Goal: Information Seeking & Learning: Learn about a topic

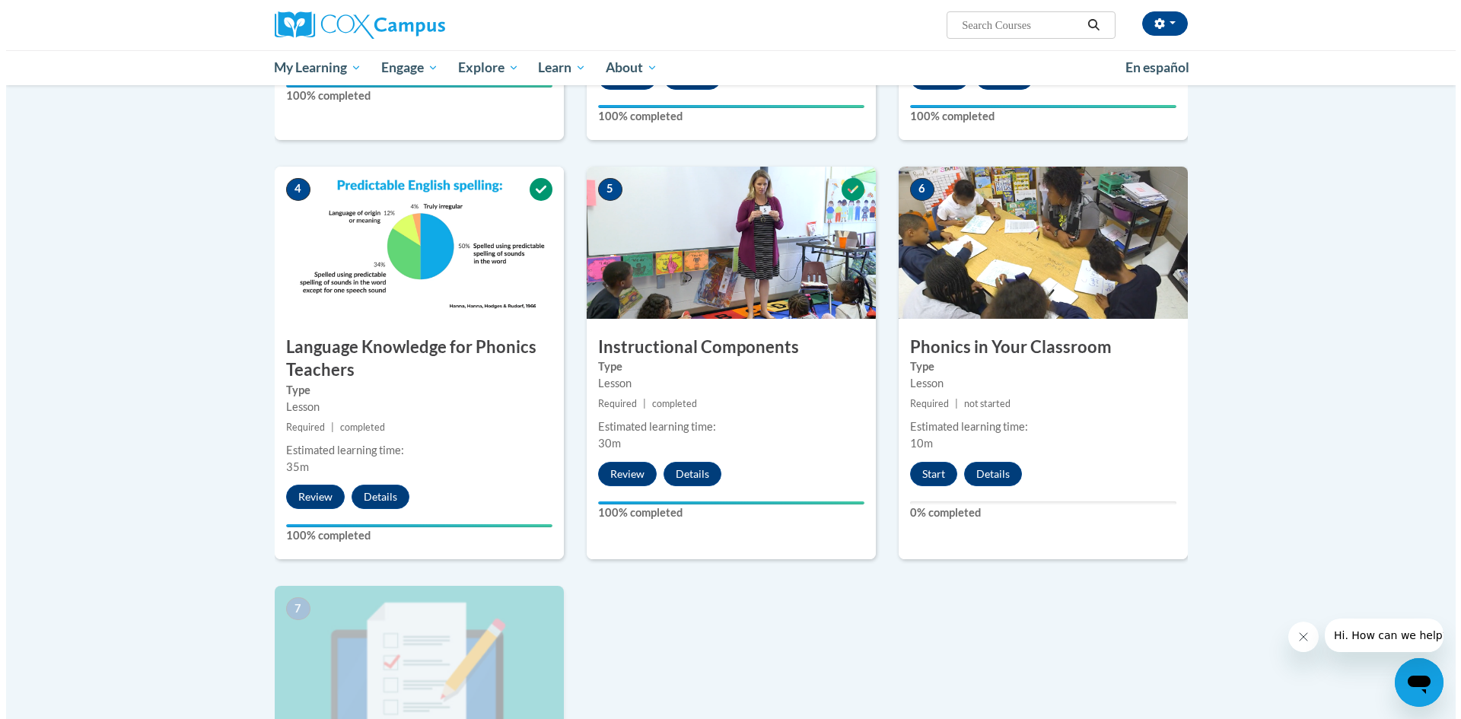
scroll to position [685, 0]
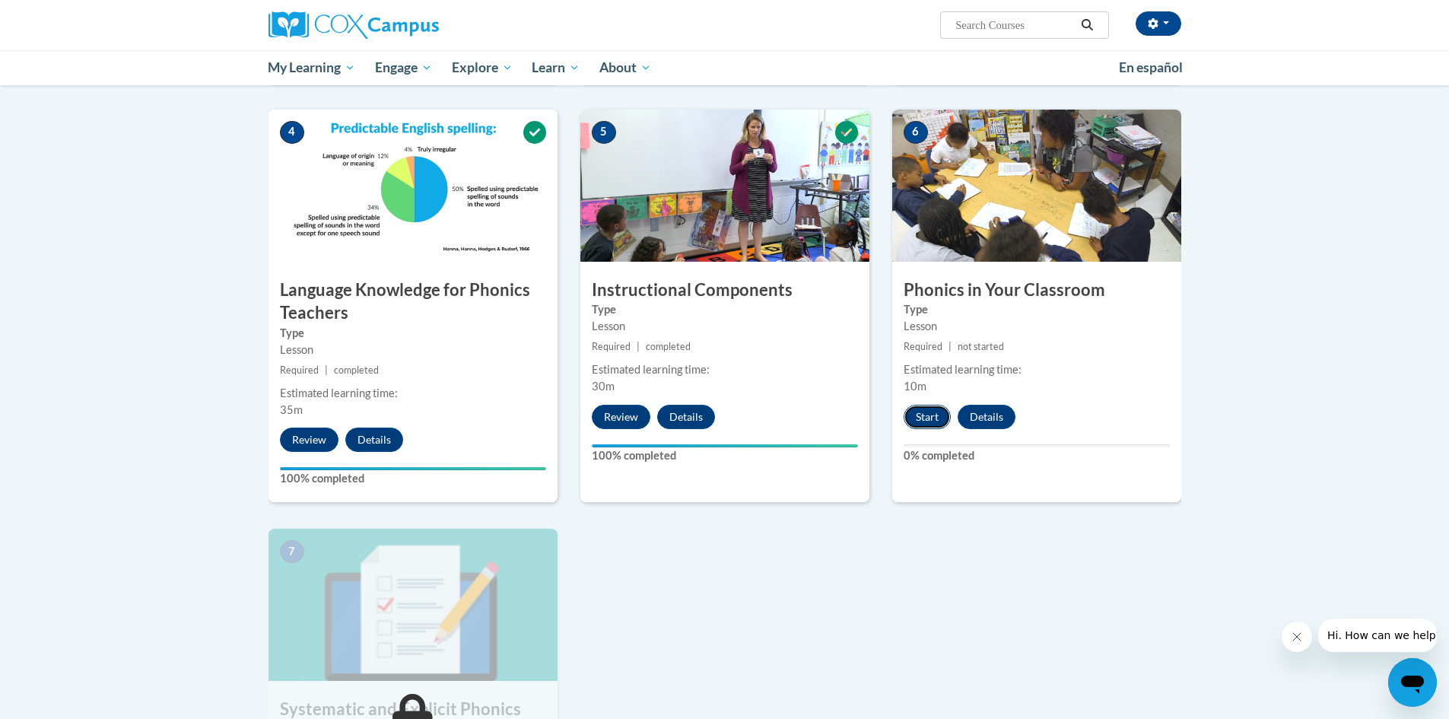
click at [930, 409] on button "Start" at bounding box center [927, 417] width 47 height 24
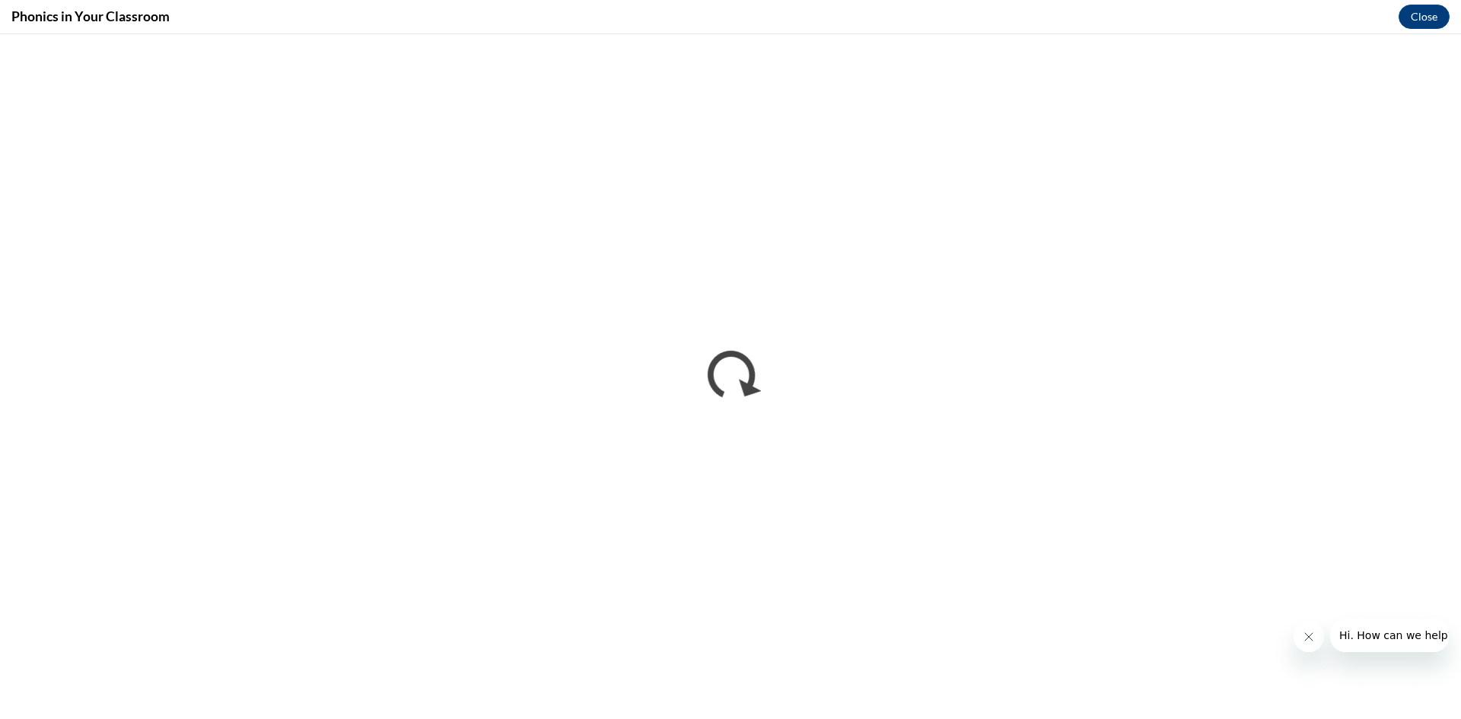
scroll to position [0, 0]
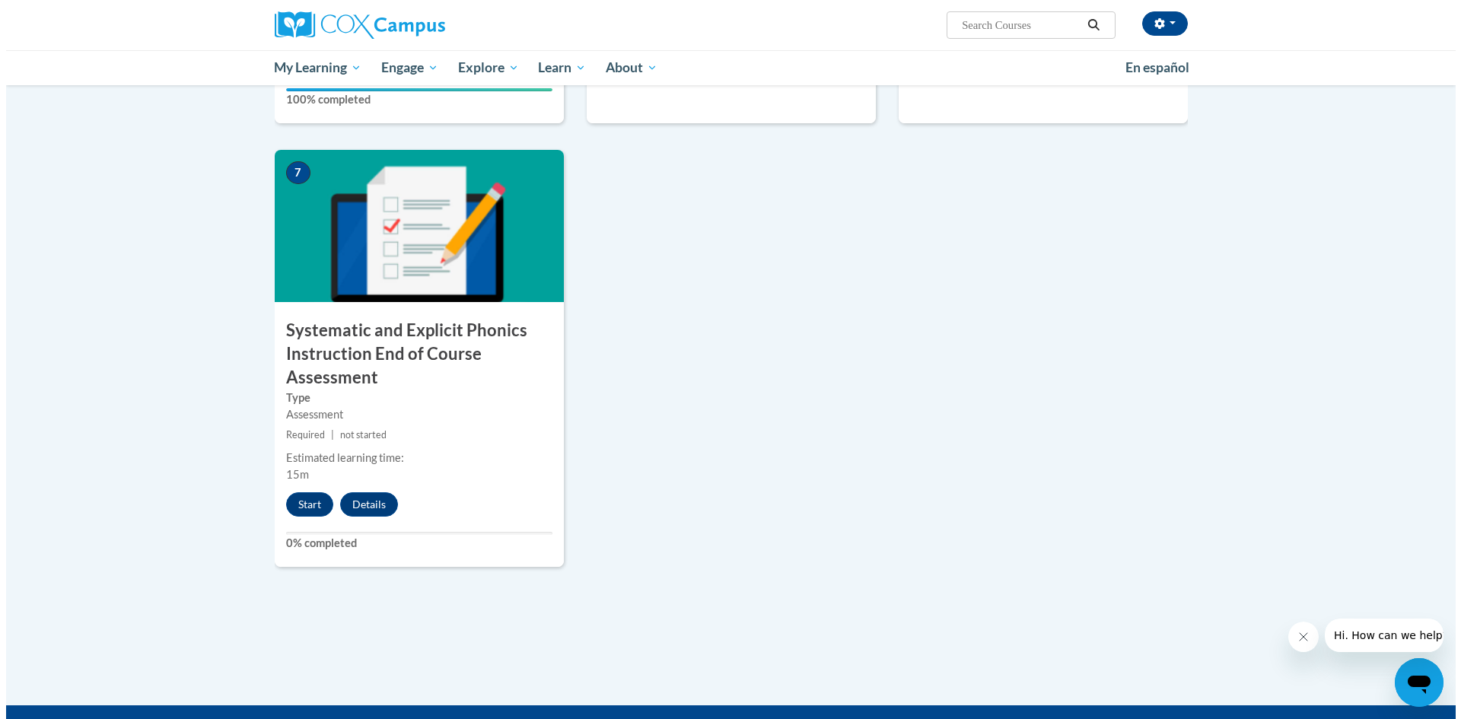
scroll to position [1065, 0]
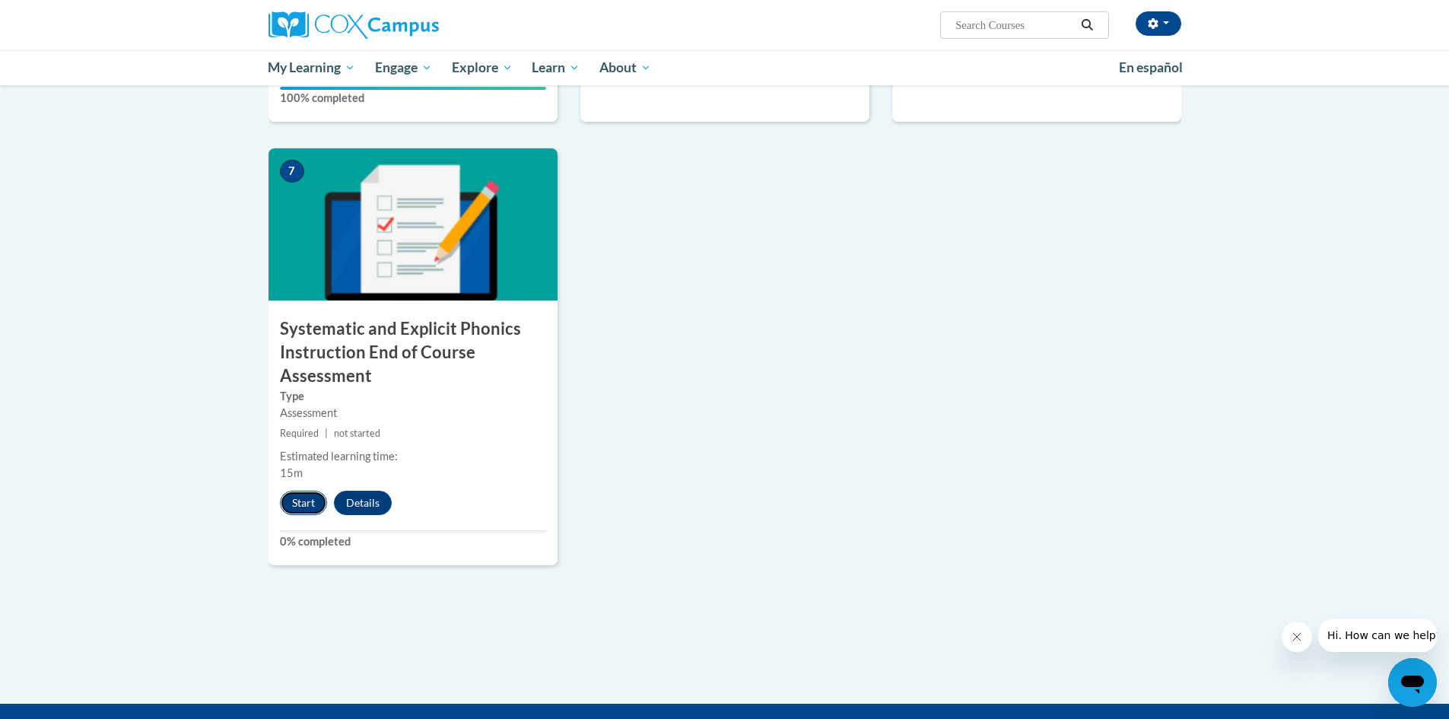
click at [294, 504] on button "Start" at bounding box center [303, 503] width 47 height 24
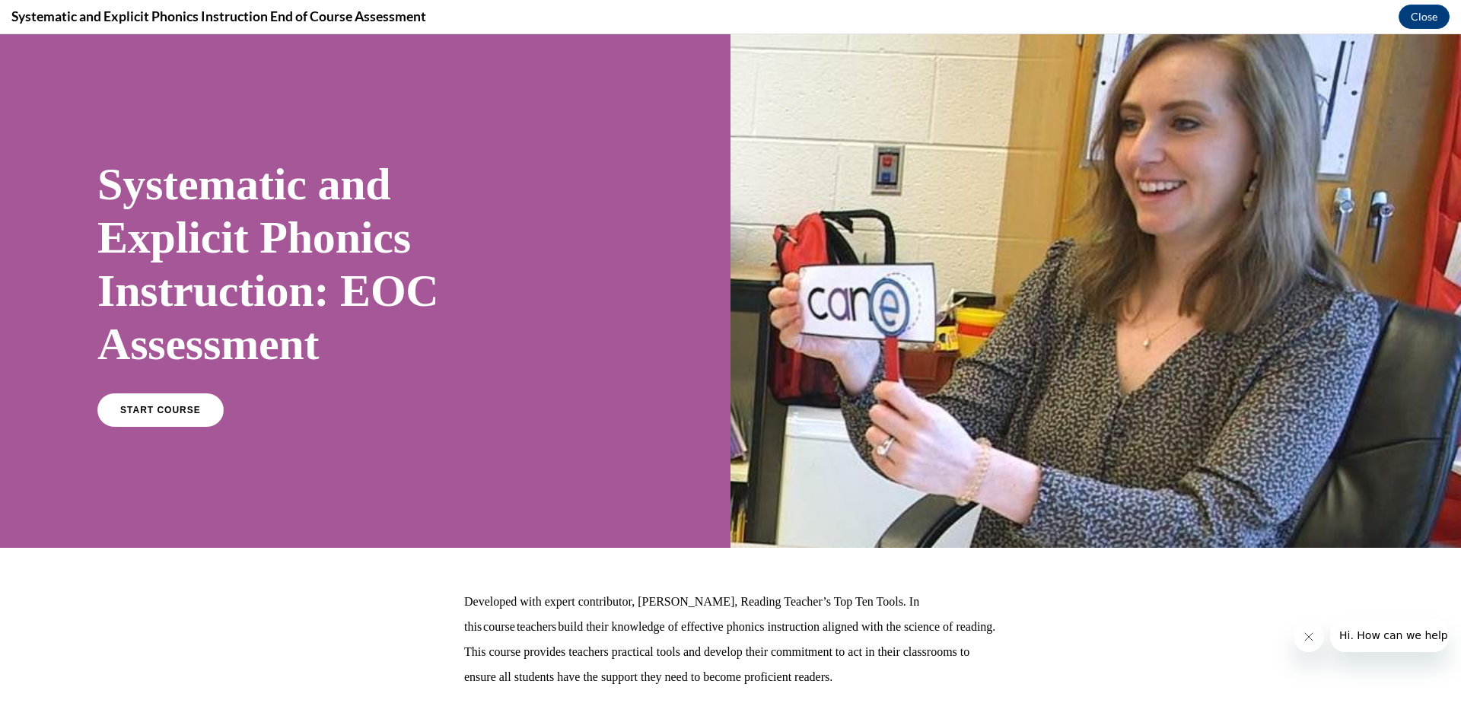
scroll to position [0, 0]
click at [177, 409] on span "START COURSE" at bounding box center [160, 410] width 84 height 11
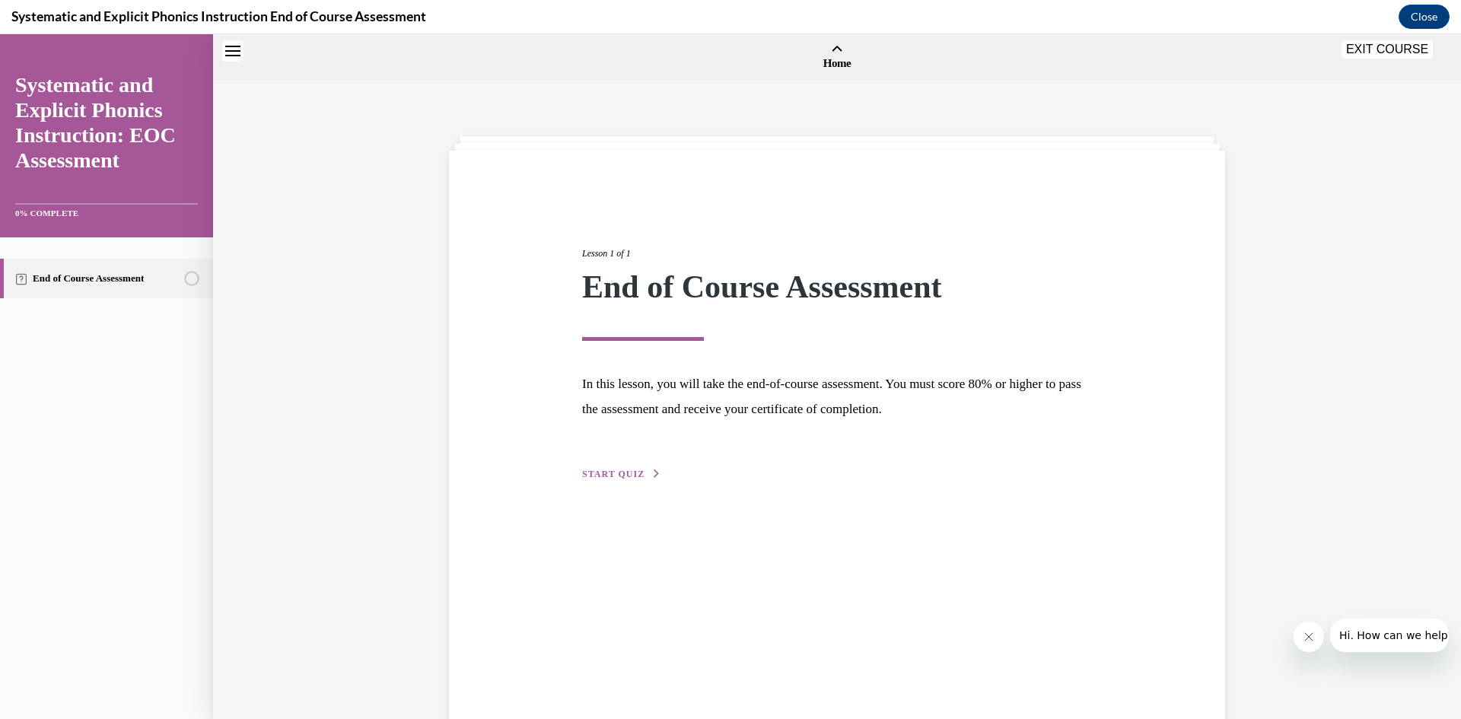
scroll to position [47, 0]
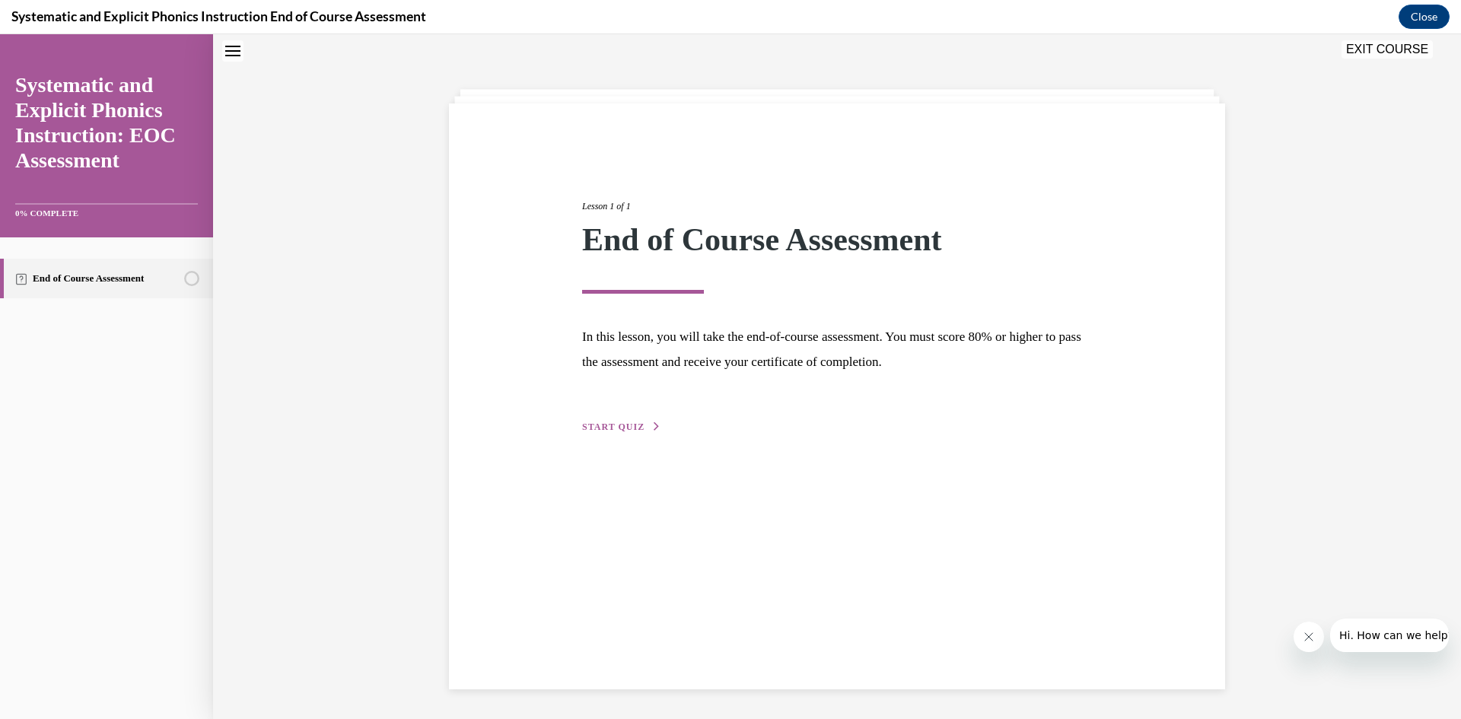
click at [607, 424] on span "START QUIZ" at bounding box center [613, 426] width 62 height 11
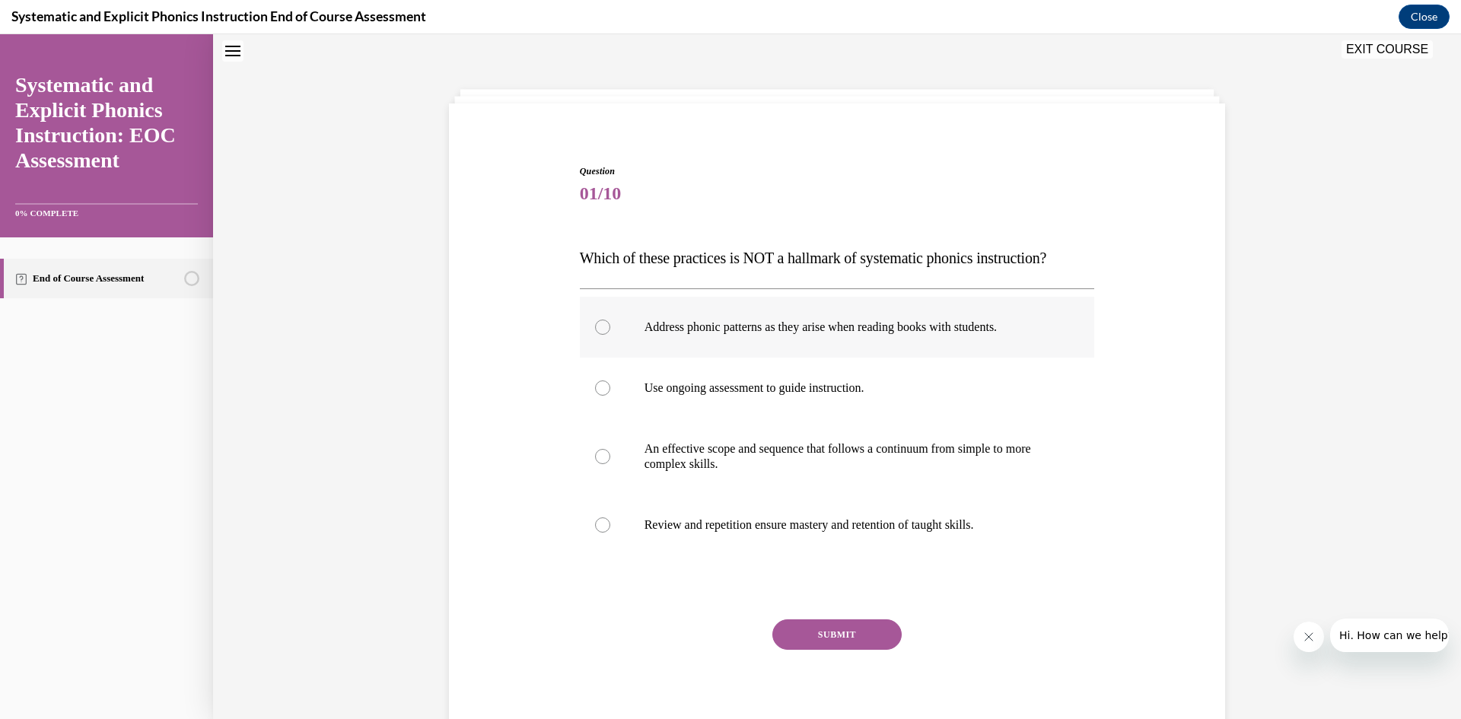
click at [596, 326] on div at bounding box center [602, 327] width 15 height 15
click at [826, 639] on button "SUBMIT" at bounding box center [836, 634] width 129 height 30
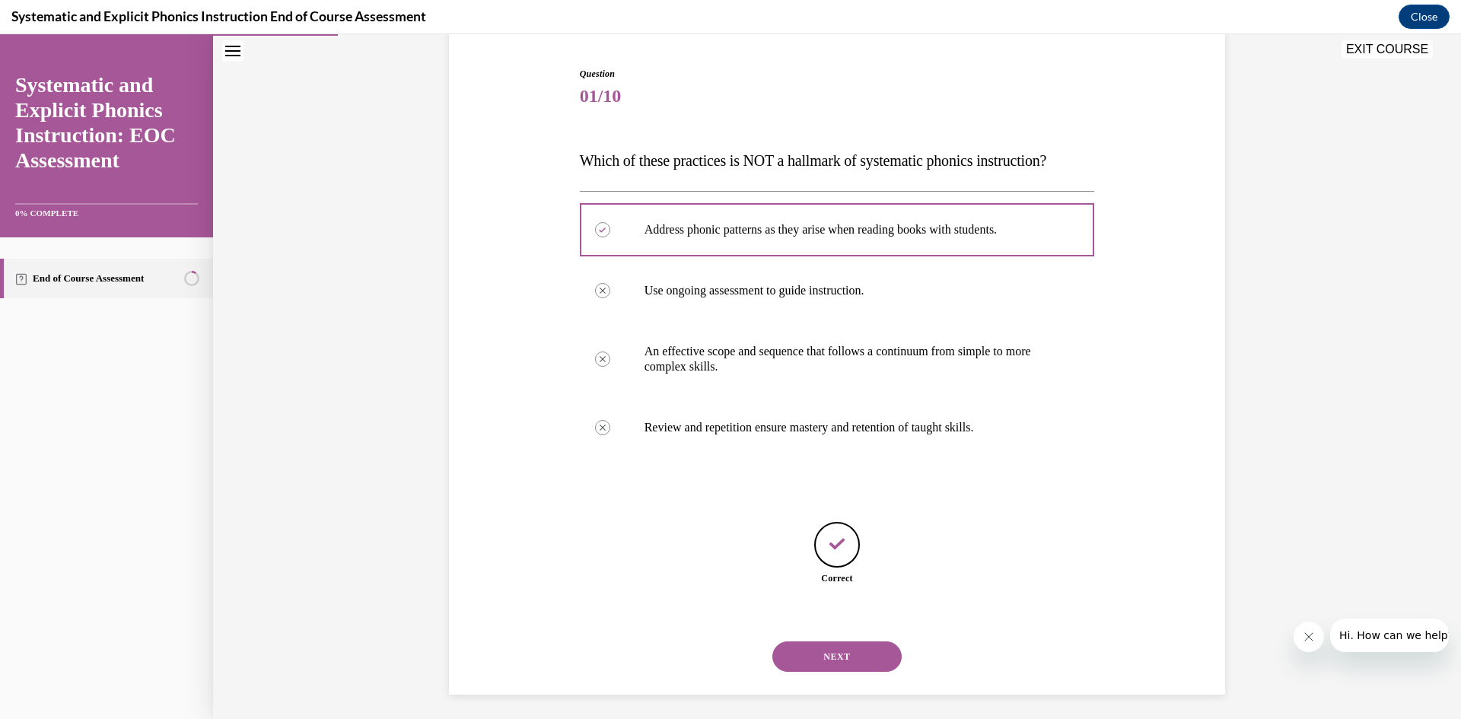
scroll to position [151, 0]
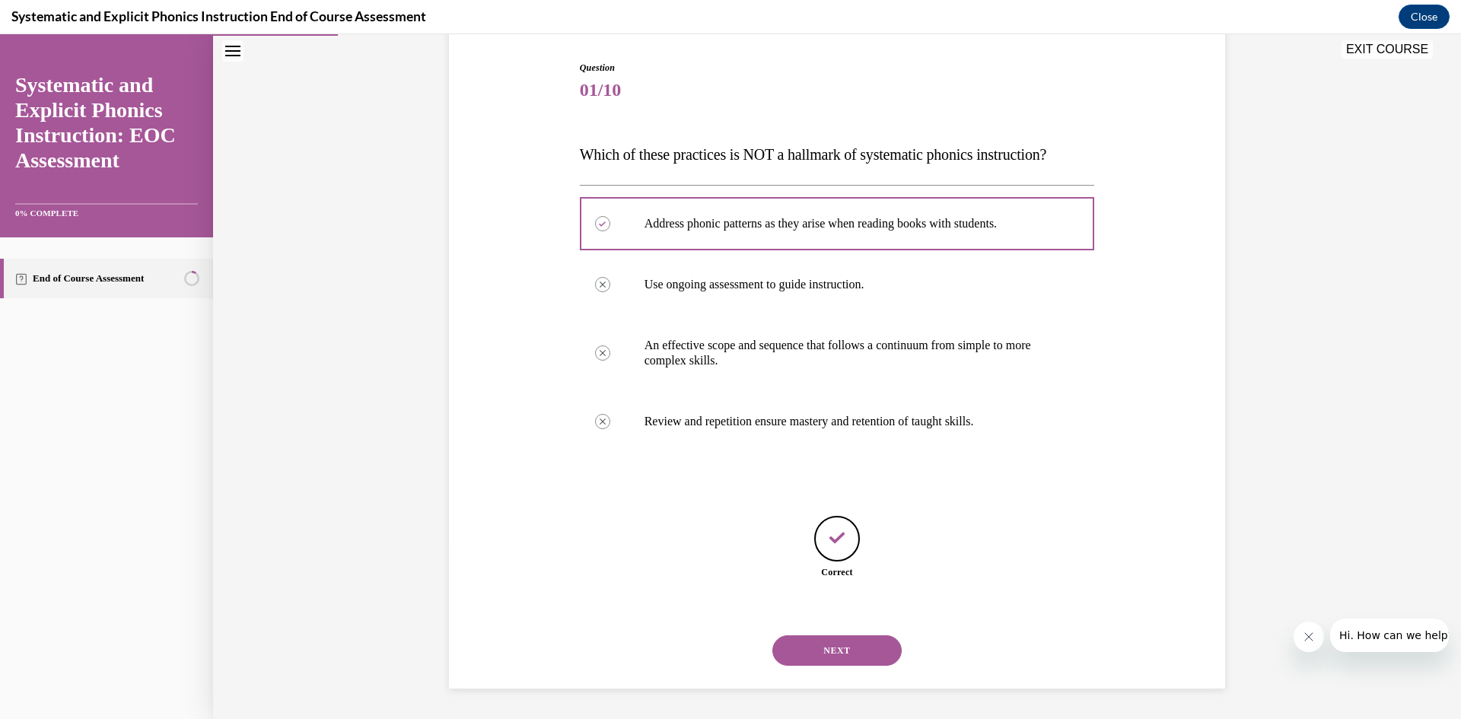
click at [826, 647] on button "NEXT" at bounding box center [836, 650] width 129 height 30
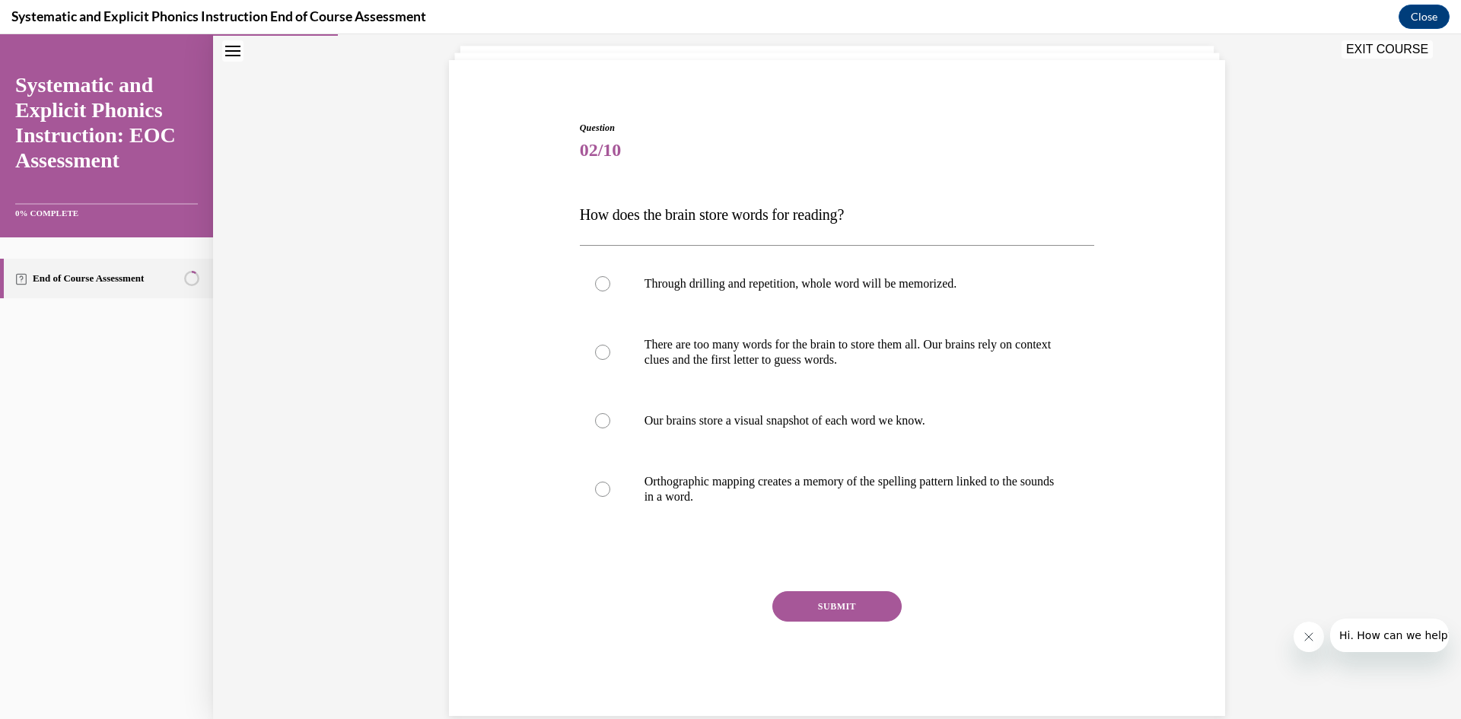
scroll to position [102, 0]
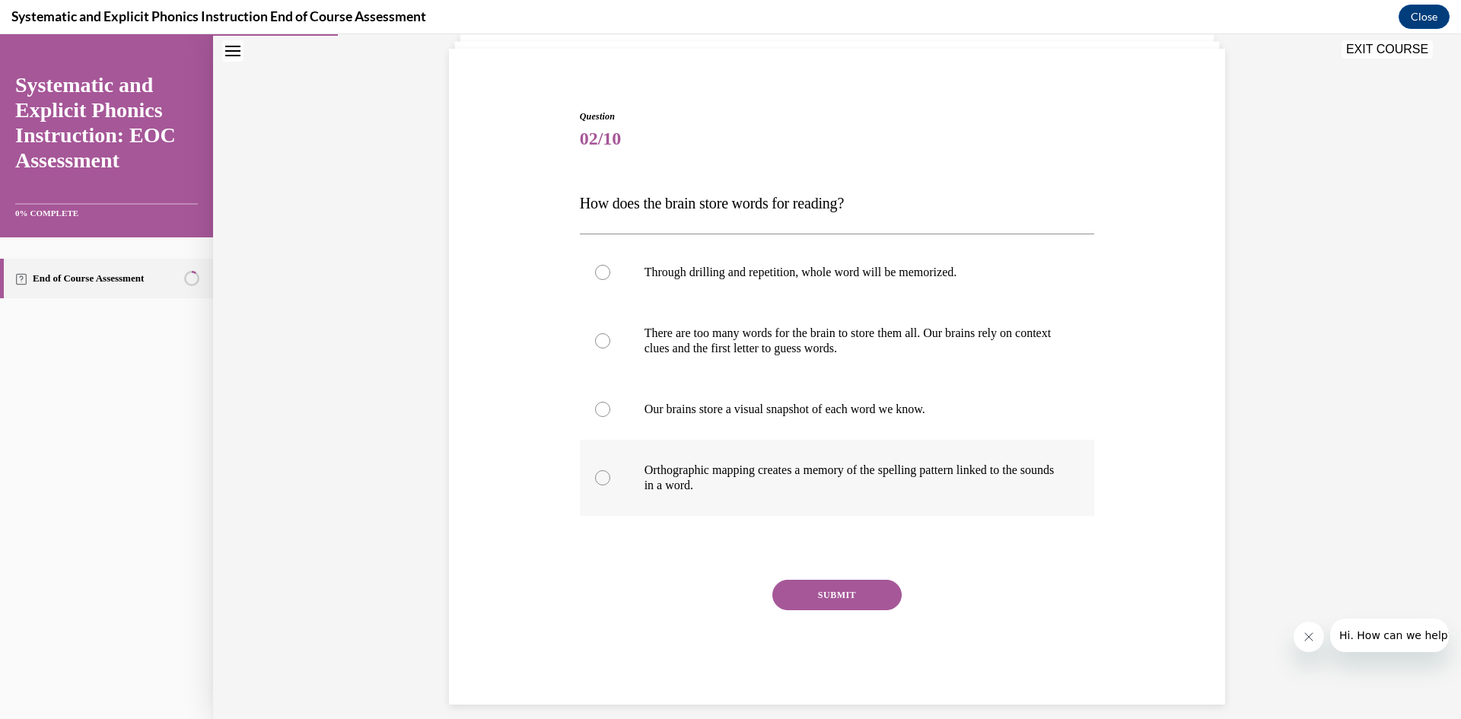
click at [595, 475] on div at bounding box center [602, 477] width 15 height 15
click at [813, 596] on button "SUBMIT" at bounding box center [836, 595] width 129 height 30
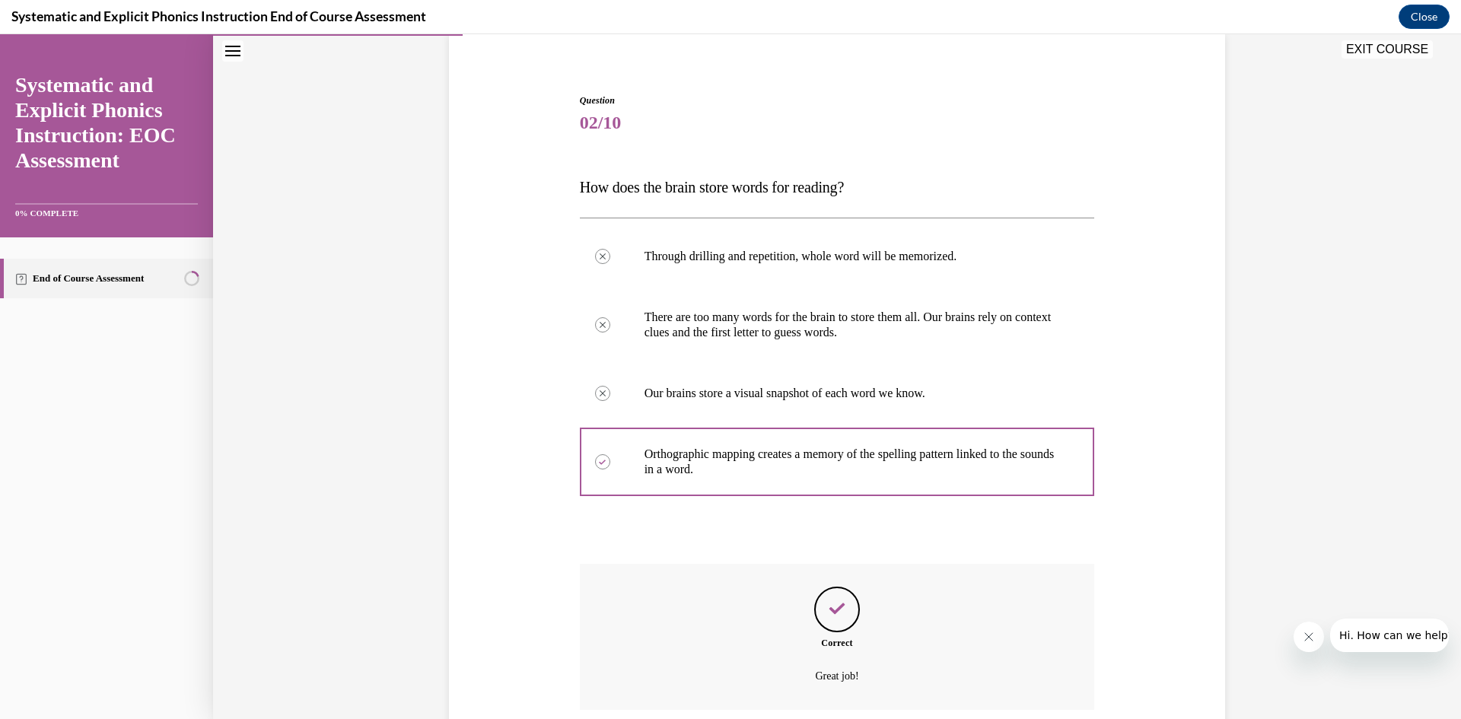
scroll to position [241, 0]
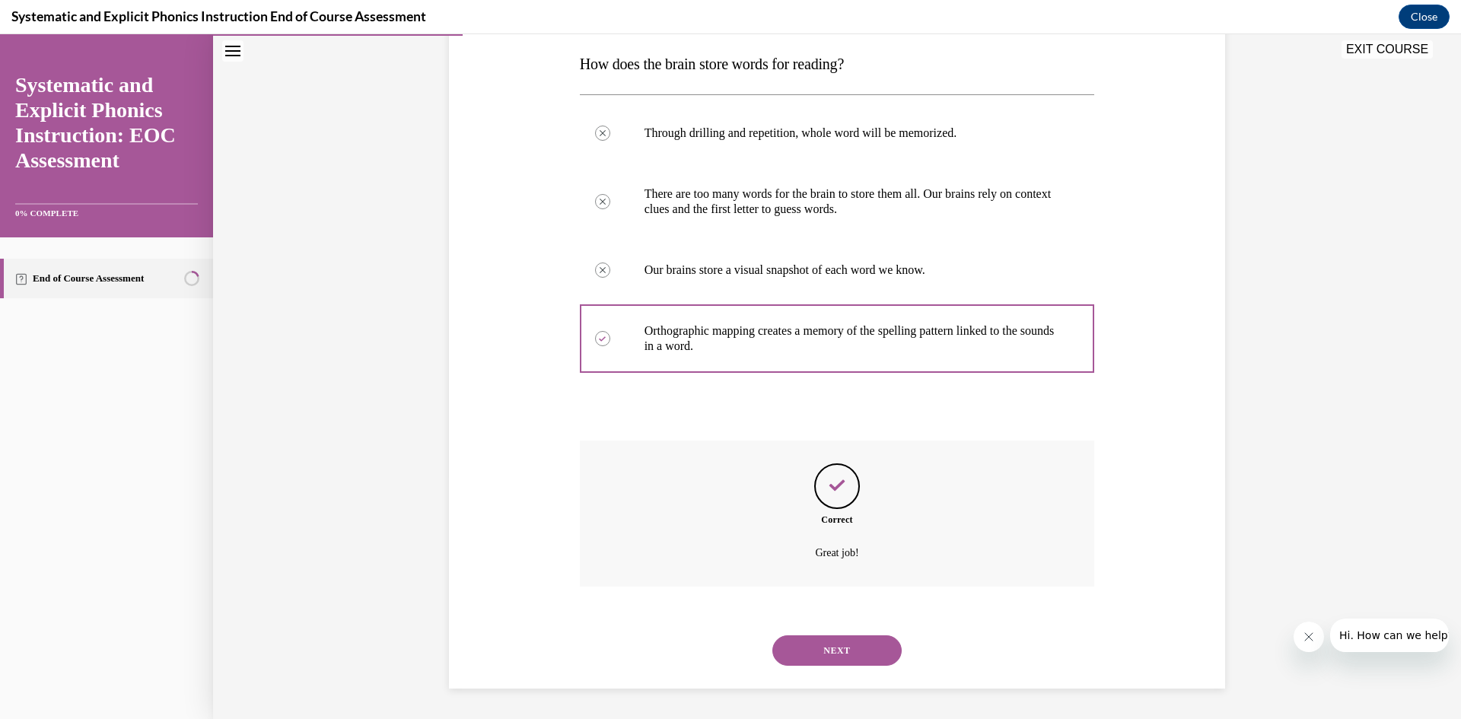
click at [807, 640] on button "NEXT" at bounding box center [836, 650] width 129 height 30
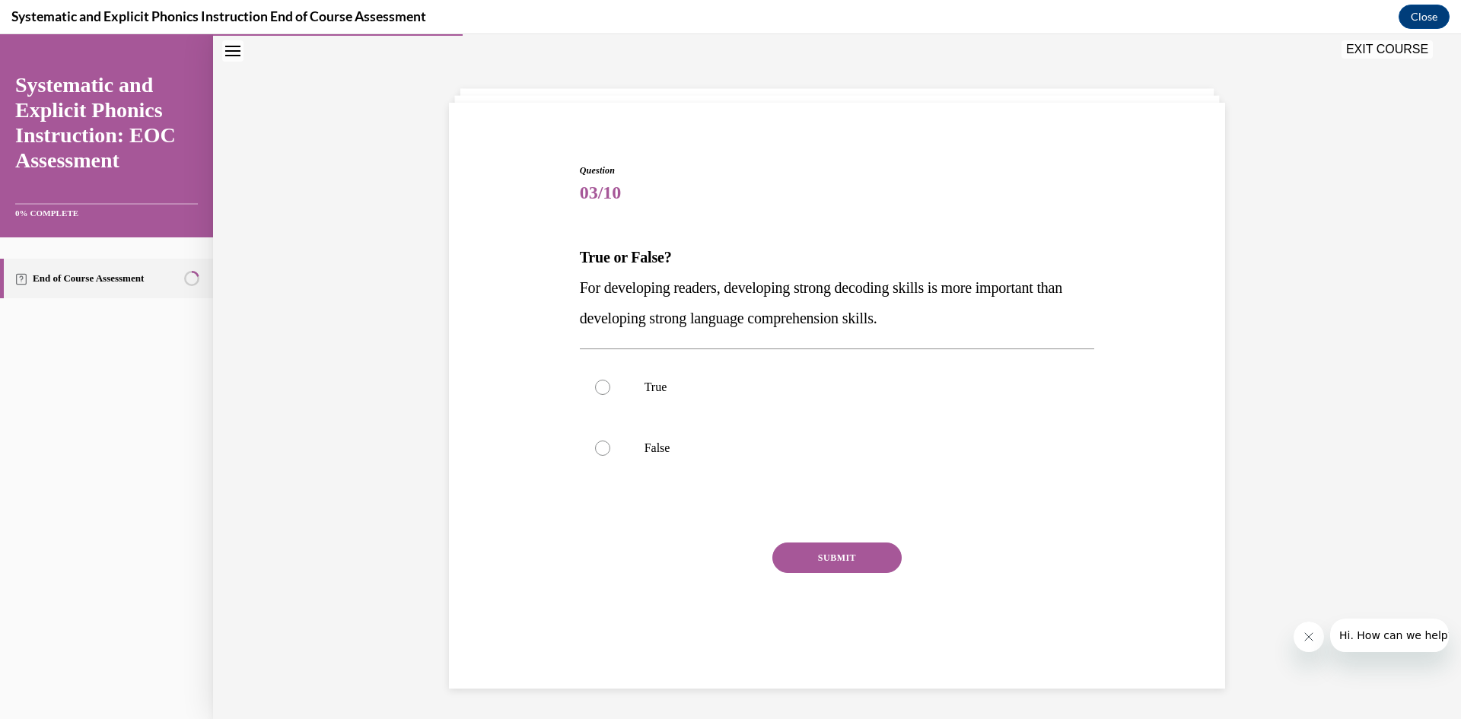
scroll to position [48, 0]
click at [588, 387] on div at bounding box center [837, 387] width 515 height 61
click at [832, 563] on button "SUBMIT" at bounding box center [836, 557] width 129 height 30
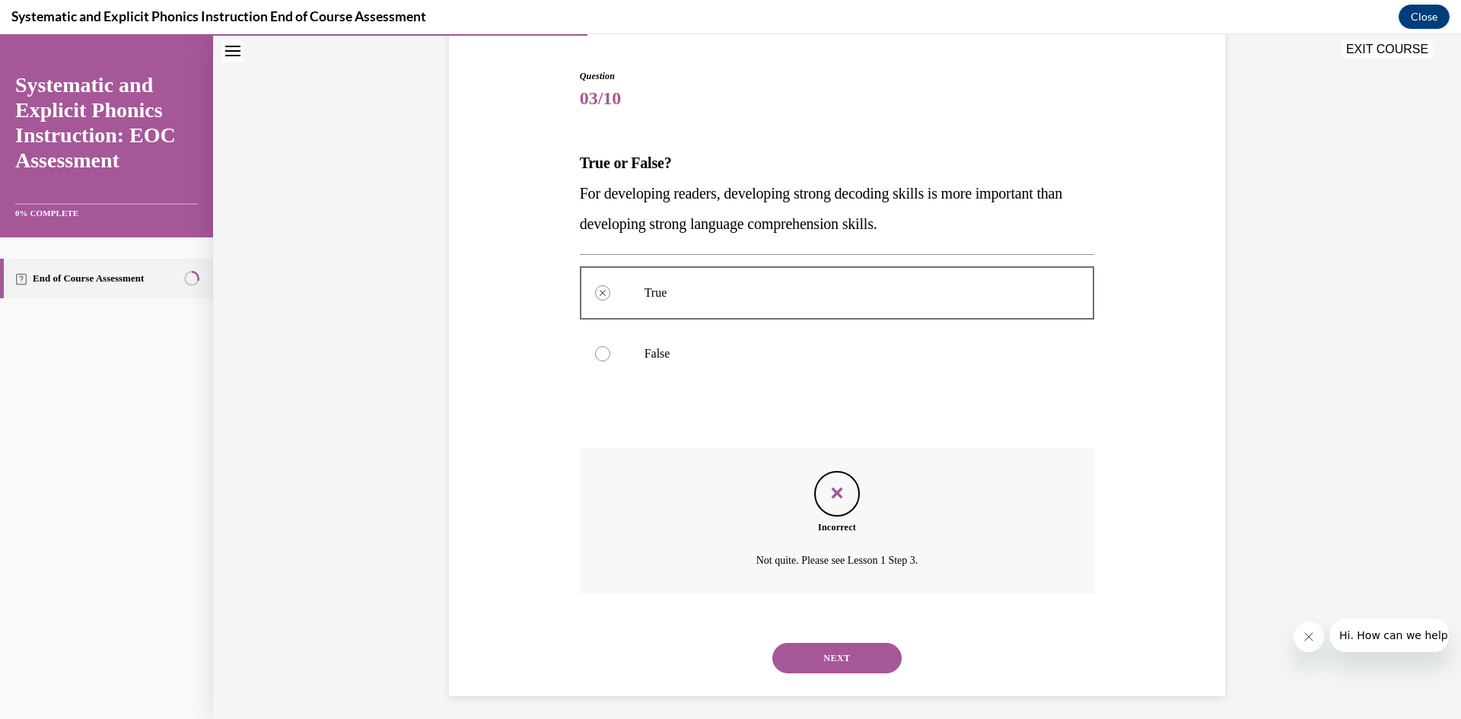
scroll to position [150, 0]
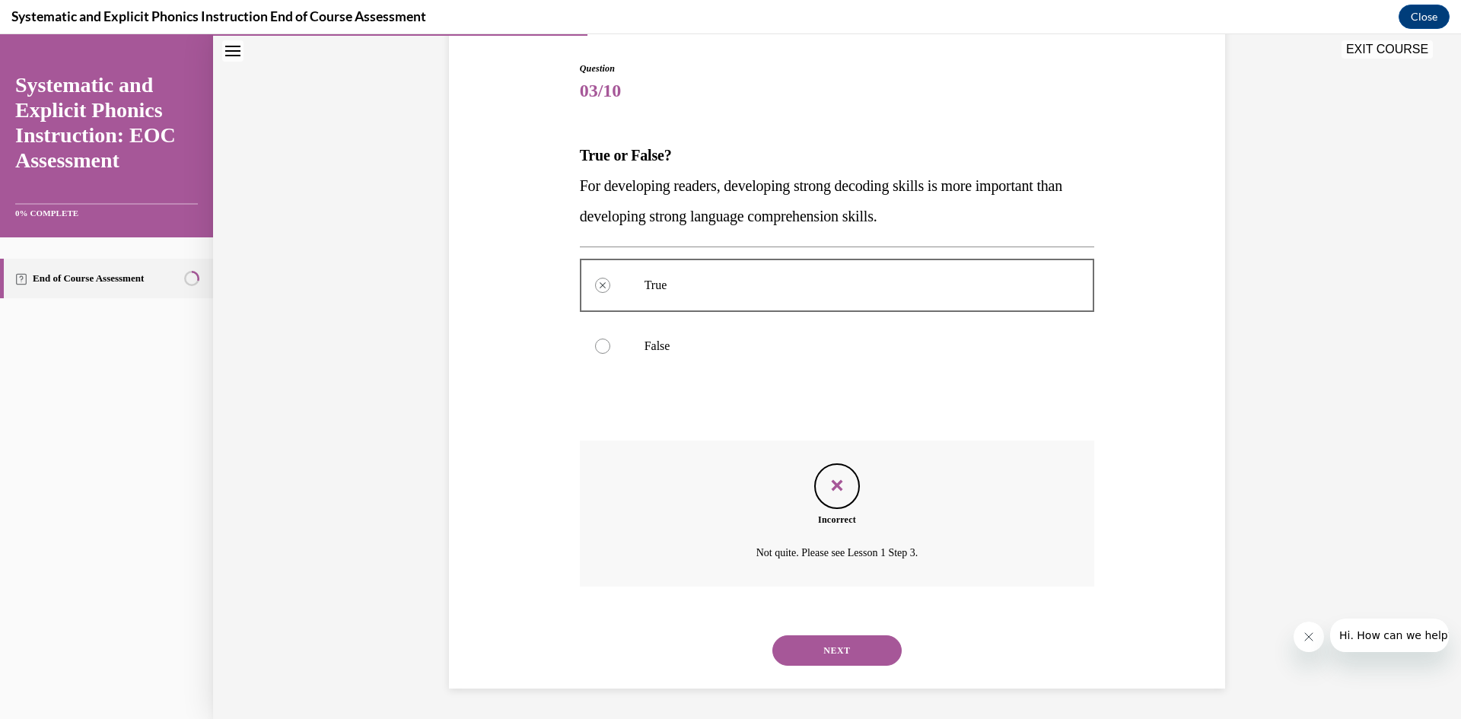
click at [596, 345] on div at bounding box center [602, 346] width 15 height 15
click at [1376, 51] on button "EXIT COURSE" at bounding box center [1386, 49] width 91 height 18
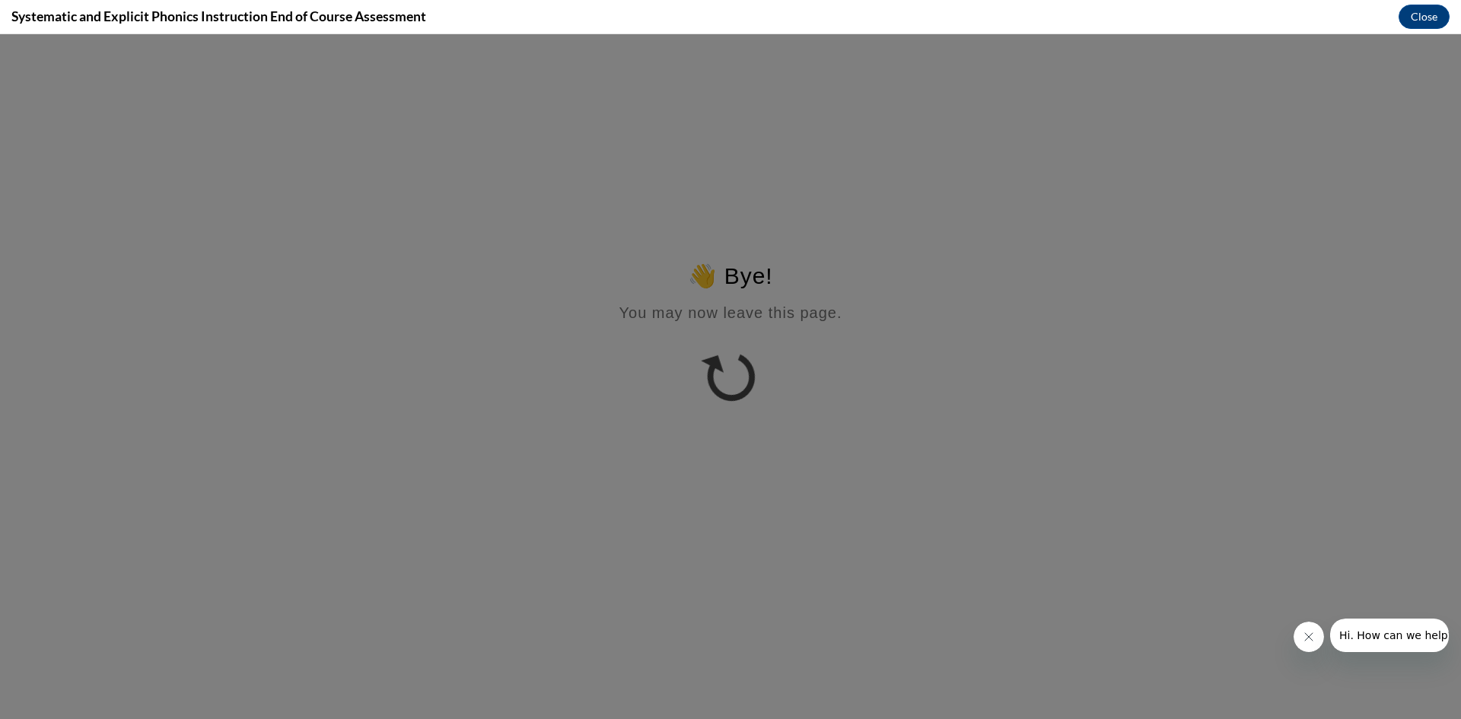
scroll to position [0, 0]
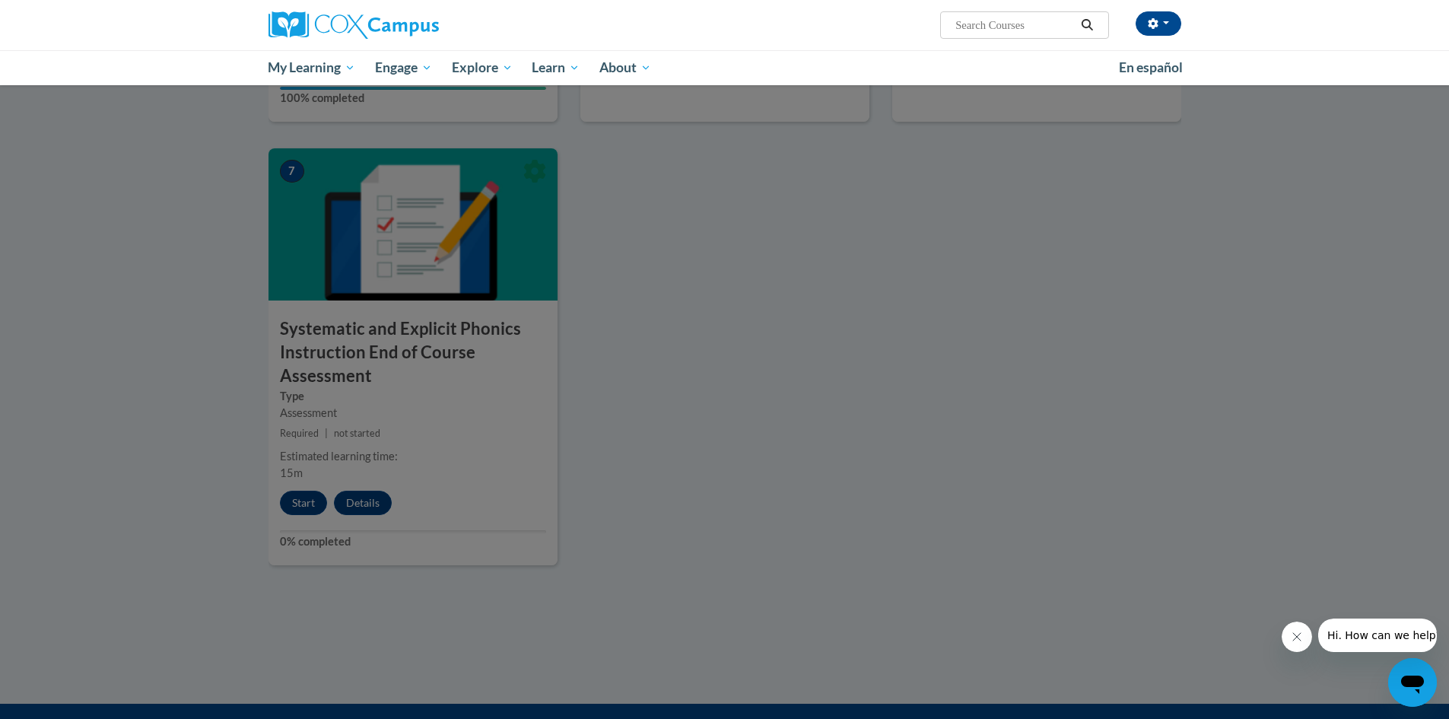
click at [288, 496] on div at bounding box center [724, 359] width 1449 height 719
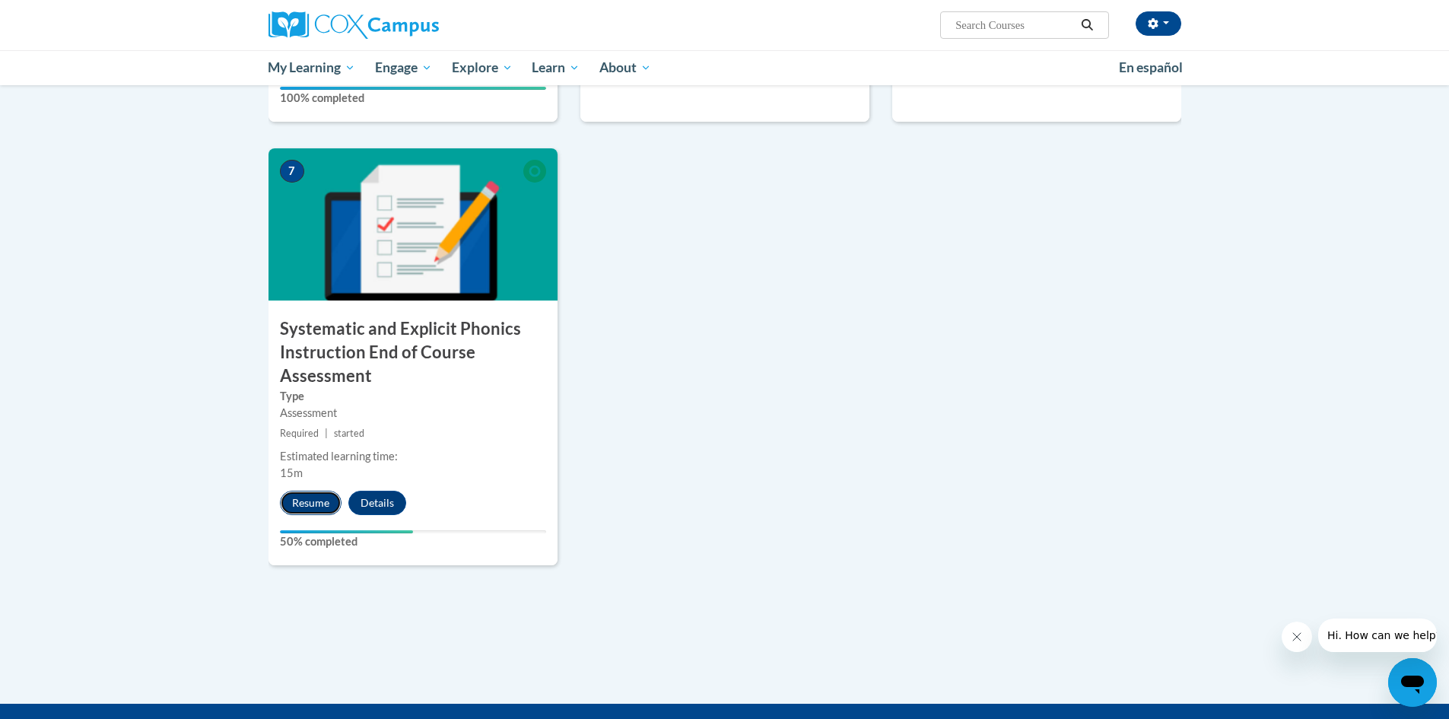
click at [294, 500] on button "Resume" at bounding box center [311, 503] width 62 height 24
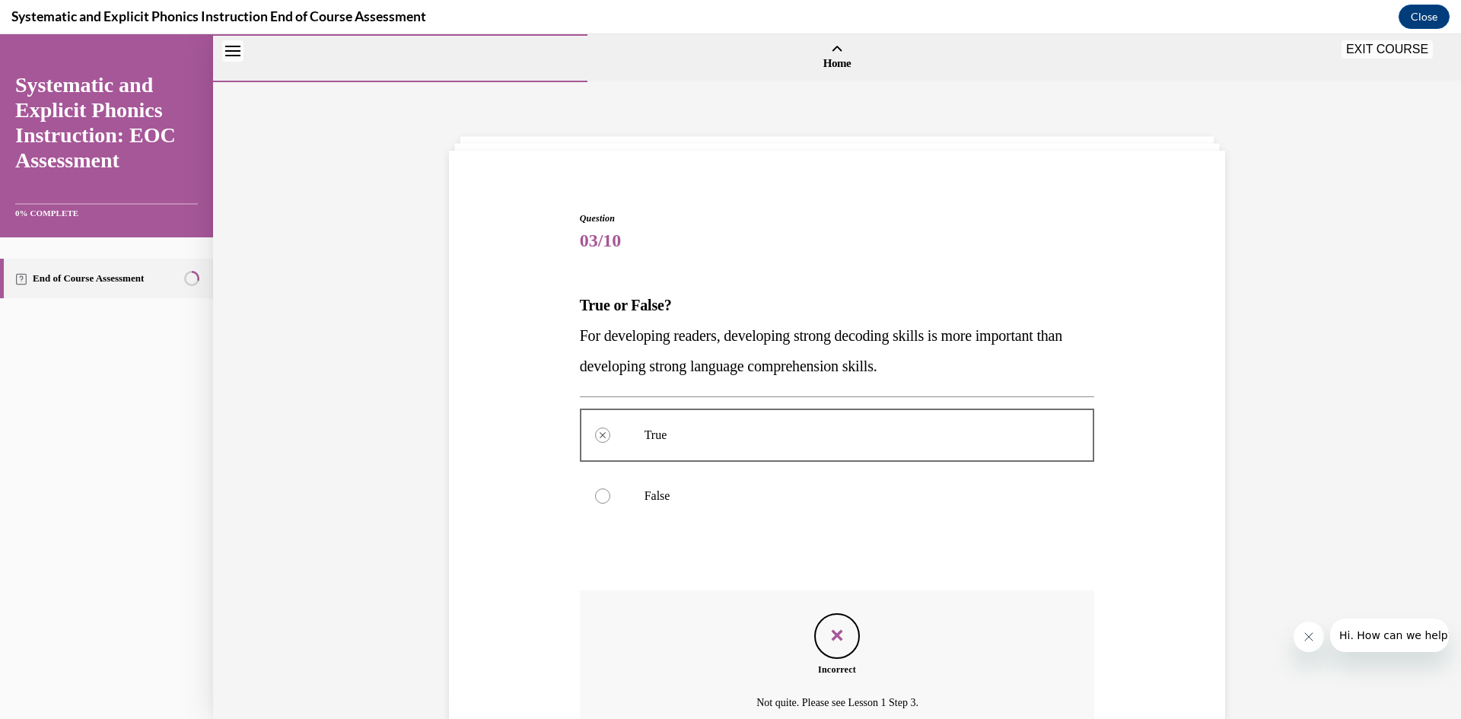
scroll to position [150, 0]
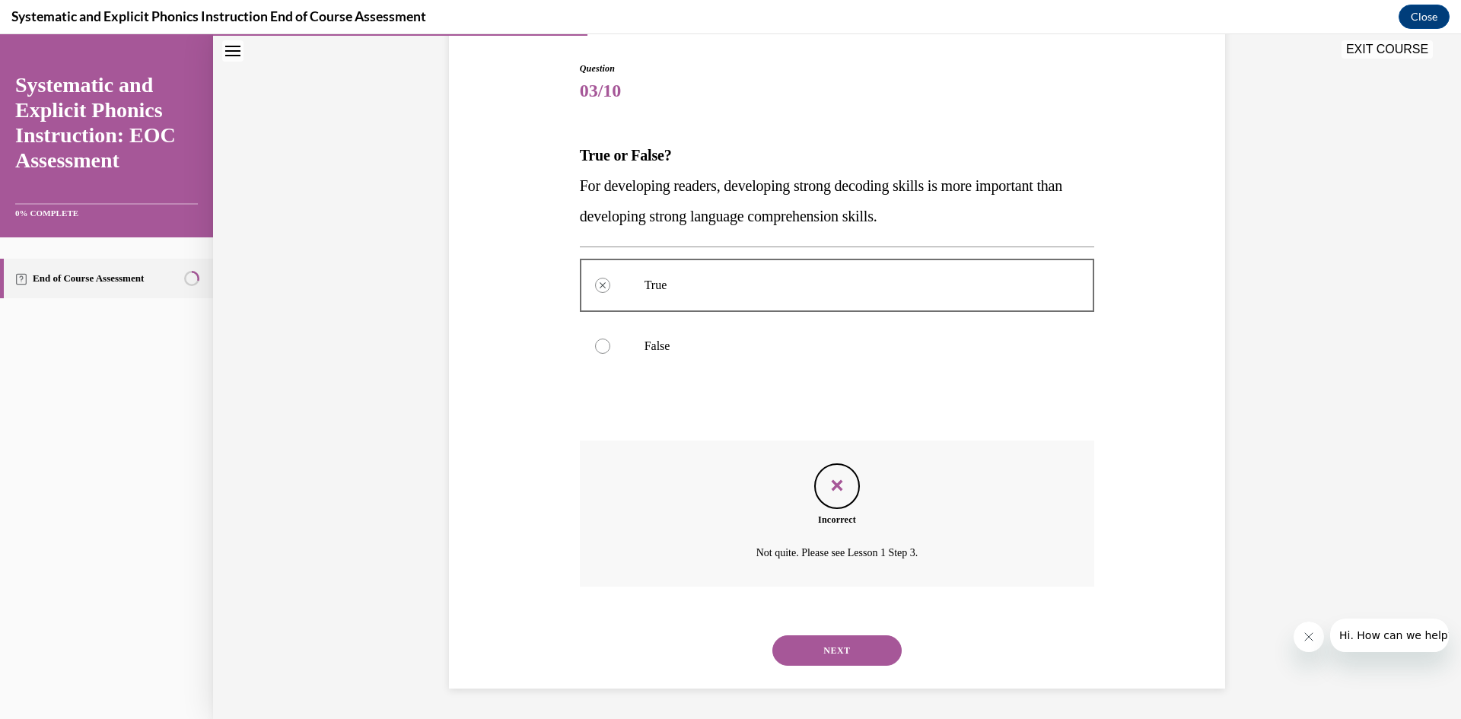
click at [597, 346] on div at bounding box center [602, 346] width 15 height 15
click at [834, 647] on button "NEXT" at bounding box center [836, 650] width 129 height 30
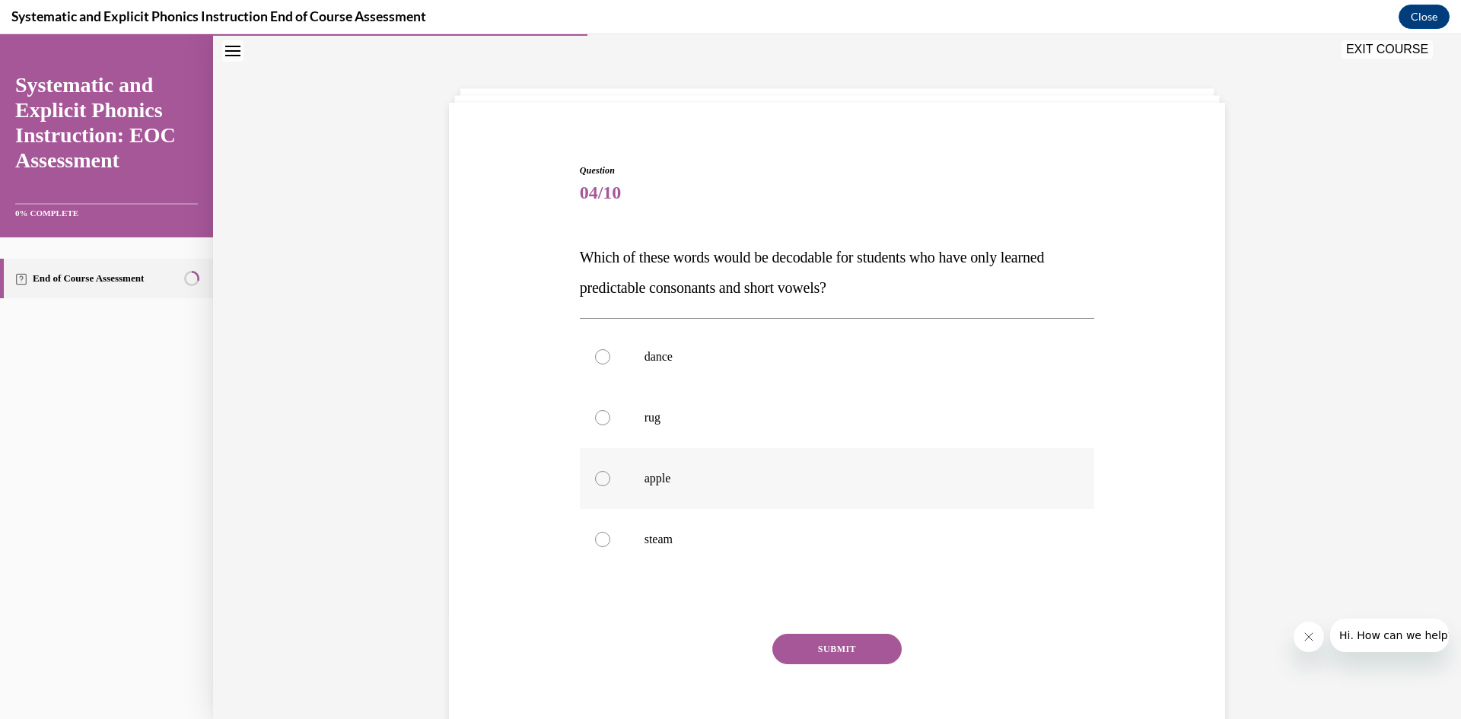
scroll to position [48, 0]
click at [596, 416] on div at bounding box center [602, 417] width 15 height 15
click at [802, 641] on button "SUBMIT" at bounding box center [836, 649] width 129 height 30
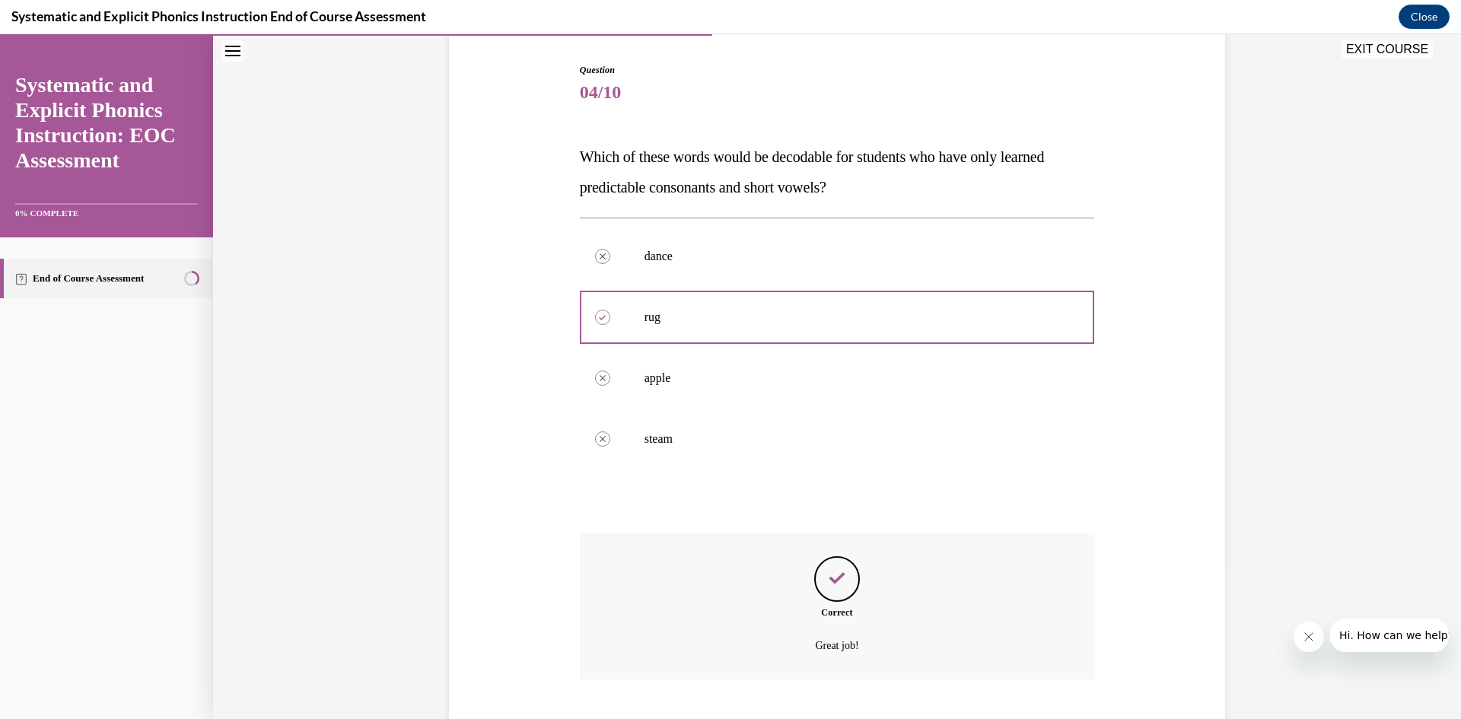
scroll to position [241, 0]
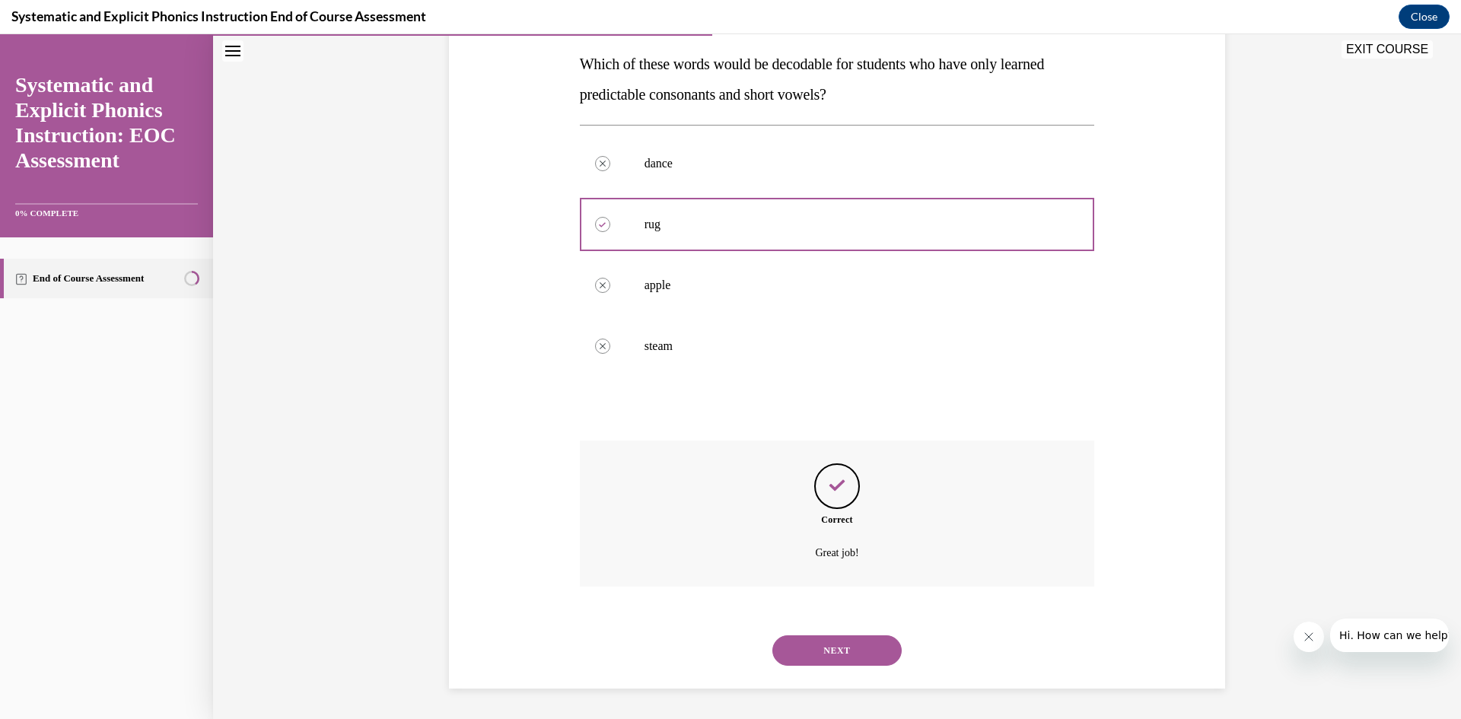
click at [813, 656] on button "NEXT" at bounding box center [836, 650] width 129 height 30
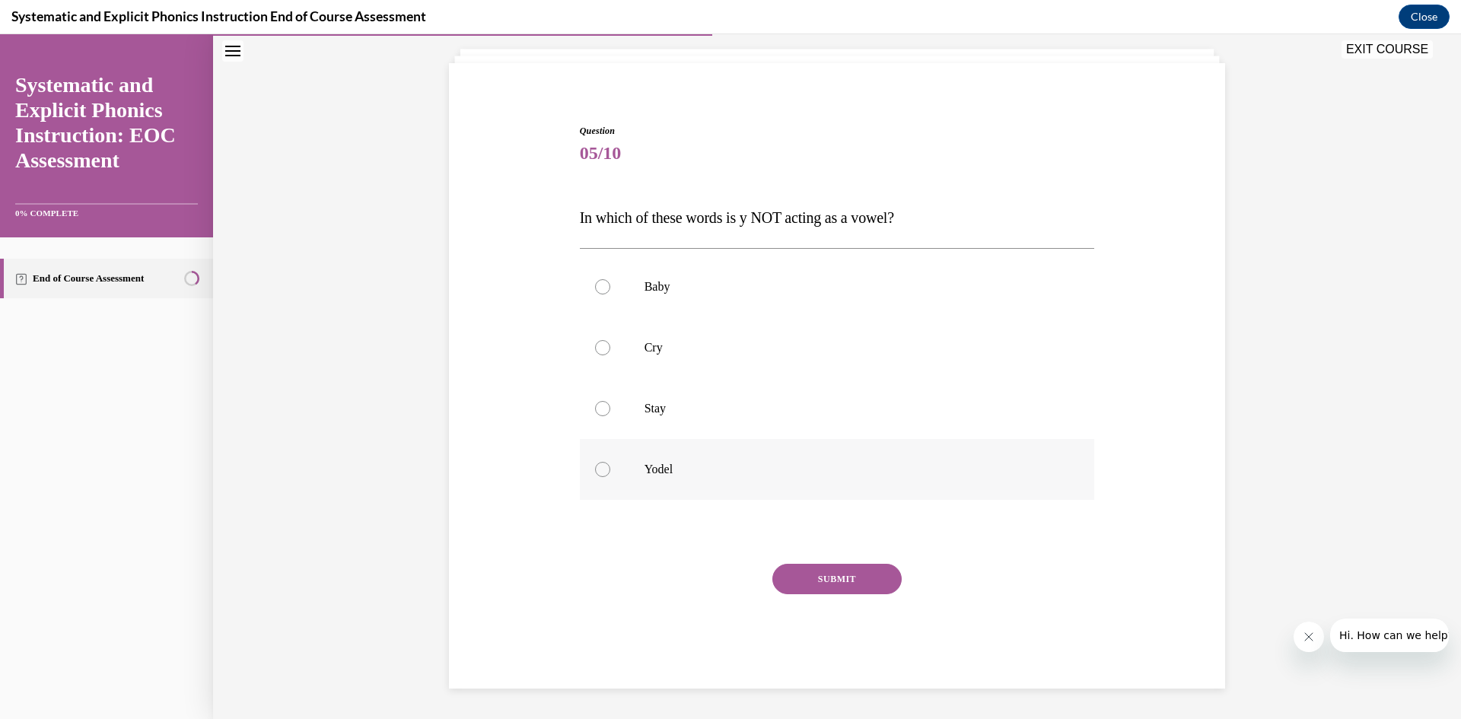
click at [599, 473] on div at bounding box center [602, 469] width 15 height 15
click at [799, 571] on button "SUBMIT" at bounding box center [836, 579] width 129 height 30
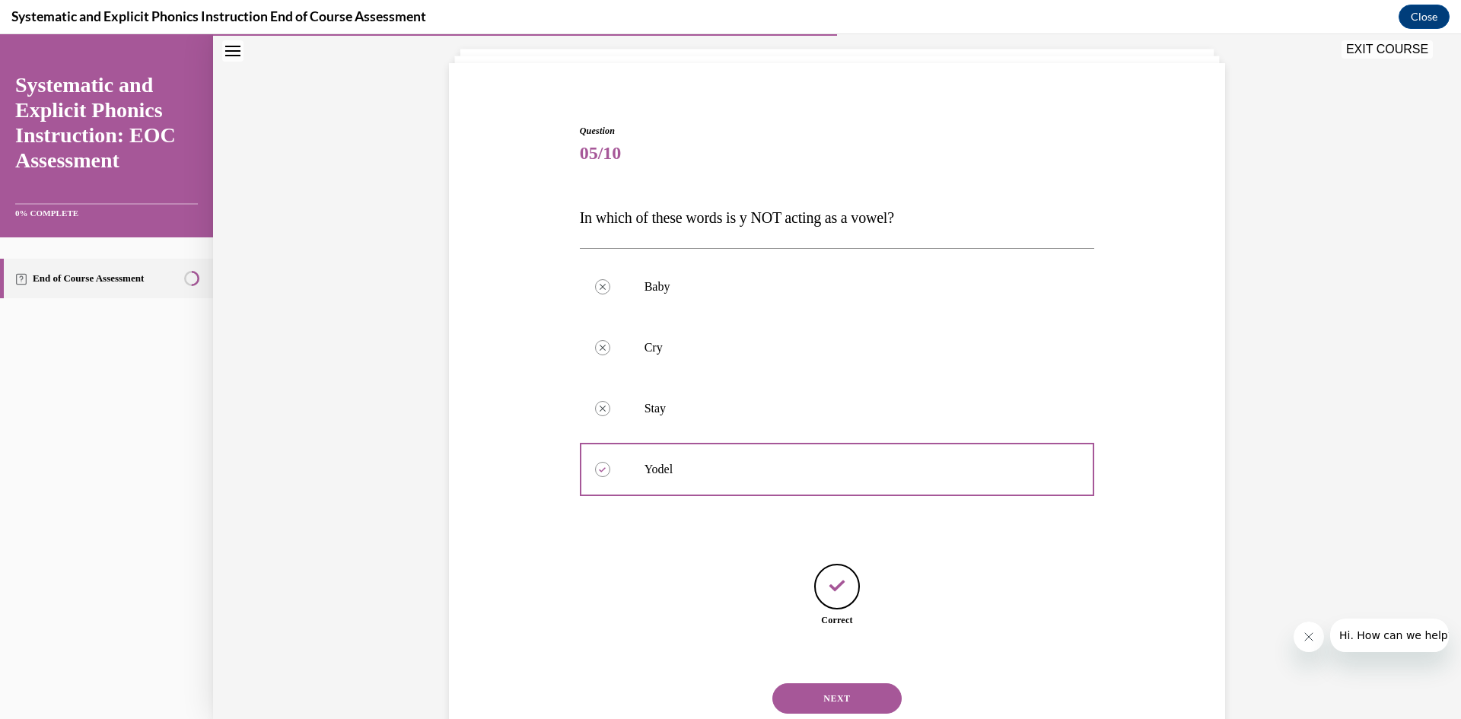
scroll to position [135, 0]
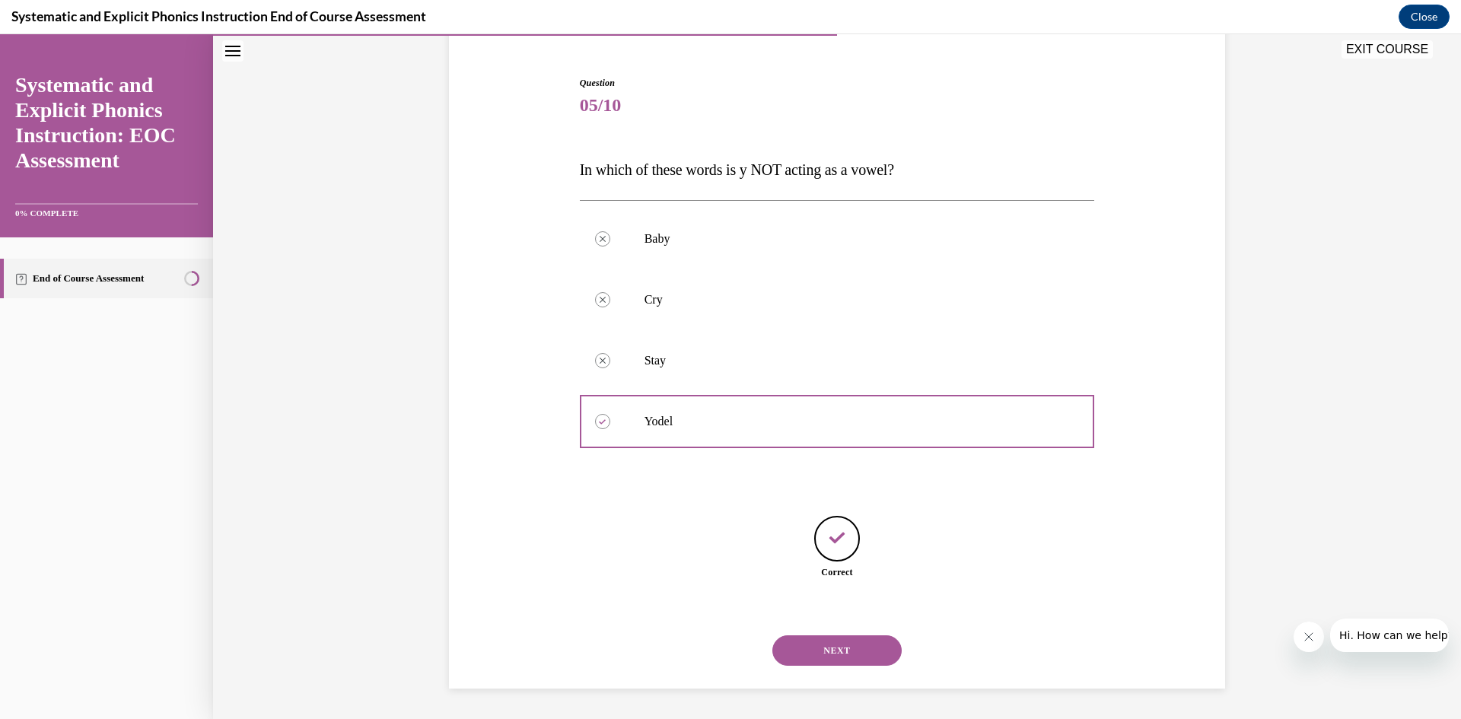
click at [822, 641] on button "NEXT" at bounding box center [836, 650] width 129 height 30
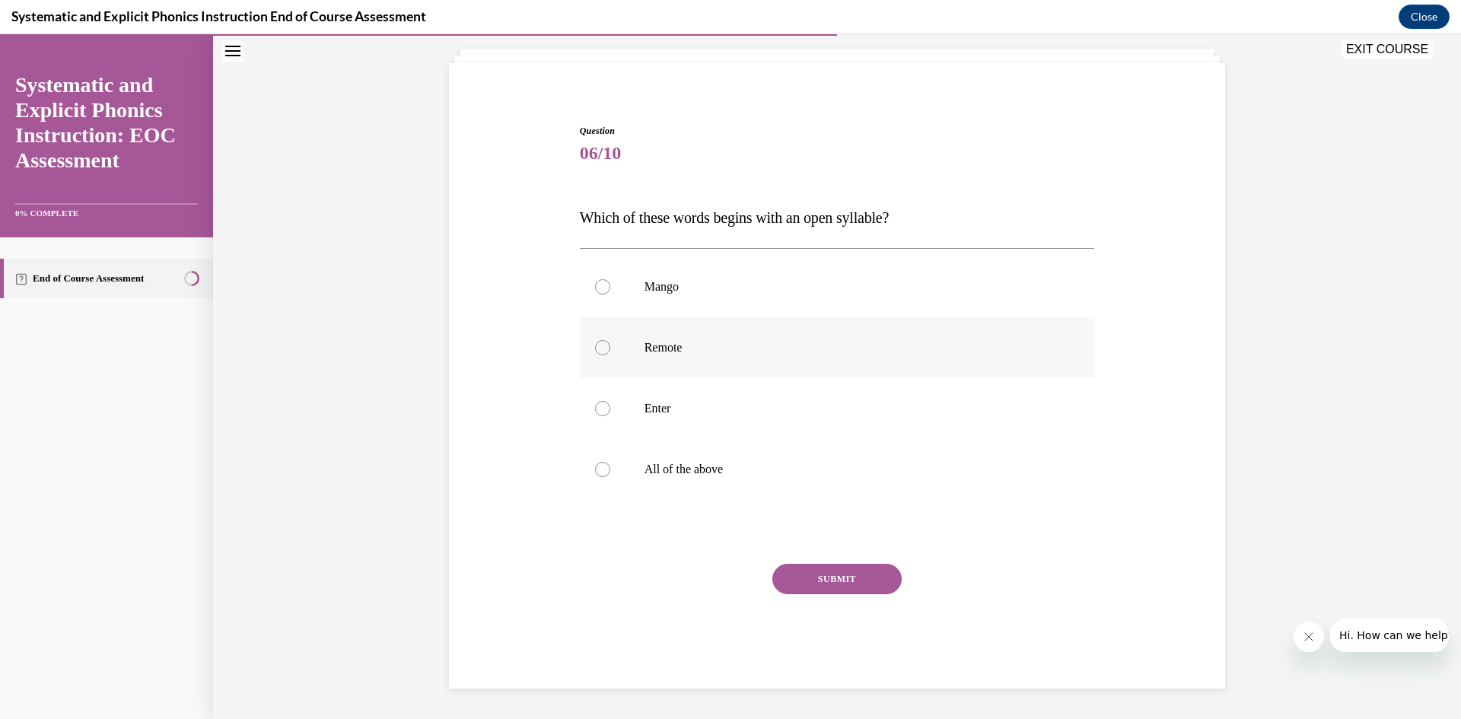
click at [595, 345] on div at bounding box center [602, 347] width 15 height 15
click at [814, 575] on button "SUBMIT" at bounding box center [836, 579] width 129 height 30
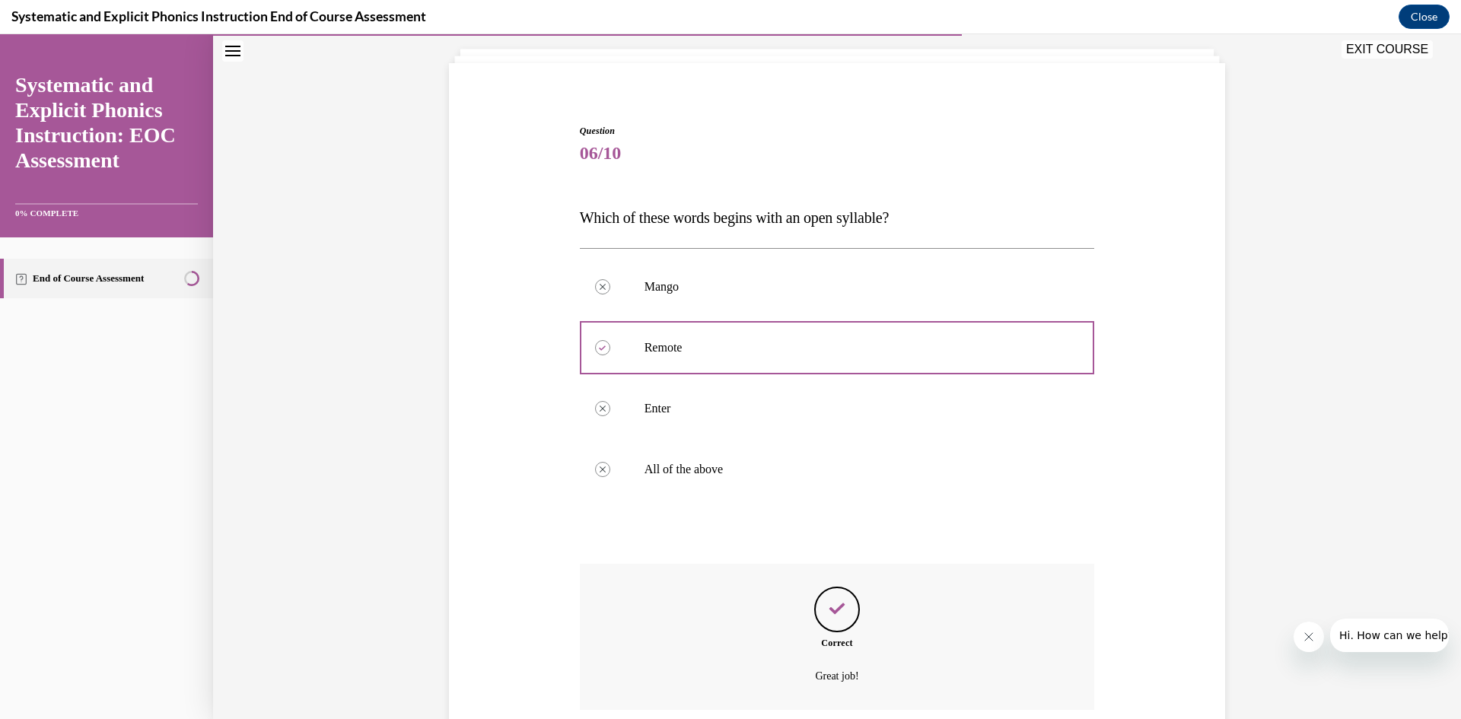
scroll to position [211, 0]
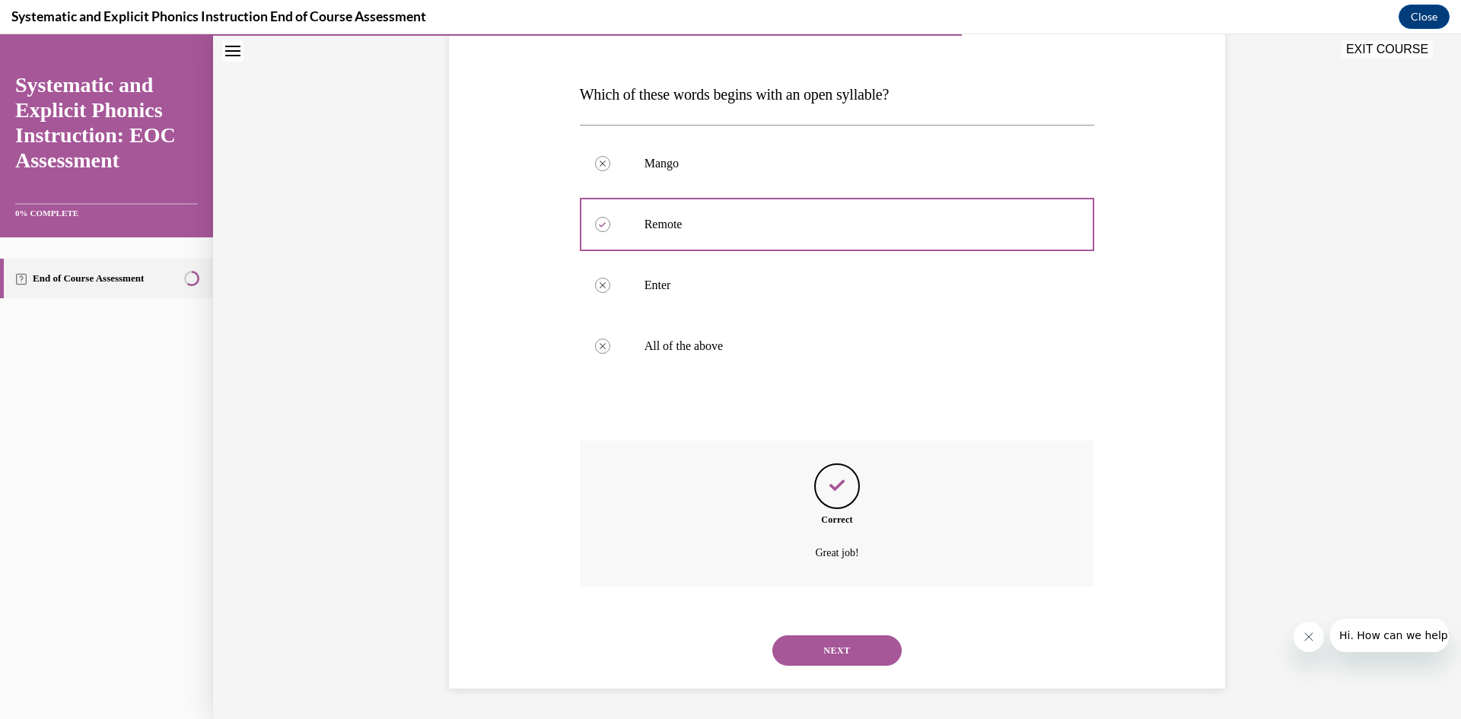
click at [842, 658] on button "NEXT" at bounding box center [836, 650] width 129 height 30
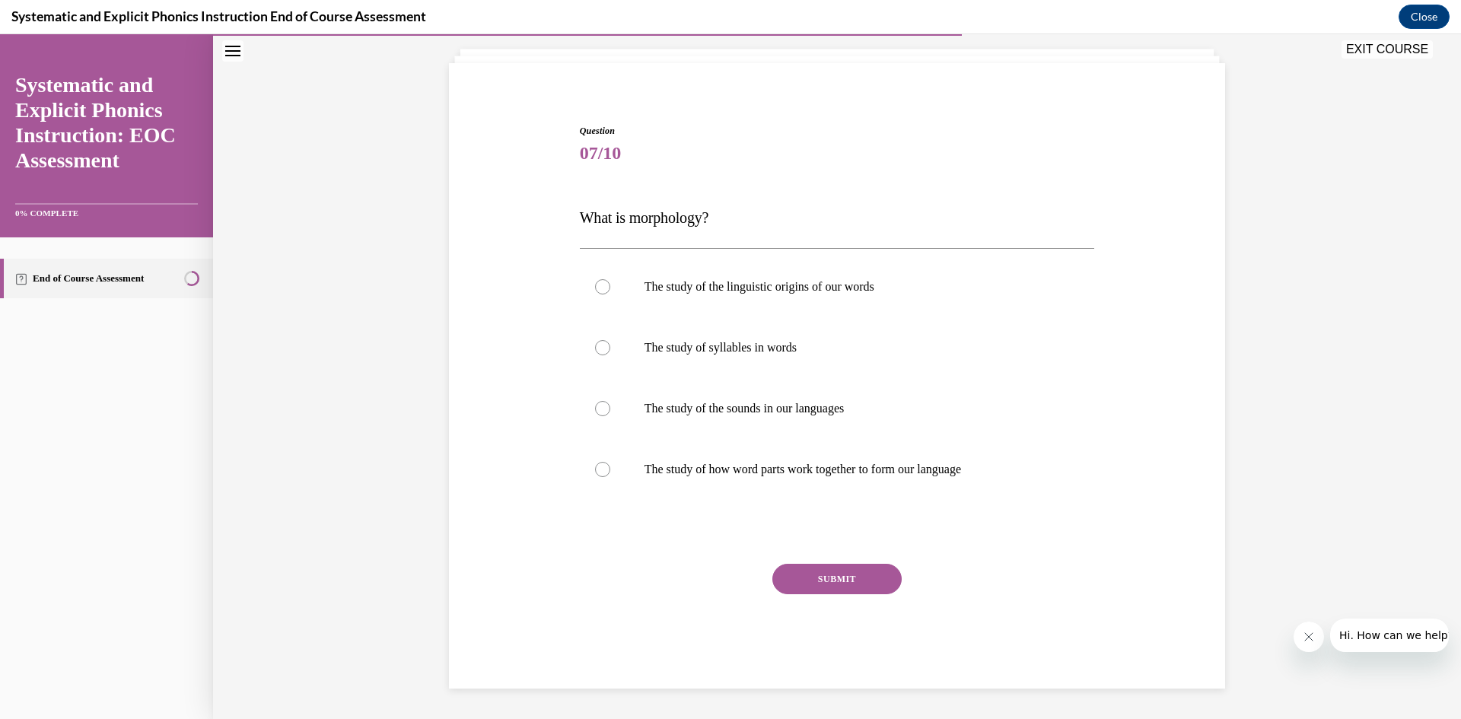
scroll to position [87, 0]
click at [595, 469] on div at bounding box center [602, 469] width 15 height 15
click at [823, 580] on button "SUBMIT" at bounding box center [836, 579] width 129 height 30
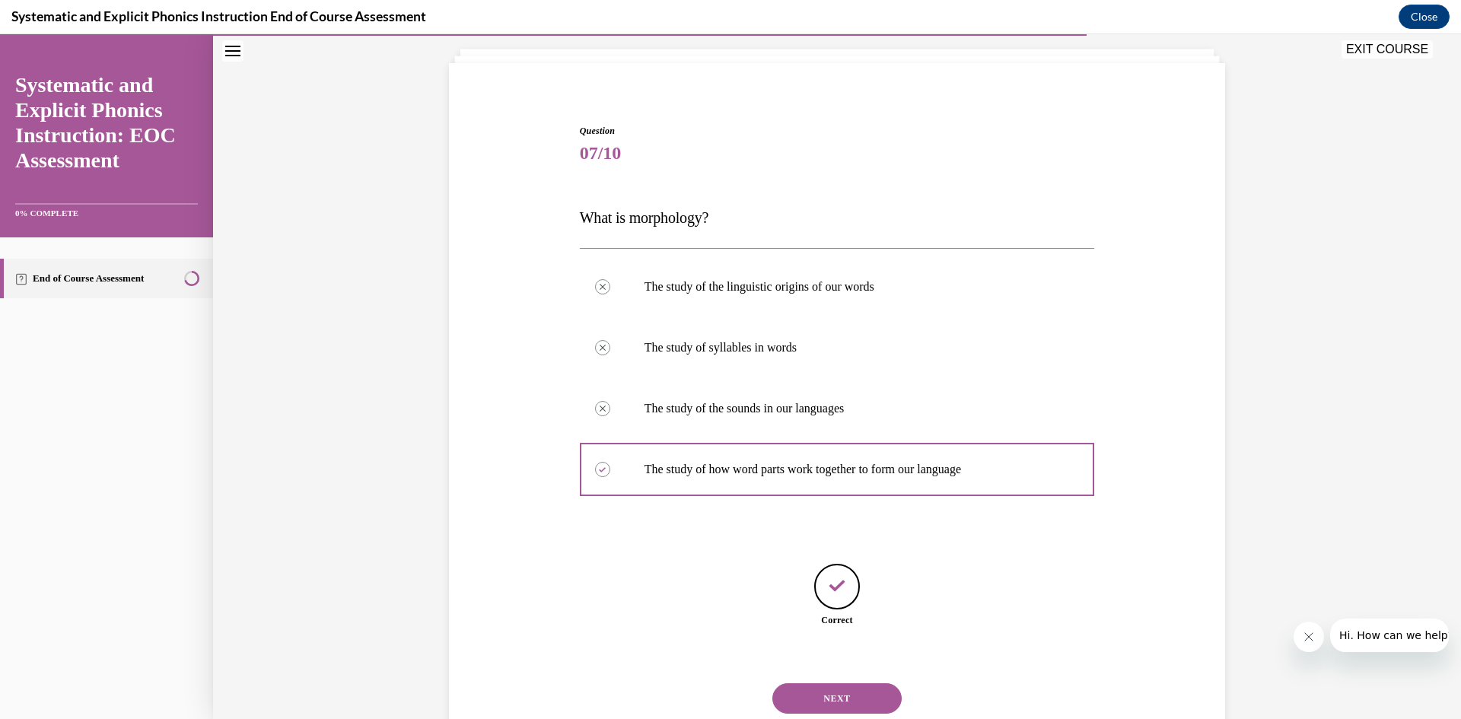
scroll to position [135, 0]
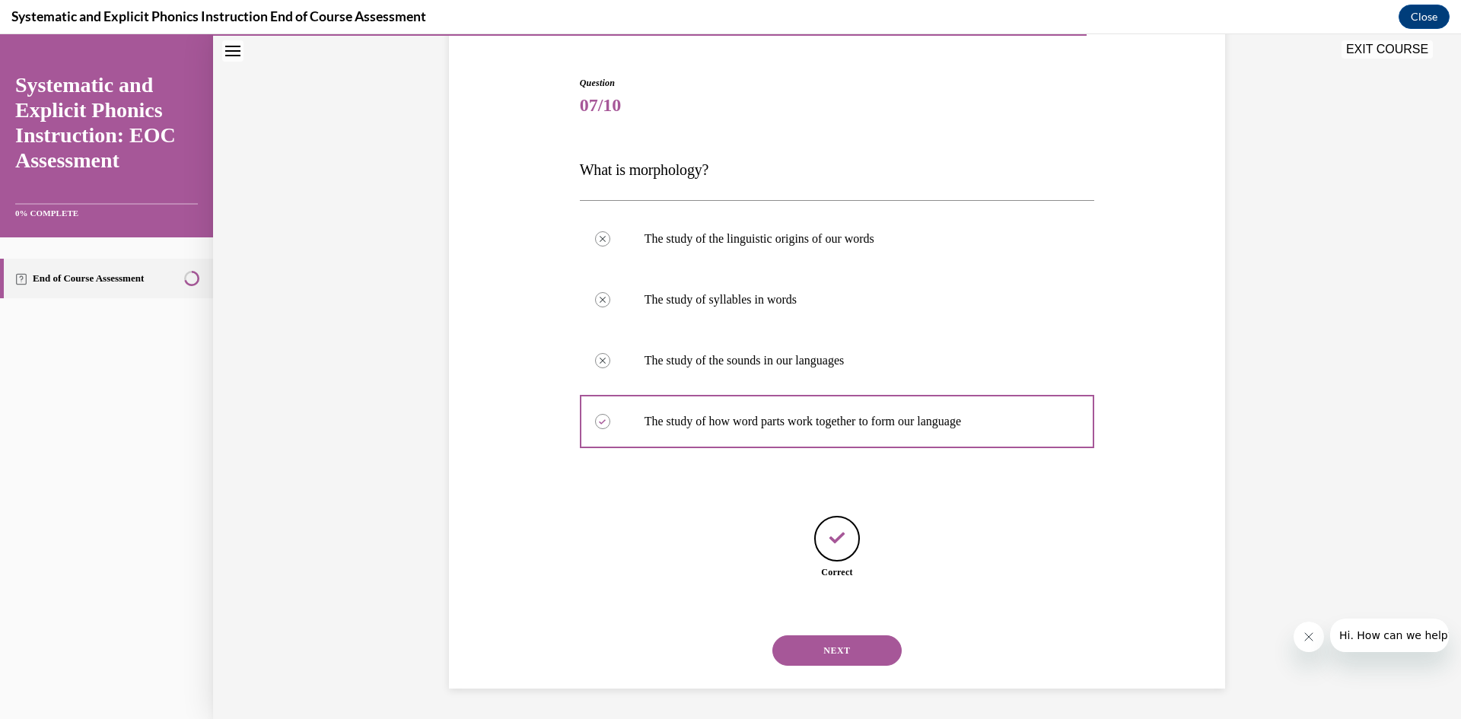
click at [823, 648] on button "NEXT" at bounding box center [836, 650] width 129 height 30
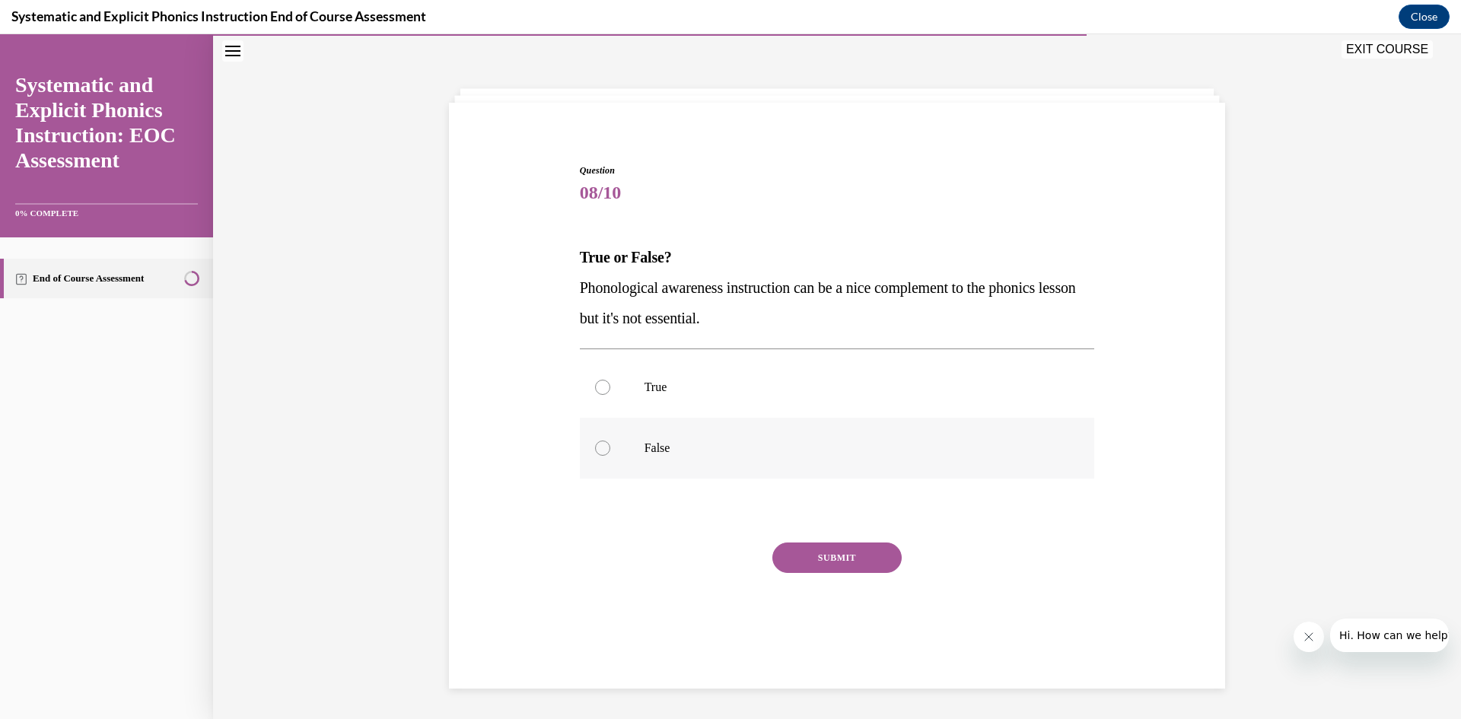
click at [596, 450] on div at bounding box center [602, 447] width 15 height 15
click at [819, 555] on button "SUBMIT" at bounding box center [836, 557] width 129 height 30
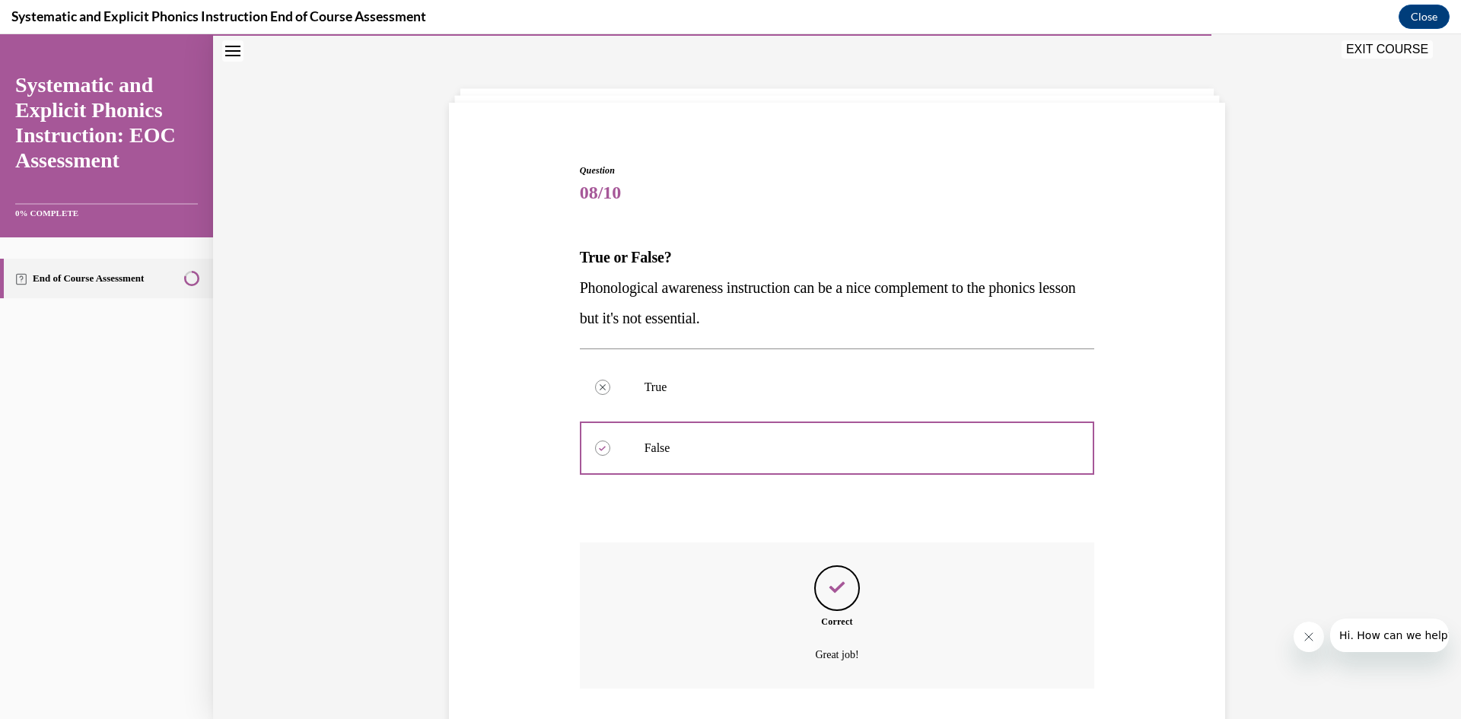
scroll to position [150, 0]
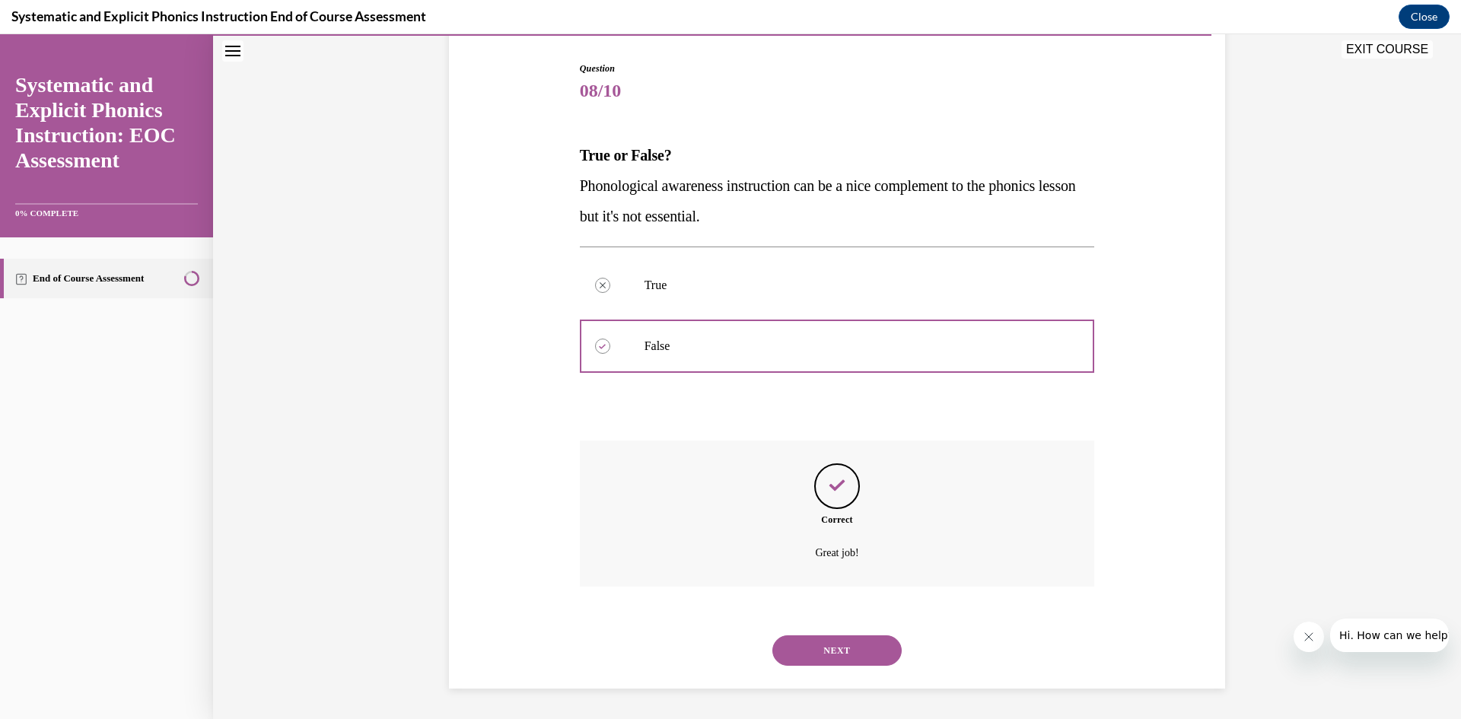
click at [820, 647] on button "NEXT" at bounding box center [836, 650] width 129 height 30
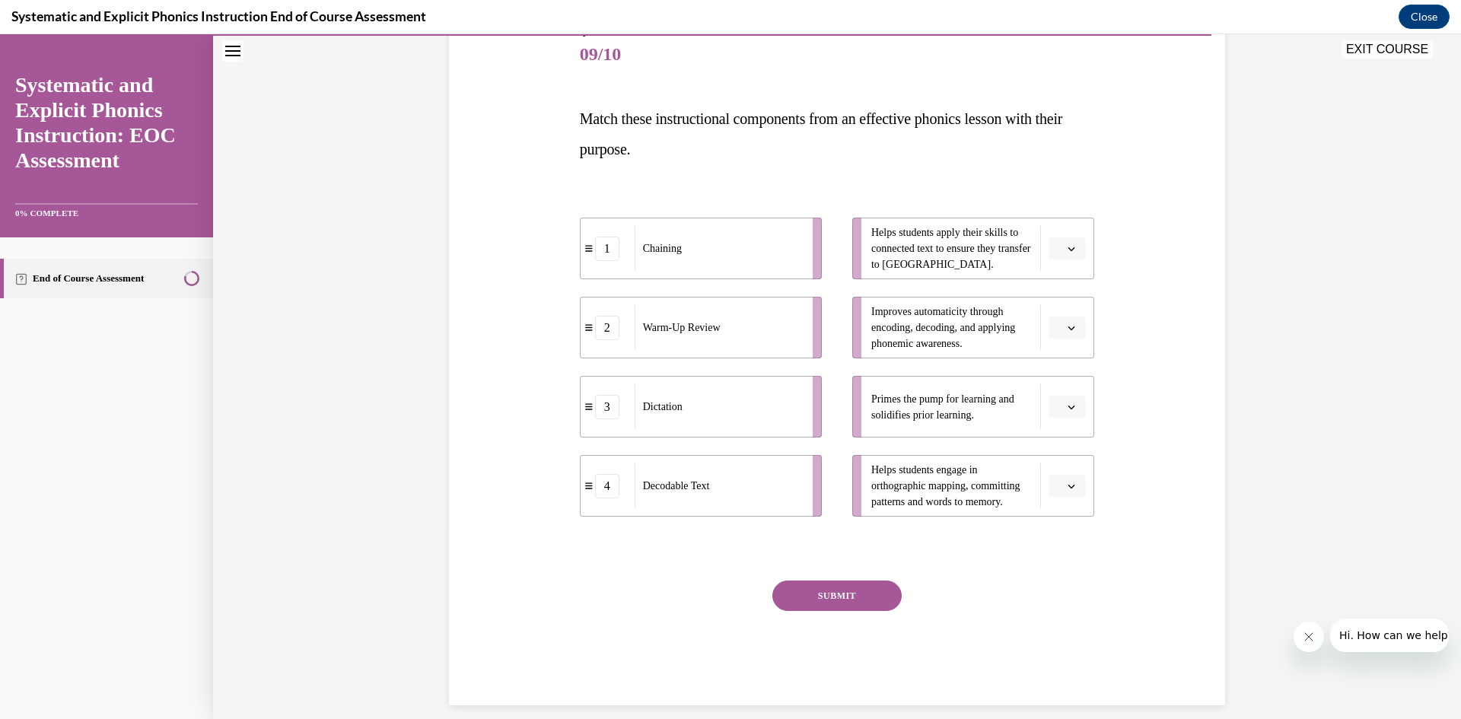
scroll to position [203, 0]
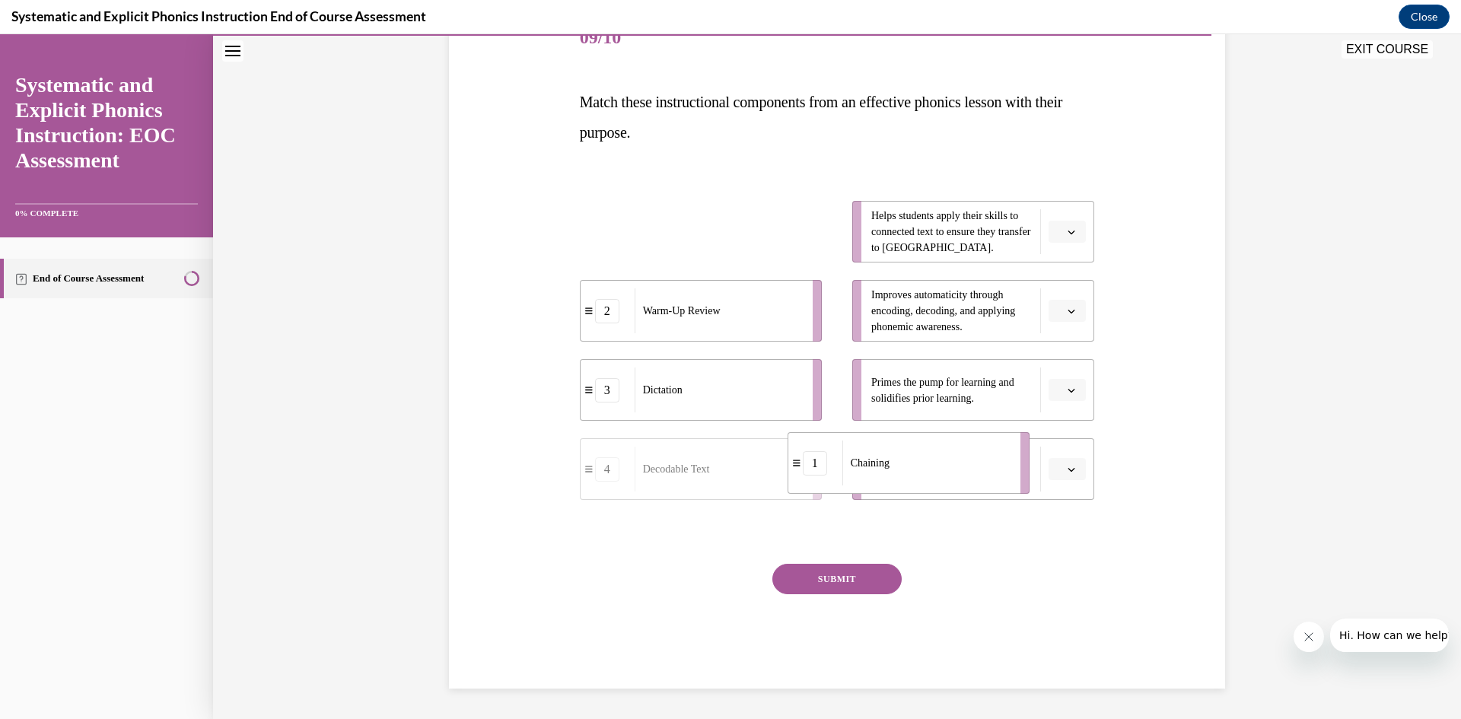
drag, startPoint x: 719, startPoint y: 237, endPoint x: 927, endPoint y: 468, distance: 310.8
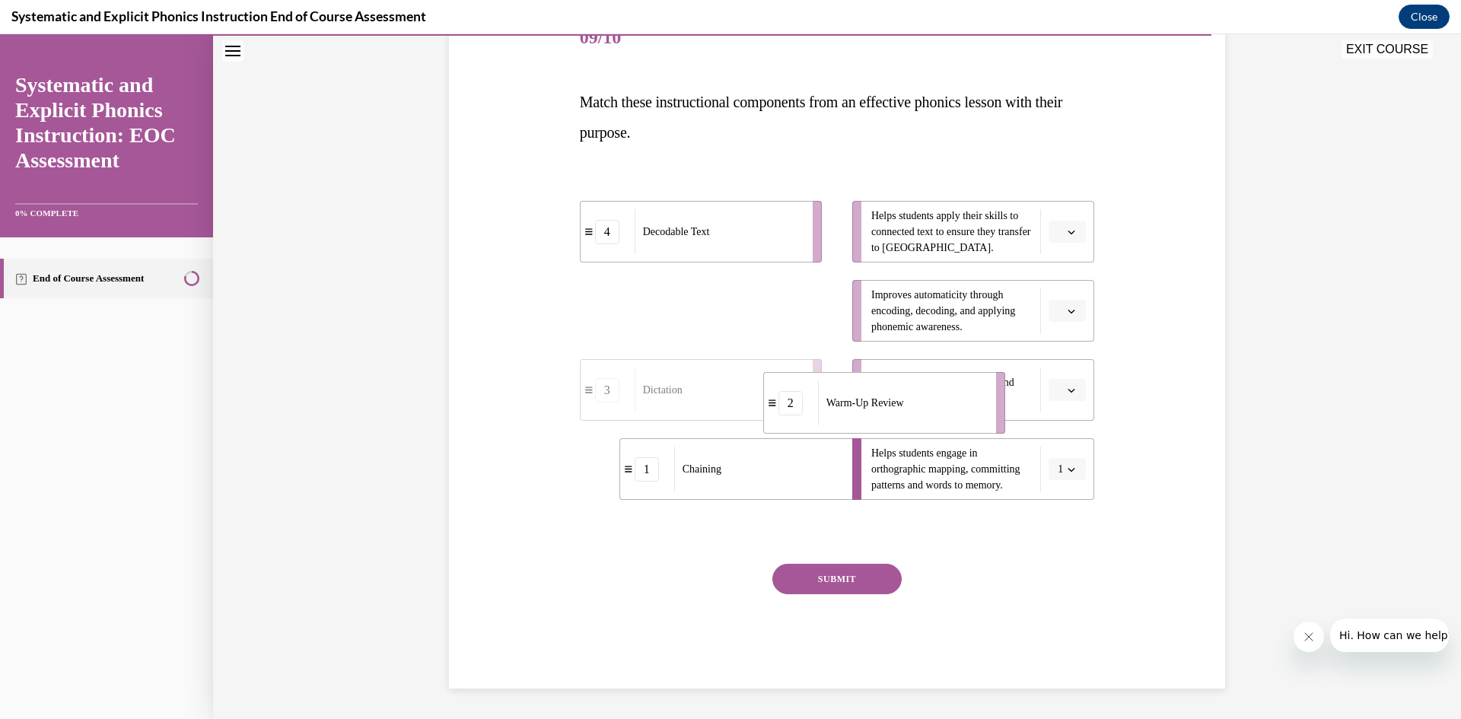
drag, startPoint x: 709, startPoint y: 313, endPoint x: 889, endPoint y: 402, distance: 200.7
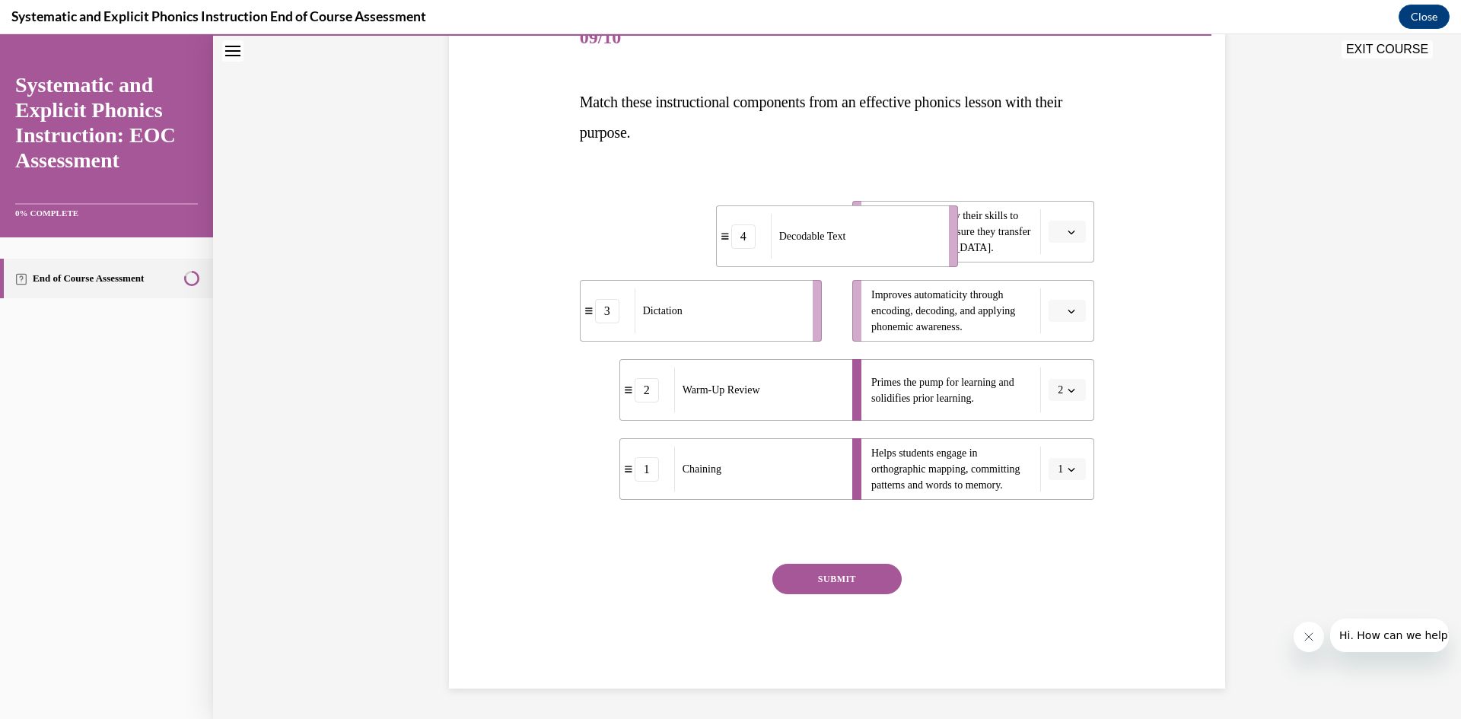
drag, startPoint x: 757, startPoint y: 232, endPoint x: 893, endPoint y: 237, distance: 136.3
click at [893, 237] on div "Decodable Text" at bounding box center [855, 236] width 168 height 45
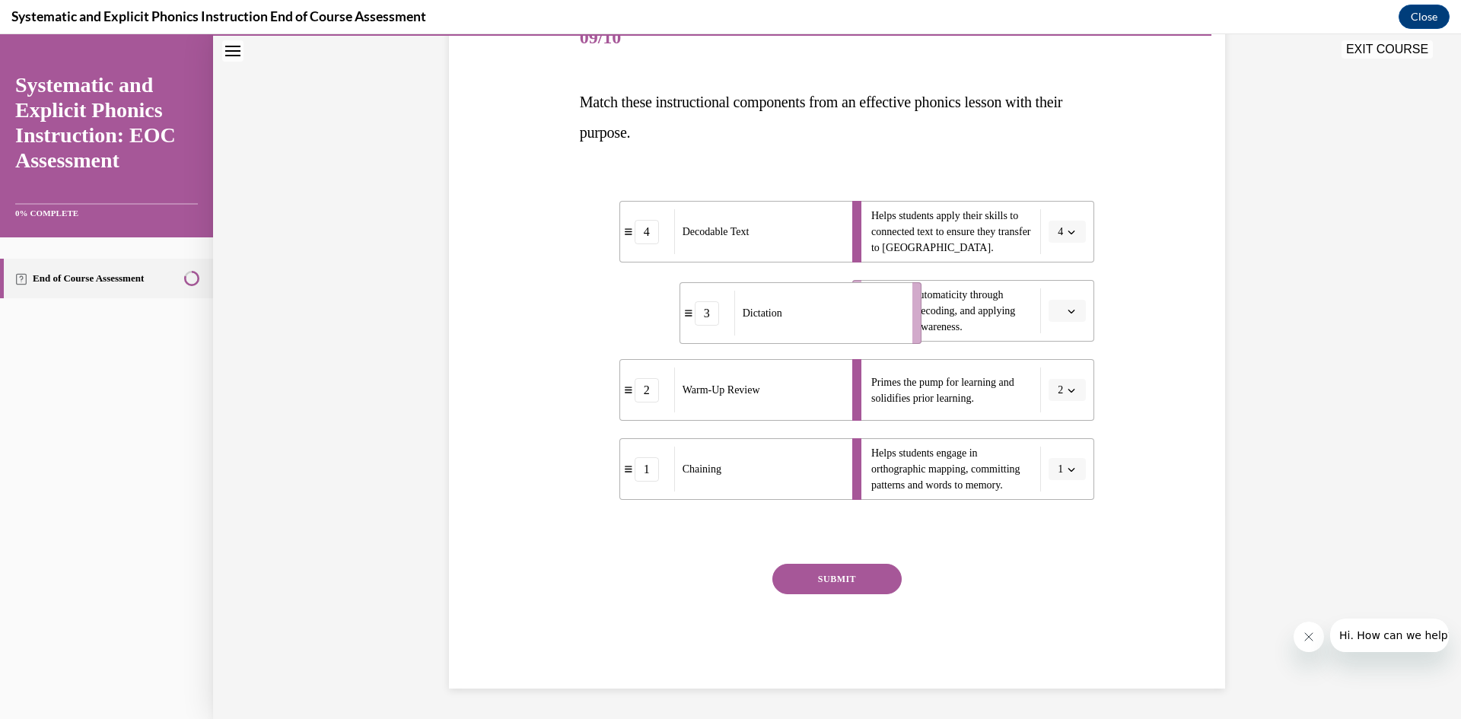
drag, startPoint x: 771, startPoint y: 315, endPoint x: 870, endPoint y: 317, distance: 99.7
click at [870, 317] on div "Dictation" at bounding box center [818, 313] width 168 height 45
click at [857, 576] on button "SUBMIT" at bounding box center [836, 579] width 129 height 30
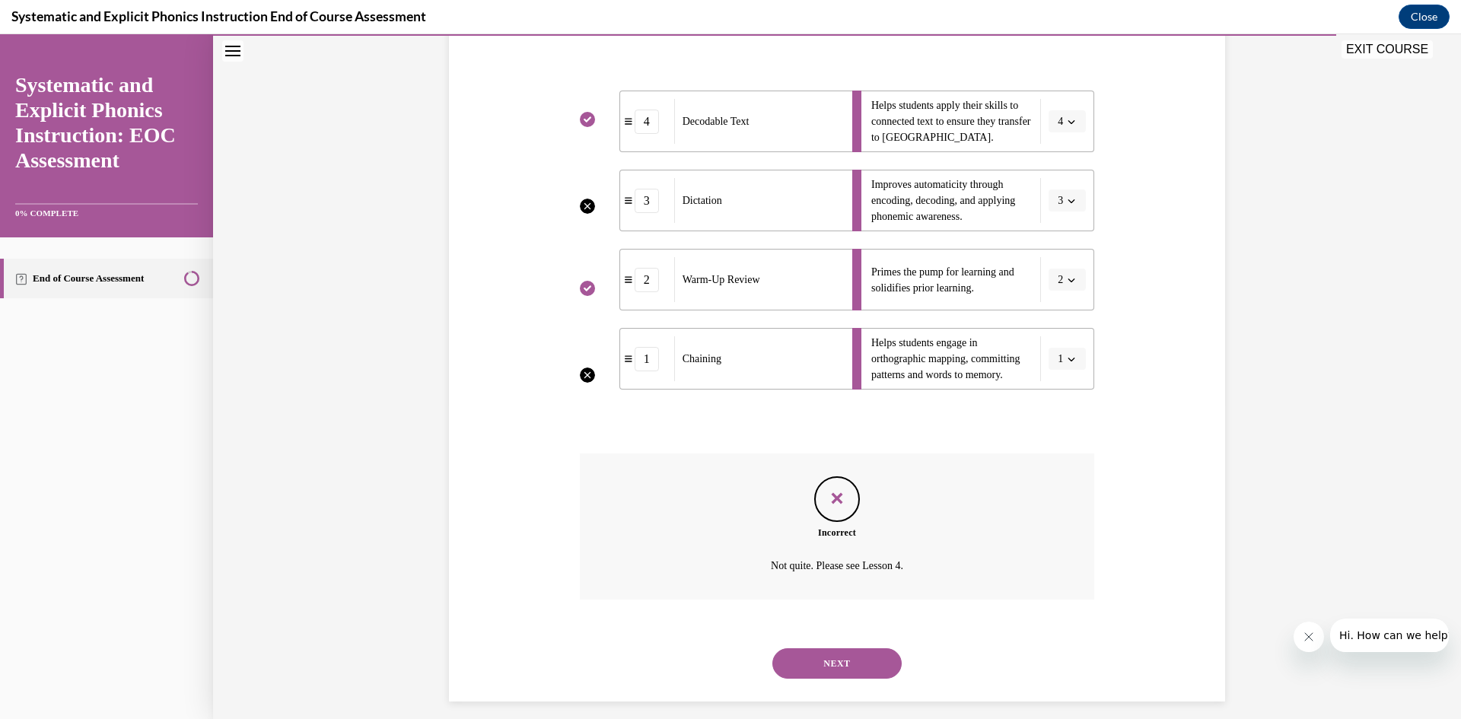
scroll to position [326, 0]
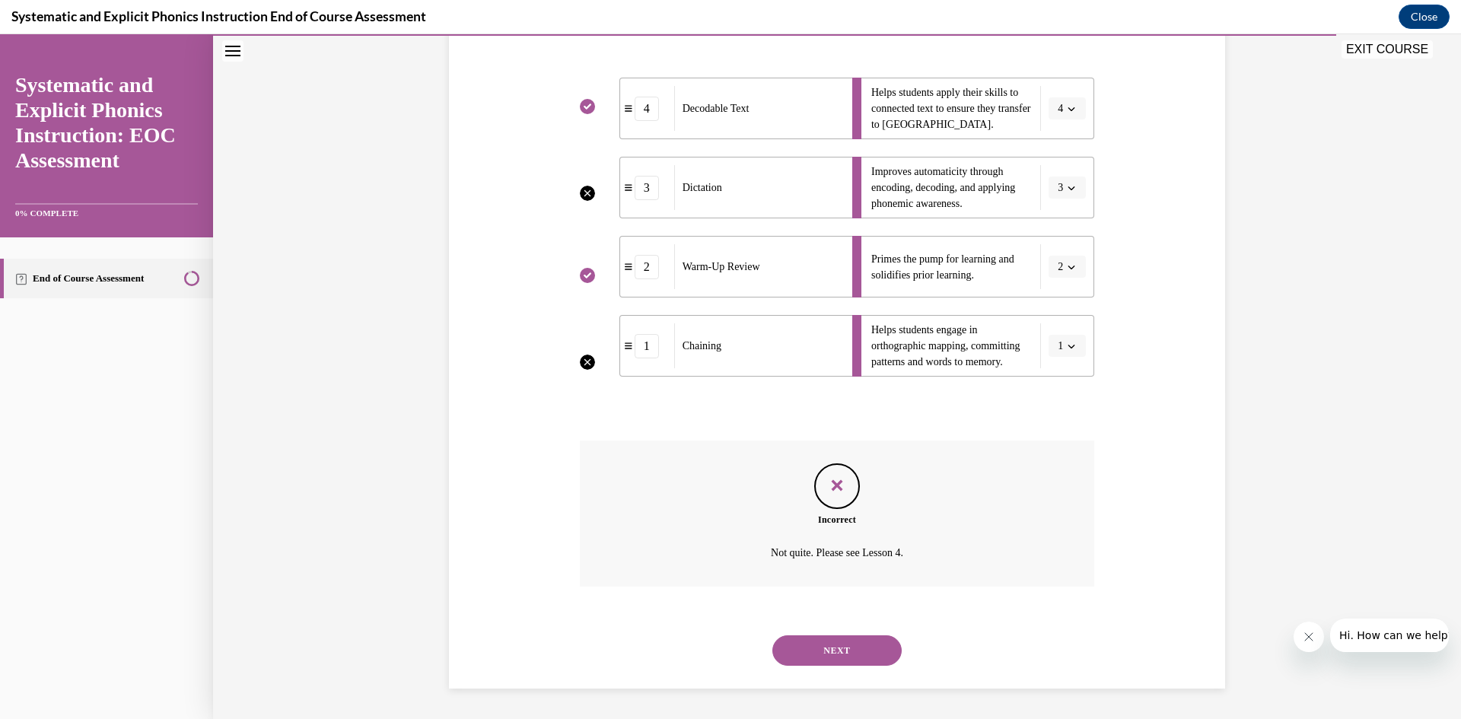
click at [835, 649] on button "NEXT" at bounding box center [836, 650] width 129 height 30
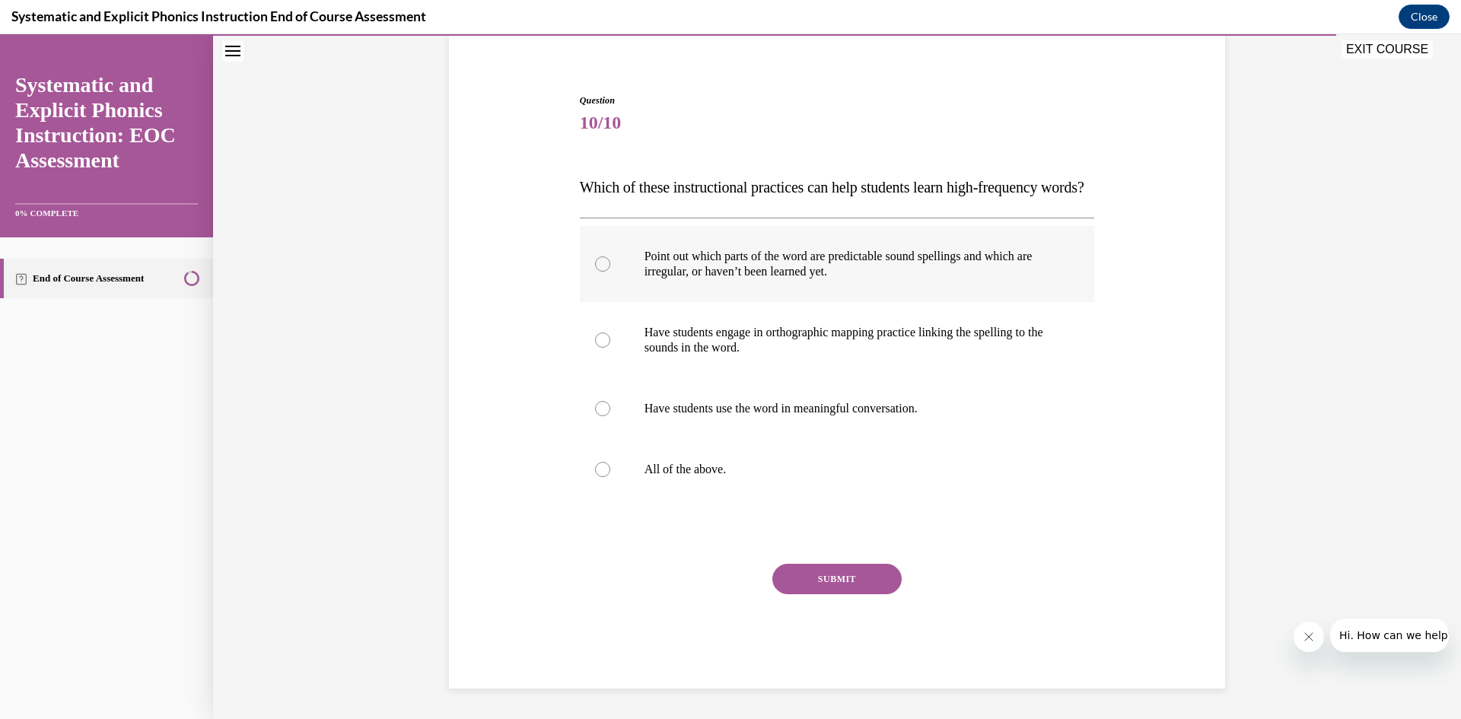
click at [598, 259] on div at bounding box center [602, 263] width 15 height 15
click at [595, 472] on div at bounding box center [602, 469] width 15 height 15
click at [842, 582] on button "SUBMIT" at bounding box center [836, 579] width 129 height 30
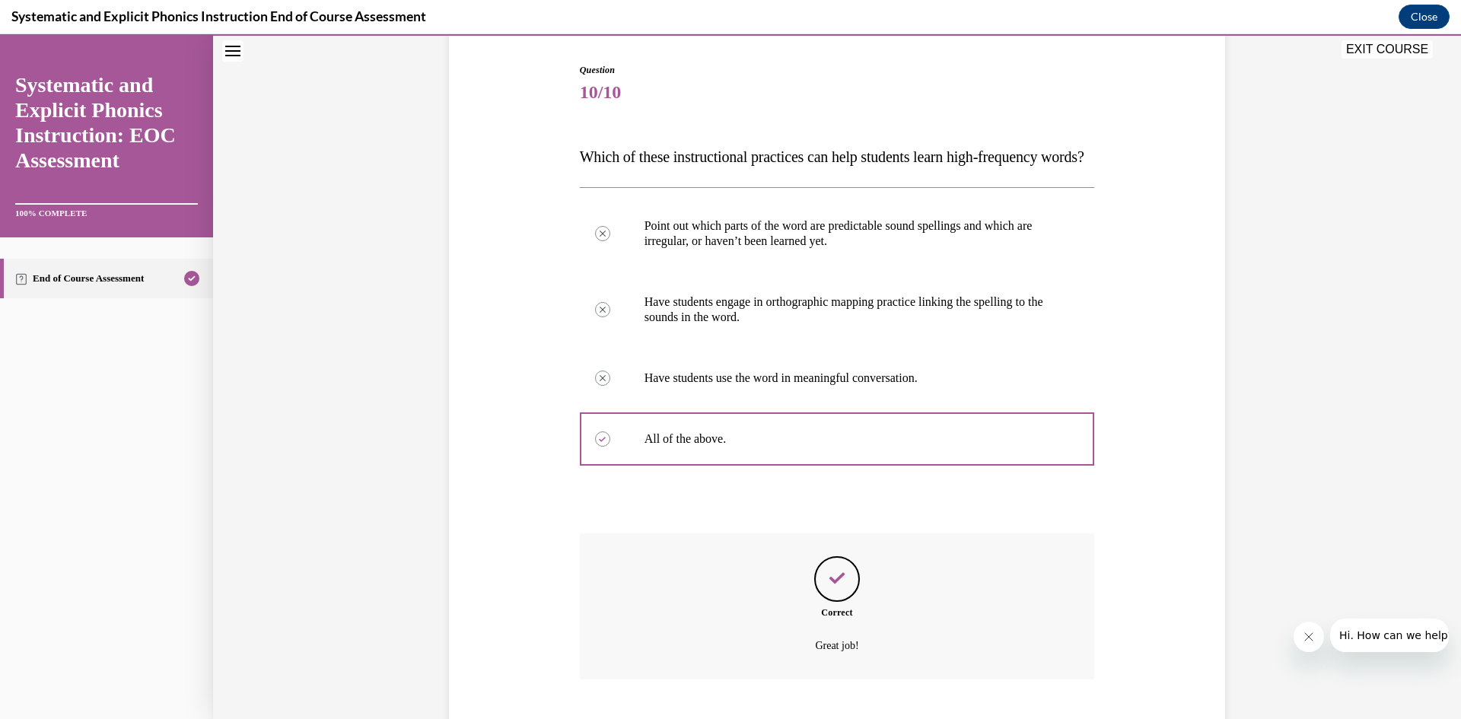
scroll to position [272, 0]
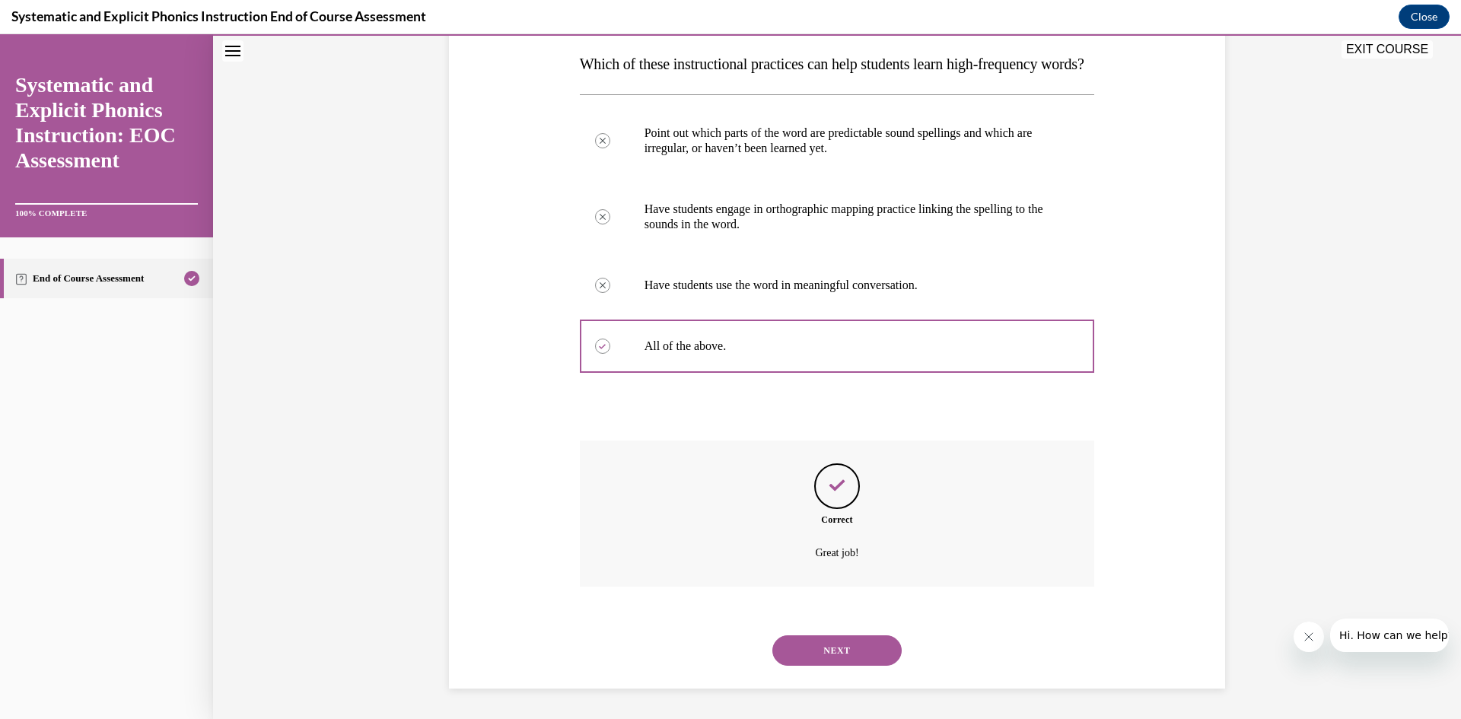
click at [832, 655] on button "NEXT" at bounding box center [836, 650] width 129 height 30
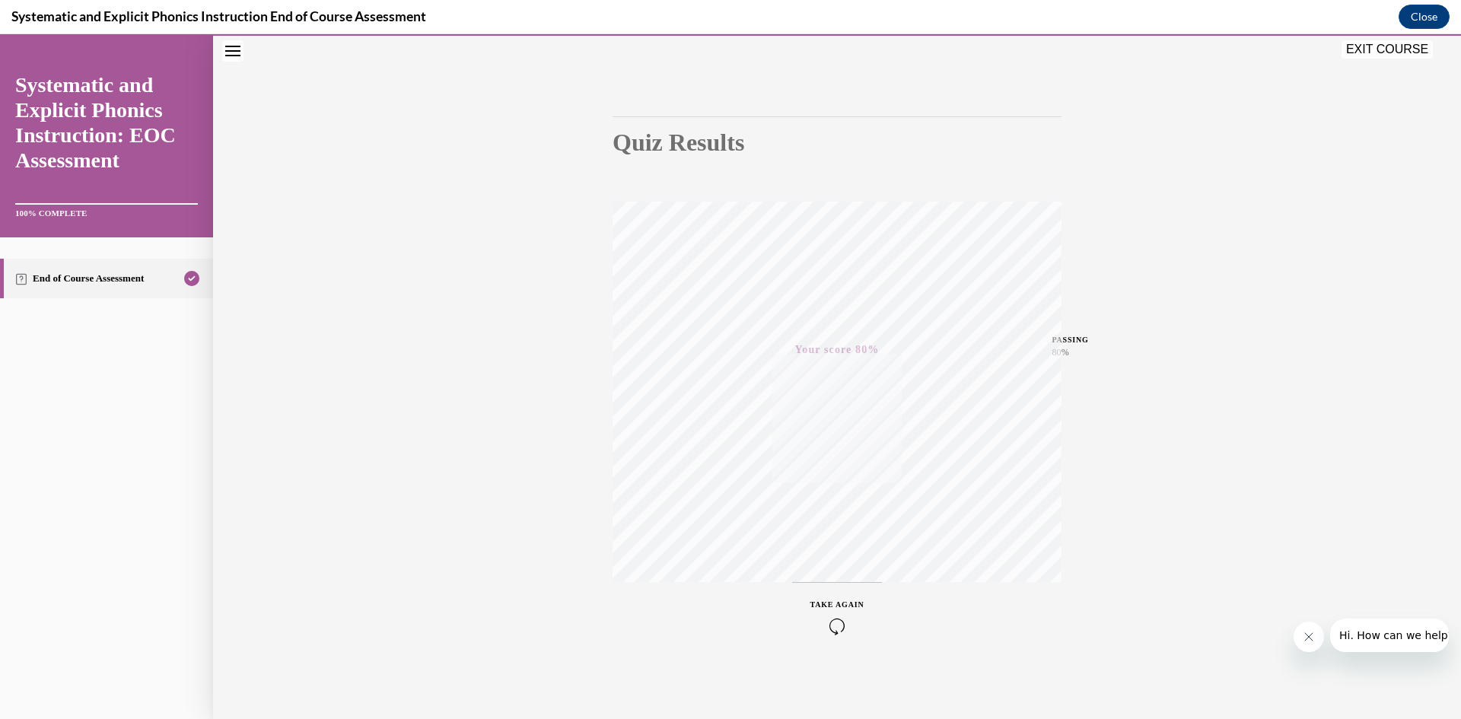
click at [836, 615] on div "TAKE AGAIN" at bounding box center [837, 617] width 54 height 36
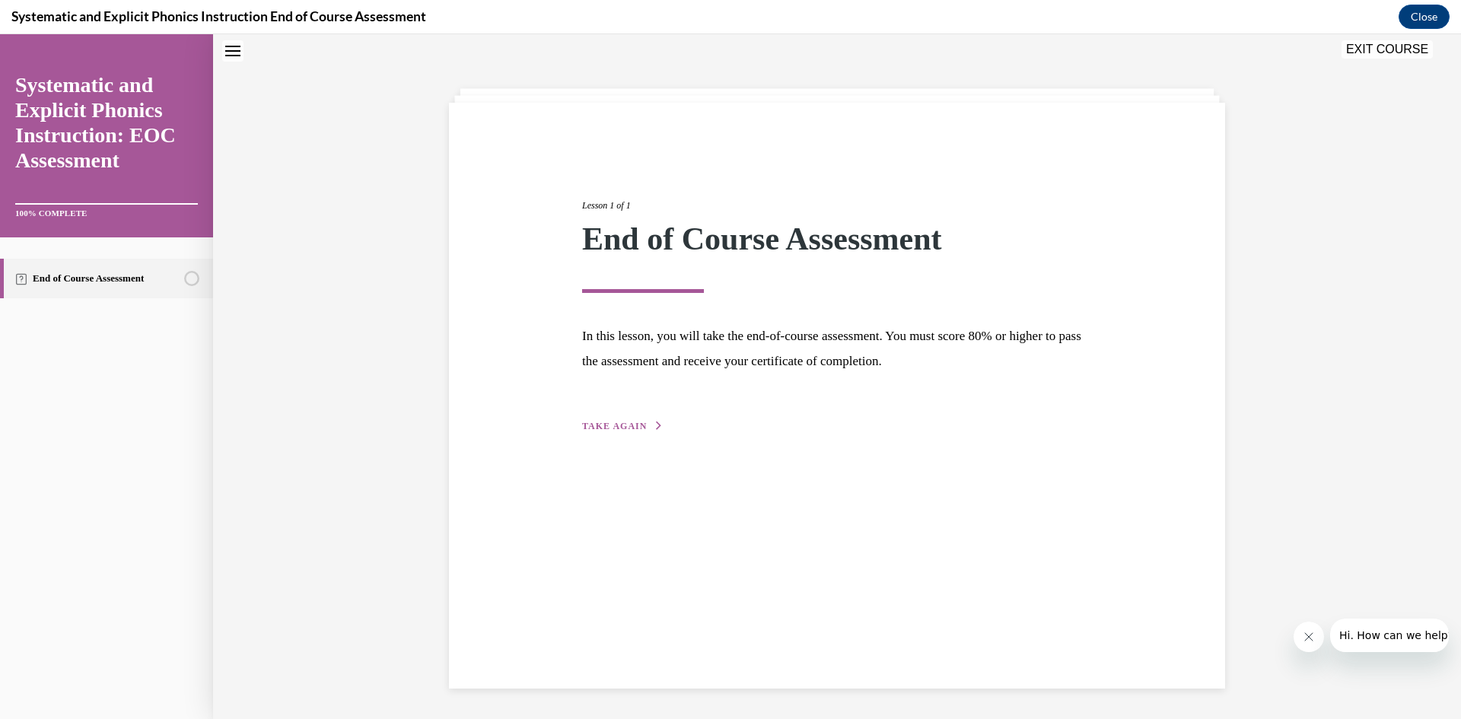
scroll to position [48, 0]
click at [620, 425] on span "TAKE AGAIN" at bounding box center [614, 426] width 65 height 11
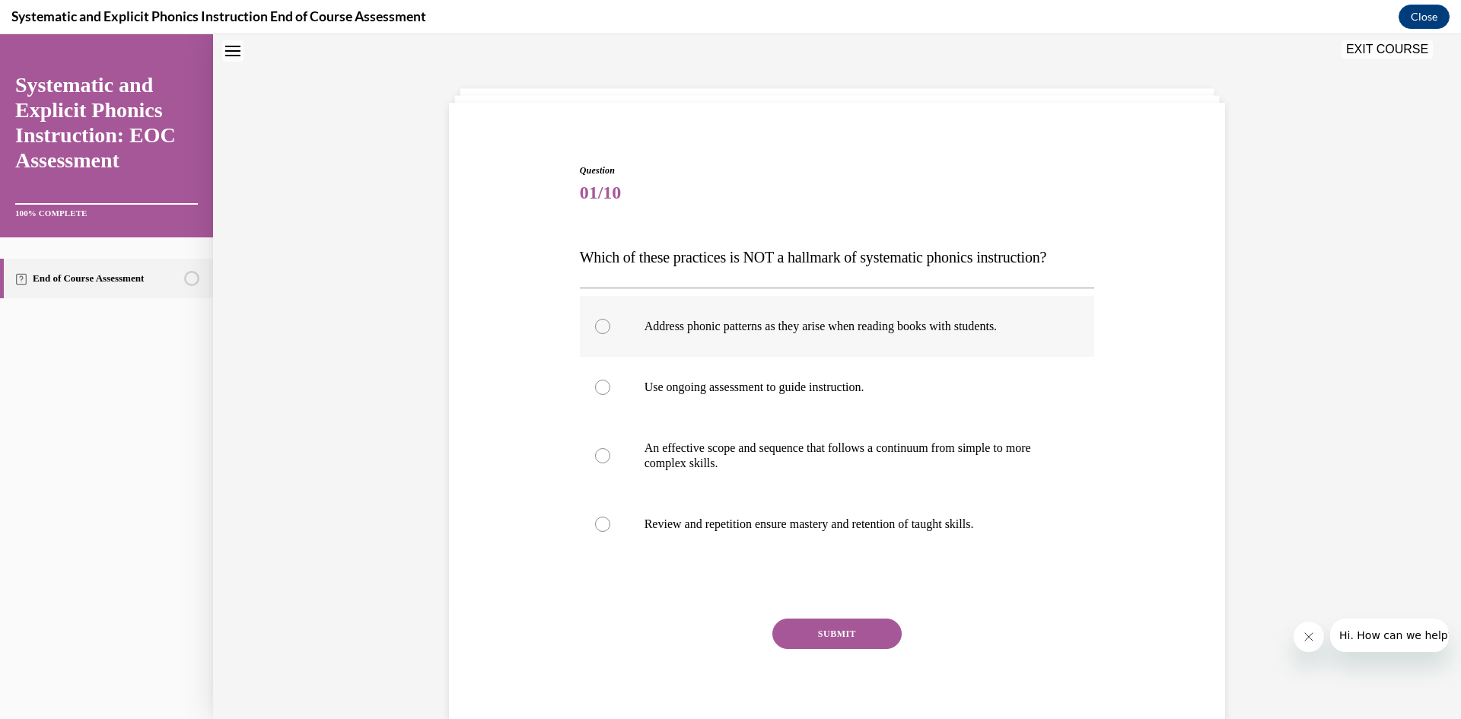
click at [595, 323] on div at bounding box center [602, 326] width 15 height 15
click at [832, 624] on button "SUBMIT" at bounding box center [836, 634] width 129 height 30
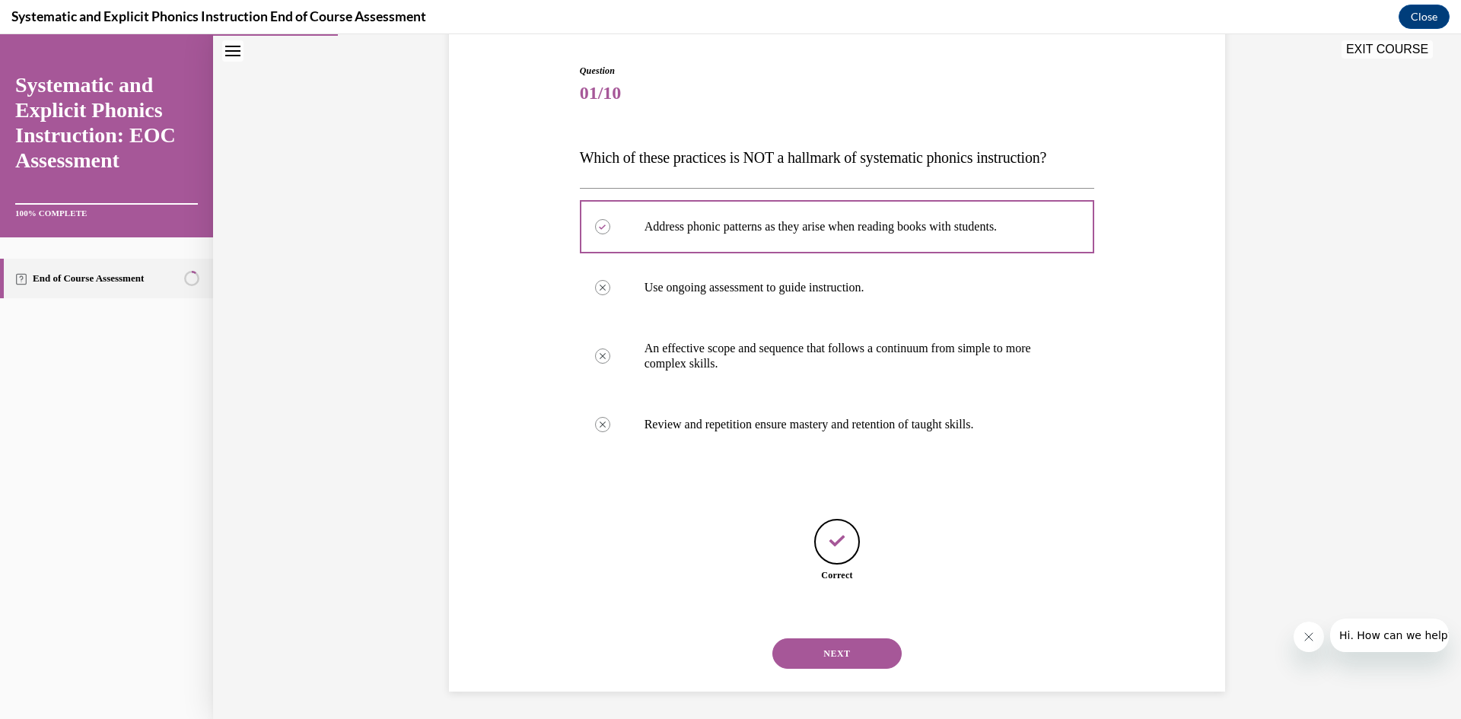
scroll to position [151, 0]
click at [821, 647] on button "NEXT" at bounding box center [836, 650] width 129 height 30
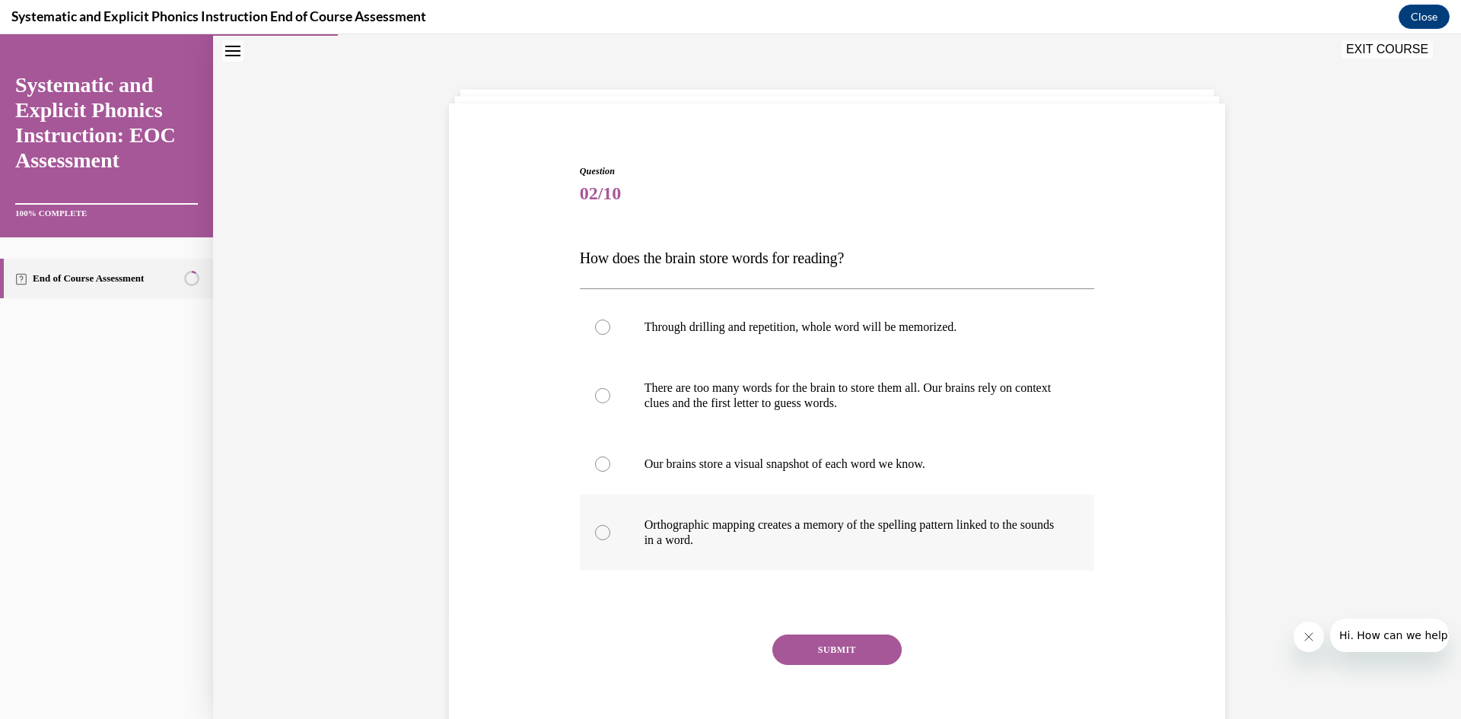
scroll to position [102, 0]
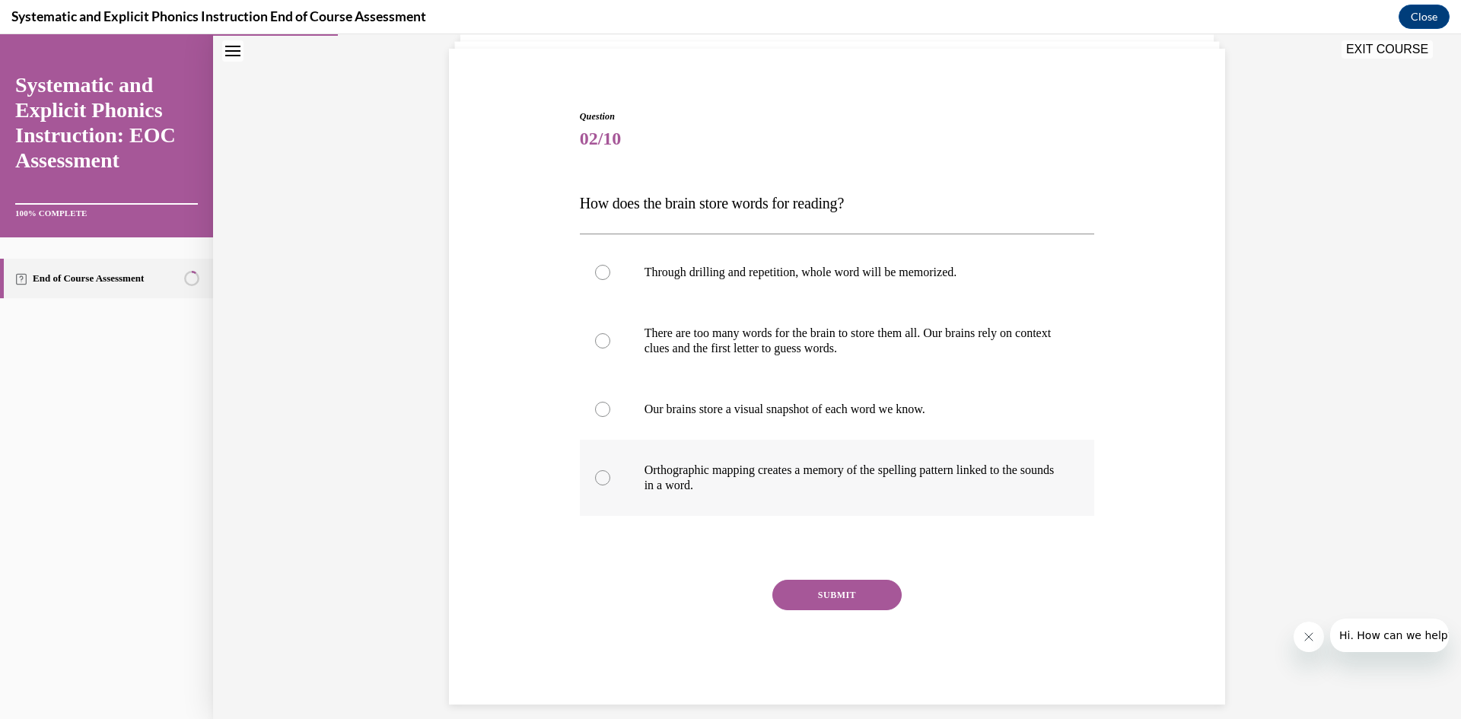
click at [597, 479] on div at bounding box center [602, 477] width 15 height 15
click at [791, 586] on button "SUBMIT" at bounding box center [836, 595] width 129 height 30
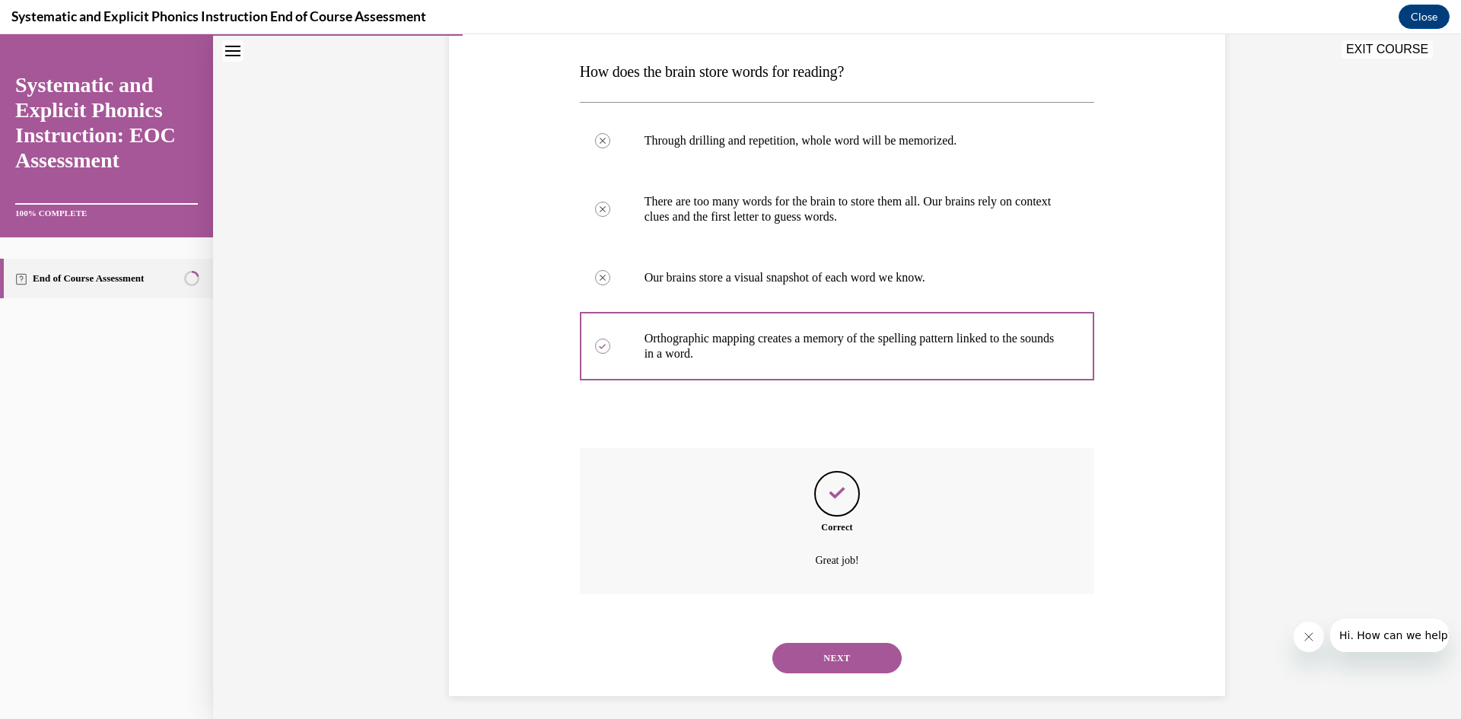
scroll to position [241, 0]
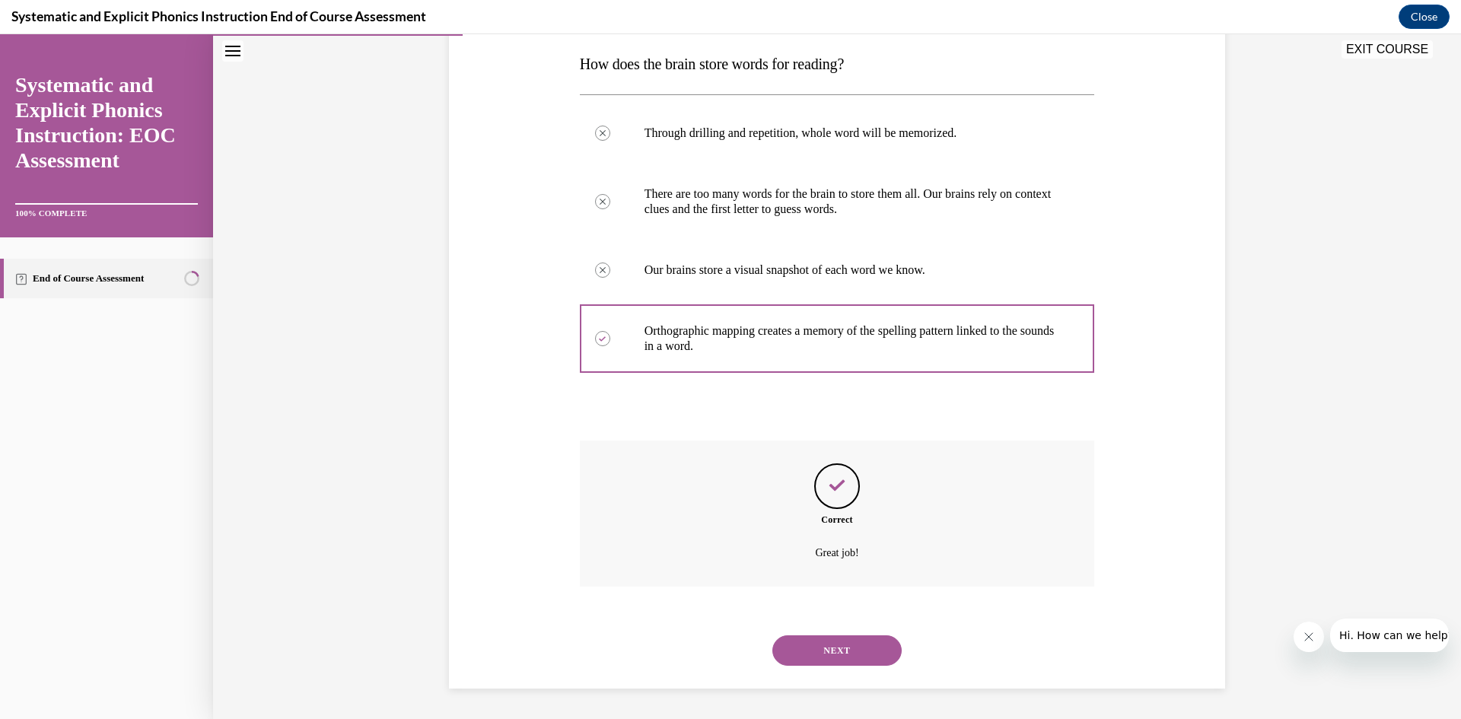
click at [831, 654] on button "NEXT" at bounding box center [836, 650] width 129 height 30
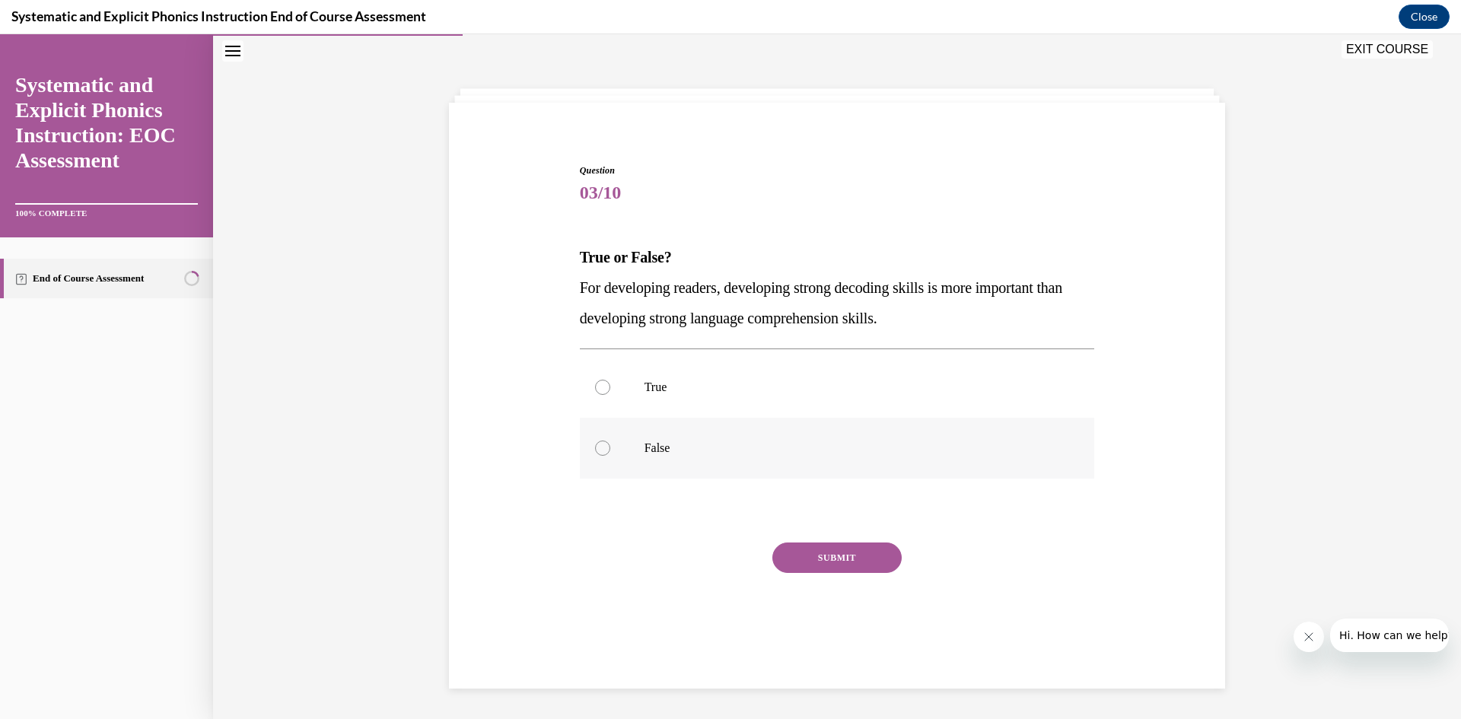
click at [596, 451] on div at bounding box center [602, 447] width 15 height 15
click at [835, 555] on button "SUBMIT" at bounding box center [836, 557] width 129 height 30
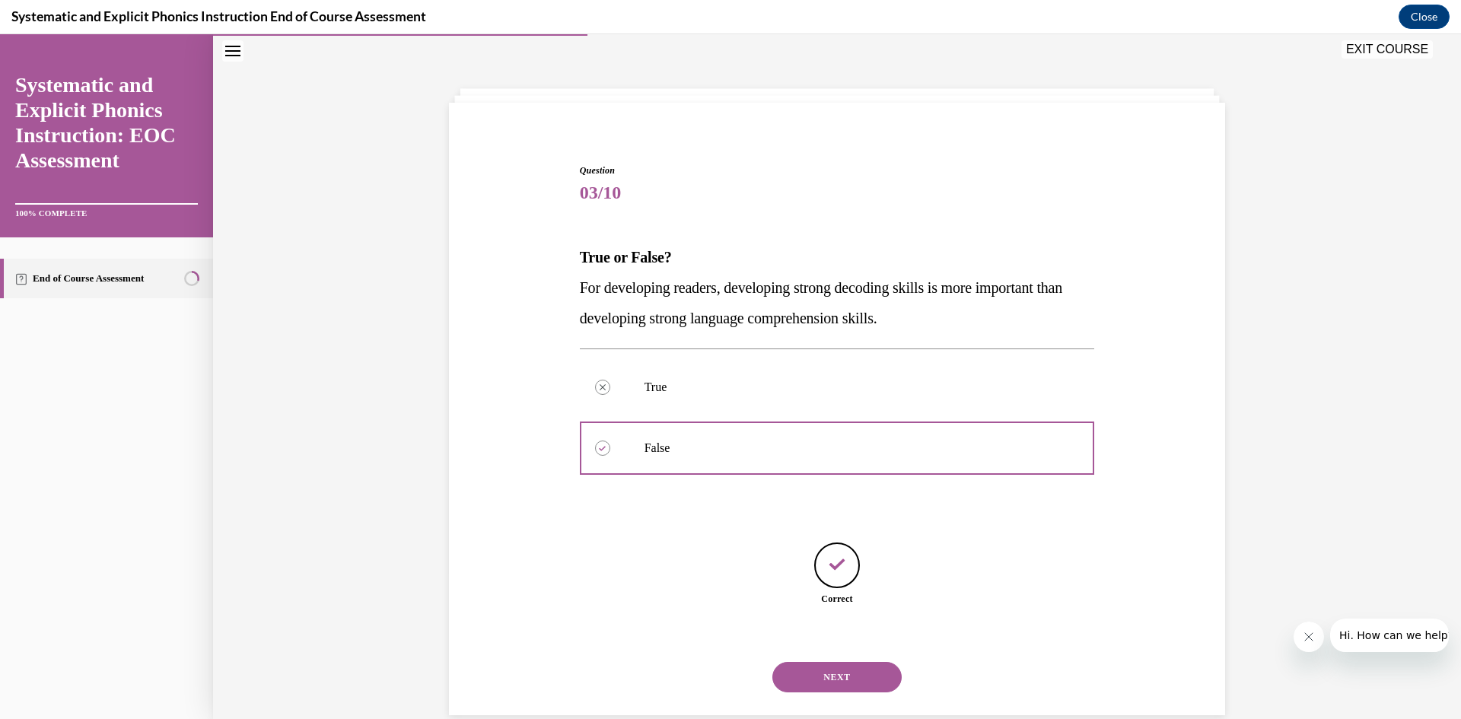
scroll to position [75, 0]
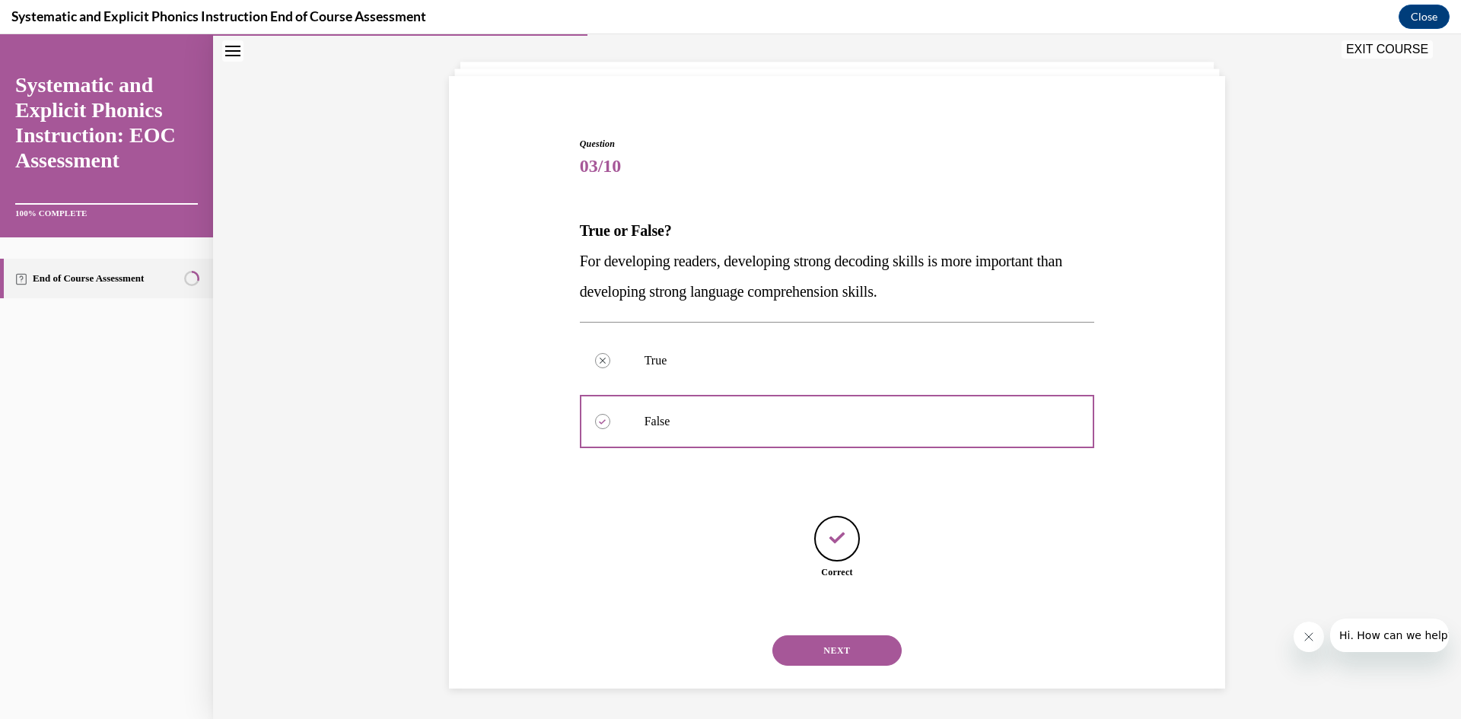
click at [826, 646] on button "NEXT" at bounding box center [836, 650] width 129 height 30
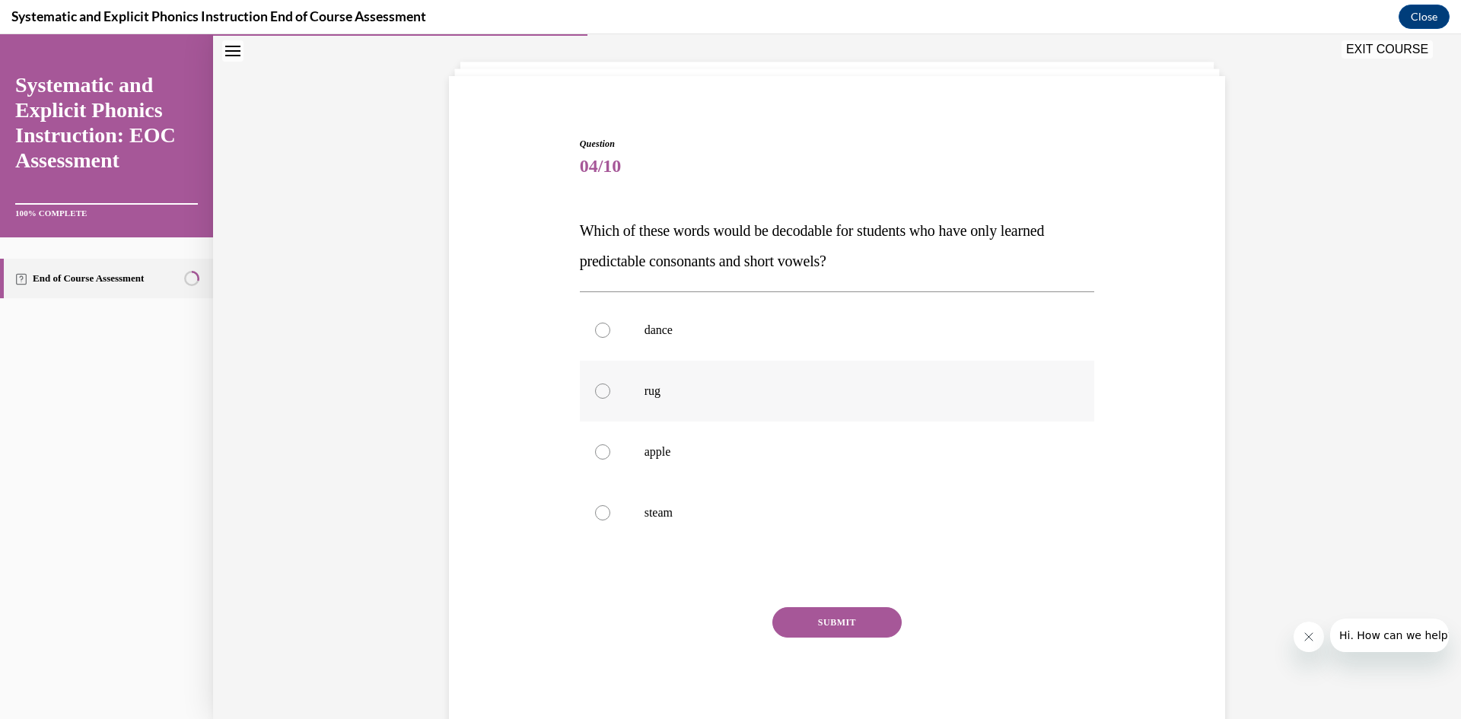
click at [596, 391] on div at bounding box center [602, 390] width 15 height 15
click at [838, 628] on button "SUBMIT" at bounding box center [836, 622] width 129 height 30
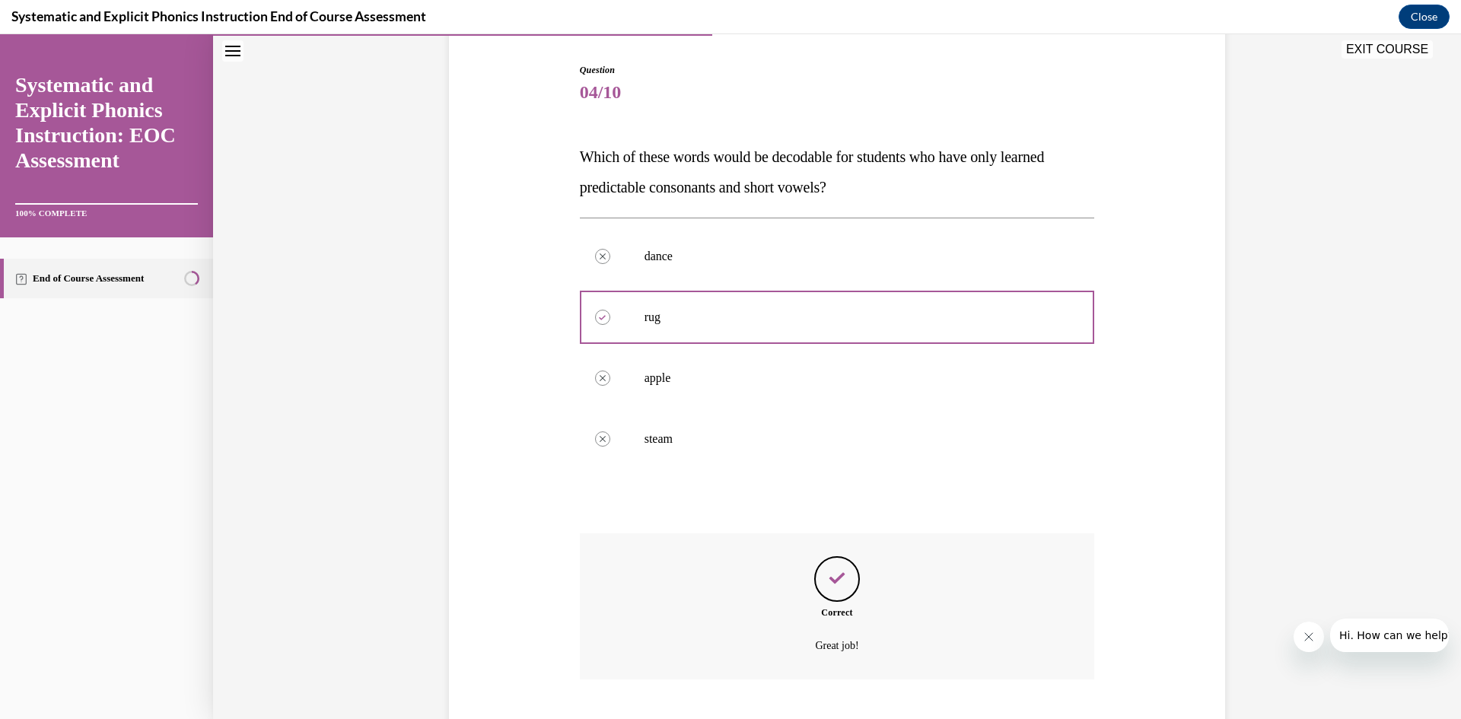
scroll to position [241, 0]
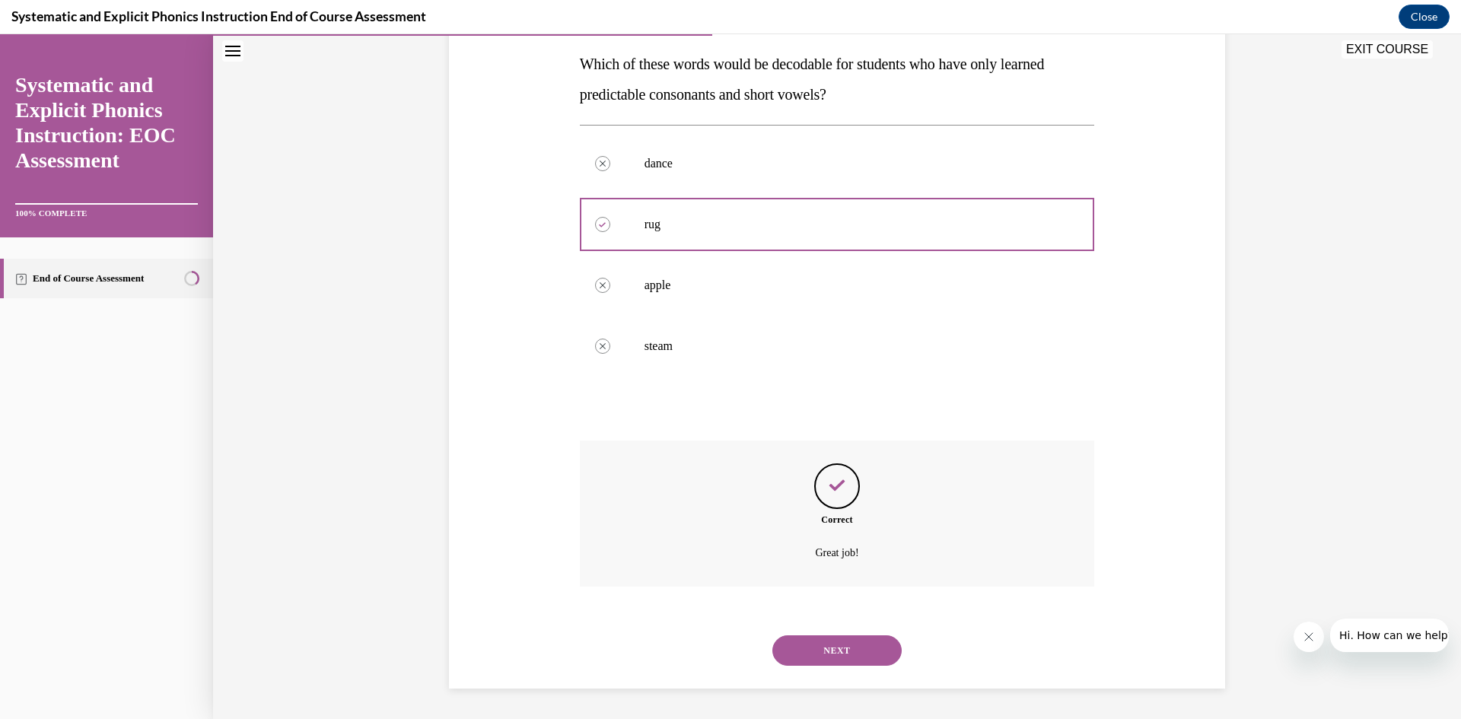
click at [835, 651] on button "NEXT" at bounding box center [836, 650] width 129 height 30
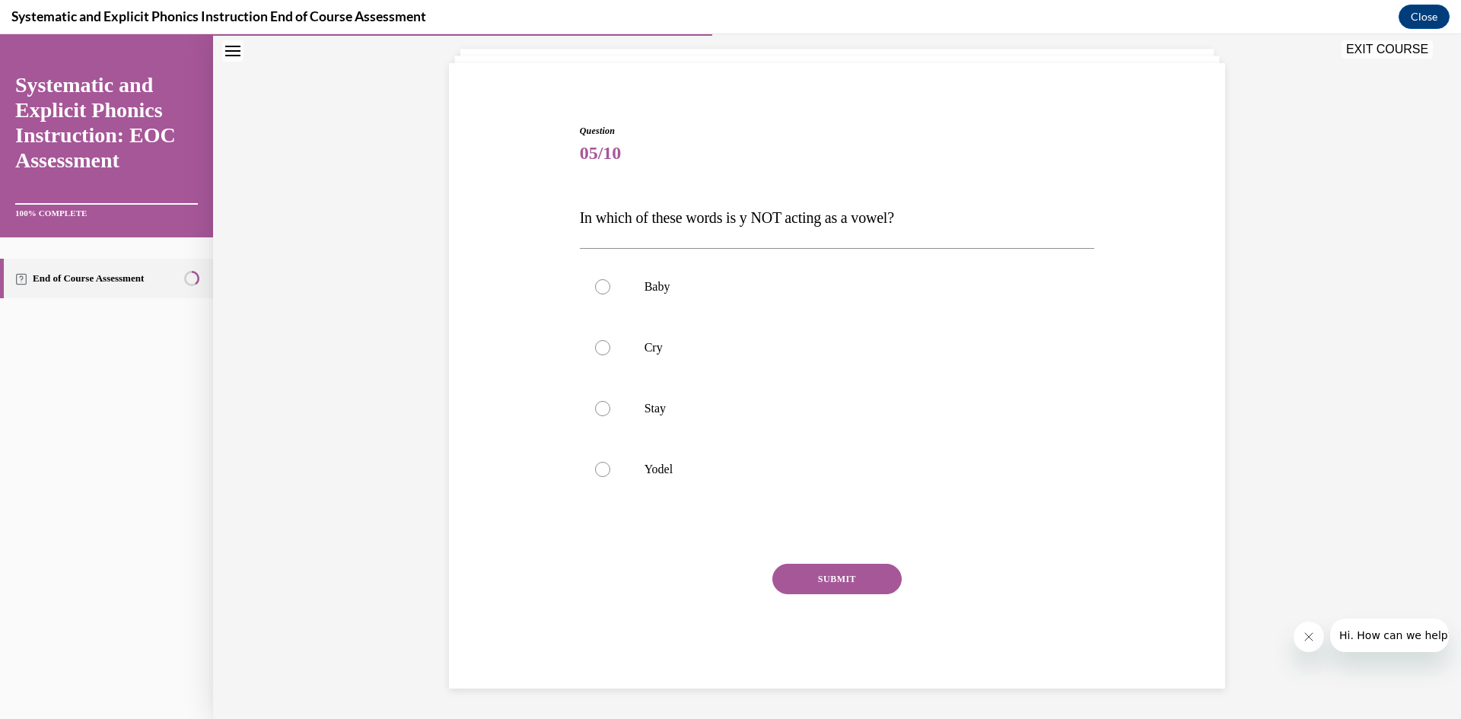
scroll to position [87, 0]
click at [598, 472] on div at bounding box center [602, 469] width 15 height 15
click at [835, 577] on button "SUBMIT" at bounding box center [836, 579] width 129 height 30
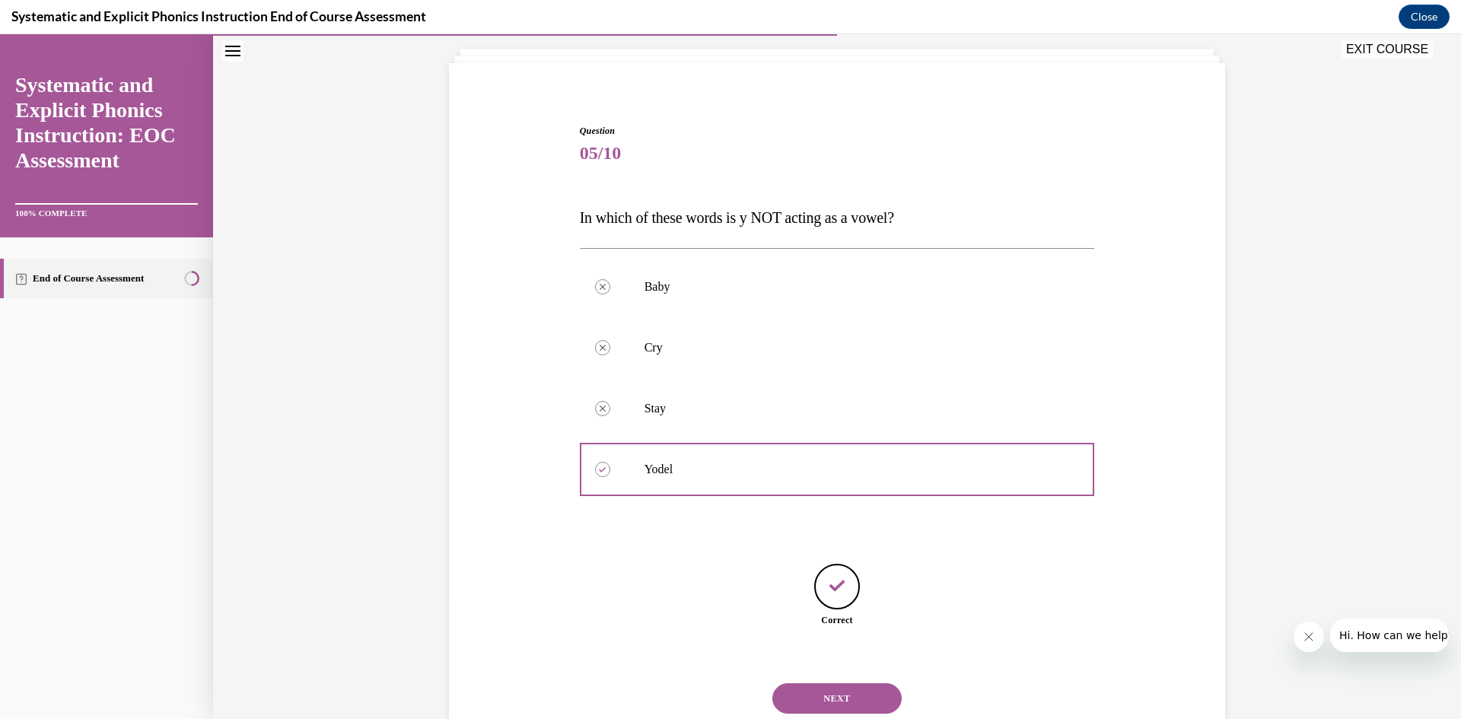
scroll to position [135, 0]
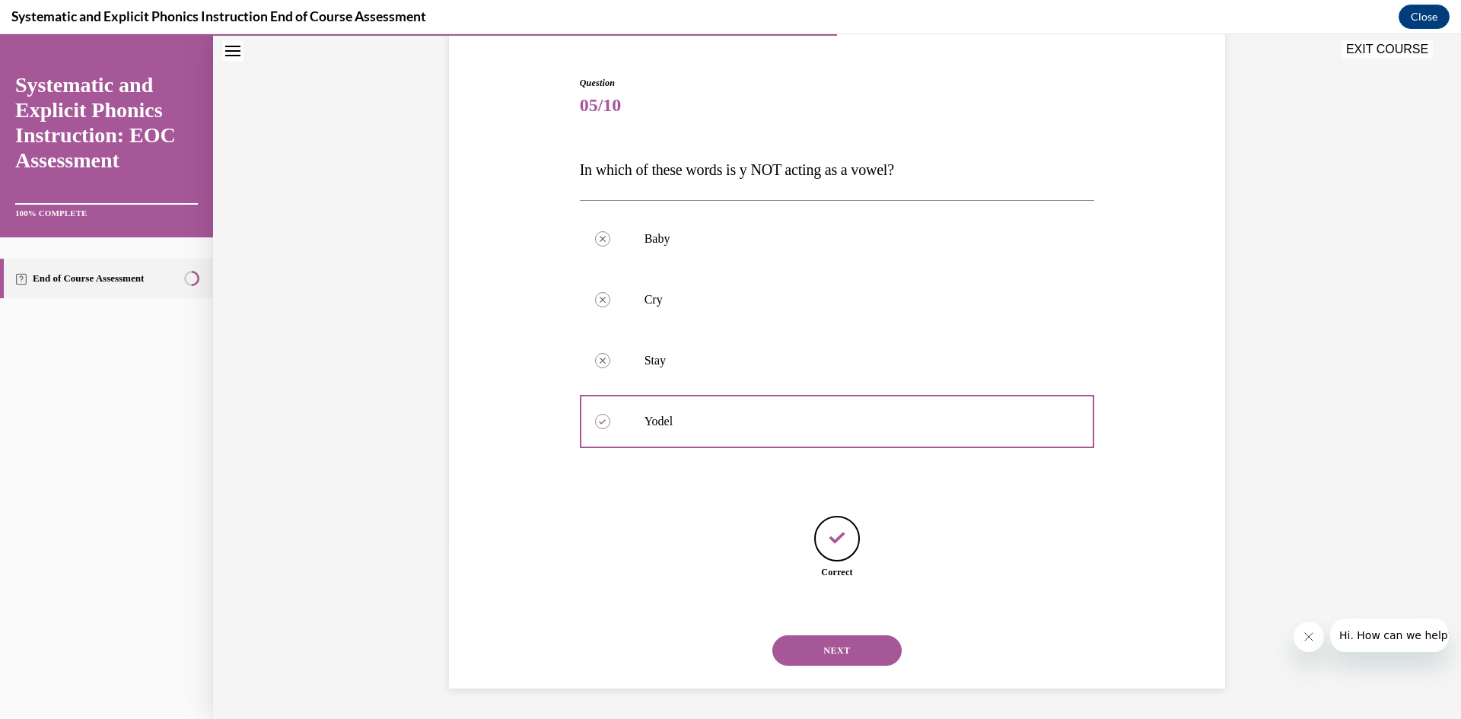
click at [826, 647] on button "NEXT" at bounding box center [836, 650] width 129 height 30
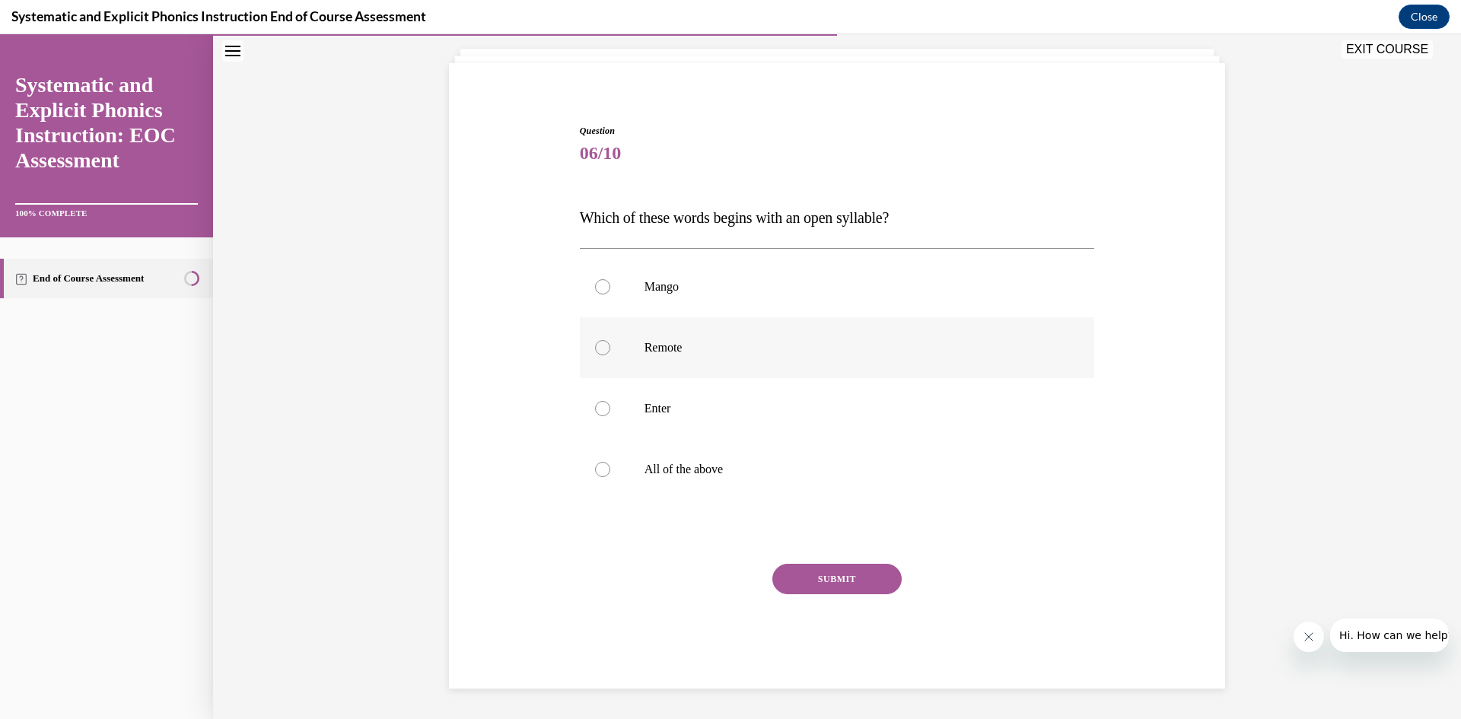
click at [596, 351] on div at bounding box center [602, 347] width 15 height 15
click at [827, 571] on button "SUBMIT" at bounding box center [836, 579] width 129 height 30
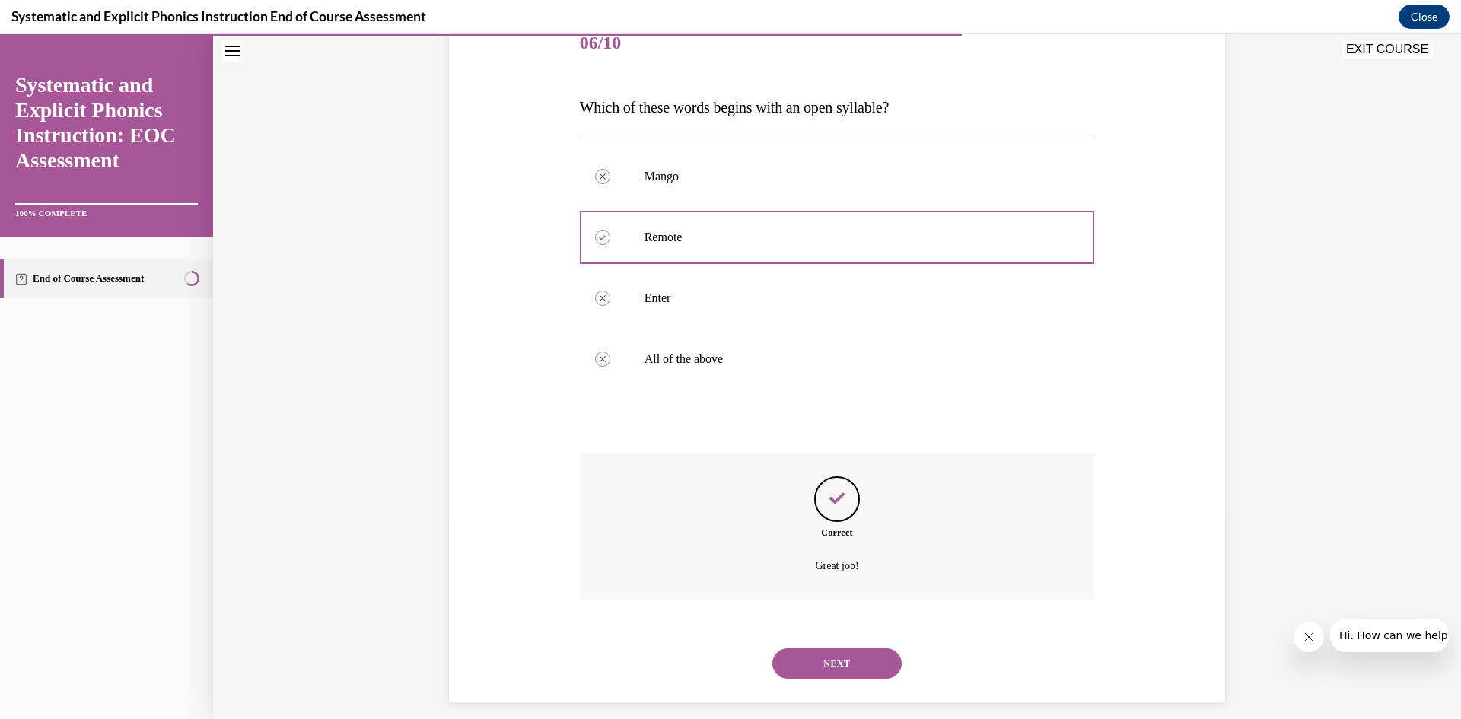
scroll to position [211, 0]
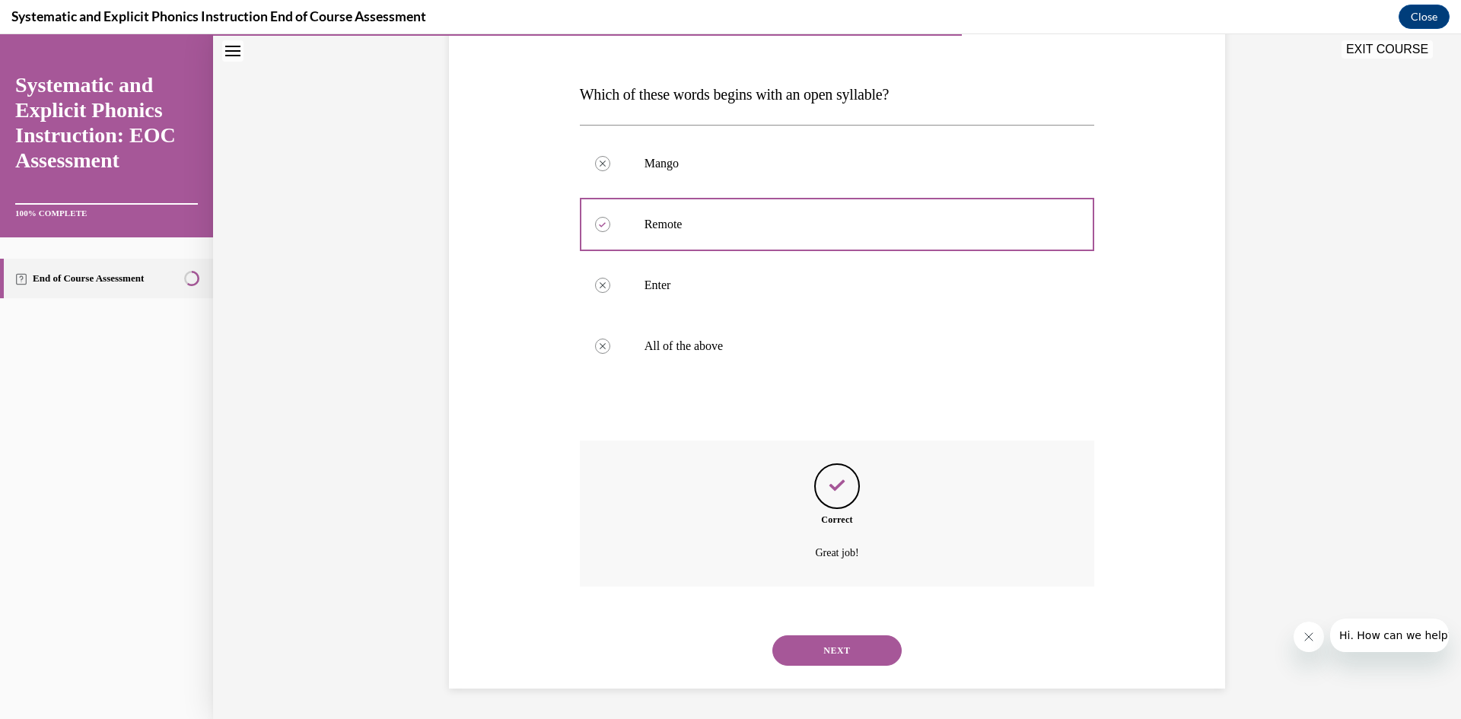
click at [831, 647] on button "NEXT" at bounding box center [836, 650] width 129 height 30
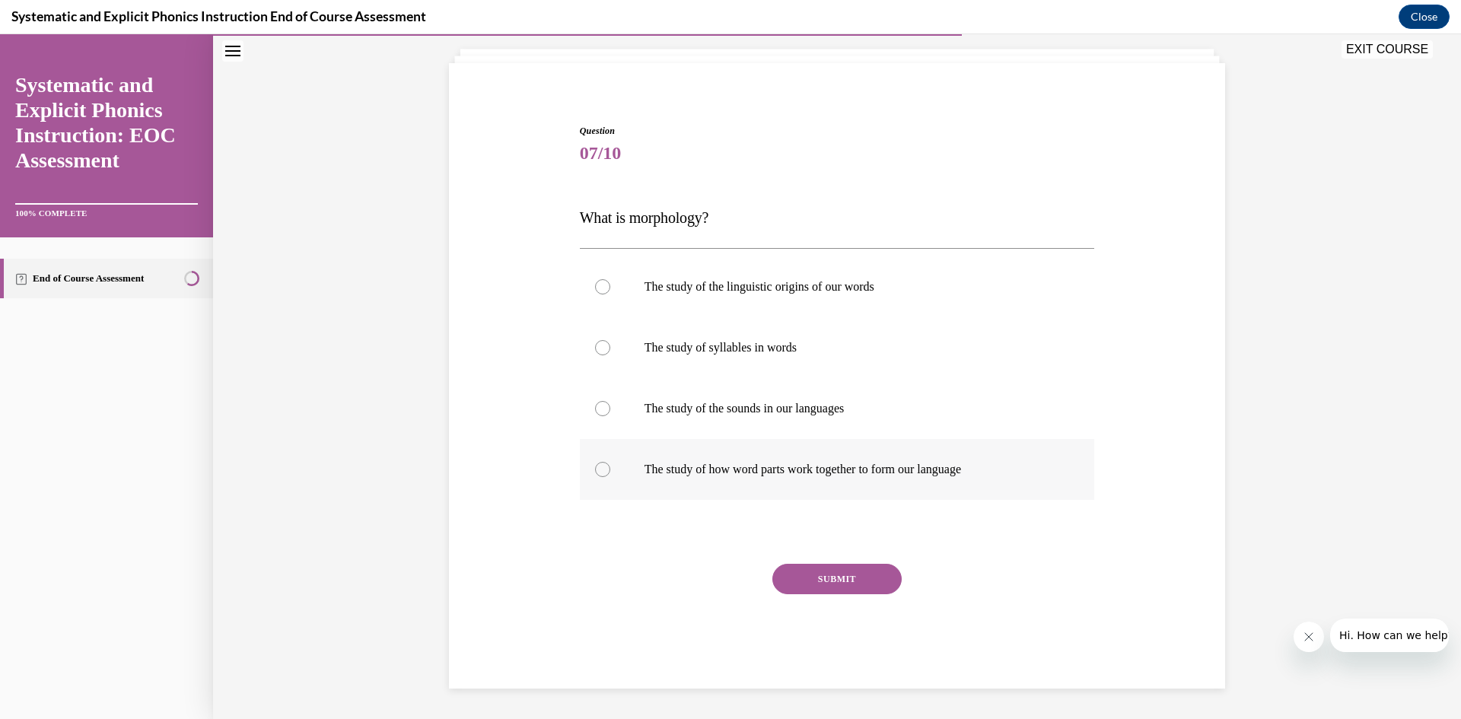
drag, startPoint x: 601, startPoint y: 468, endPoint x: 815, endPoint y: 555, distance: 230.7
click at [601, 468] on div at bounding box center [602, 469] width 15 height 15
click at [838, 581] on button "SUBMIT" at bounding box center [836, 579] width 129 height 30
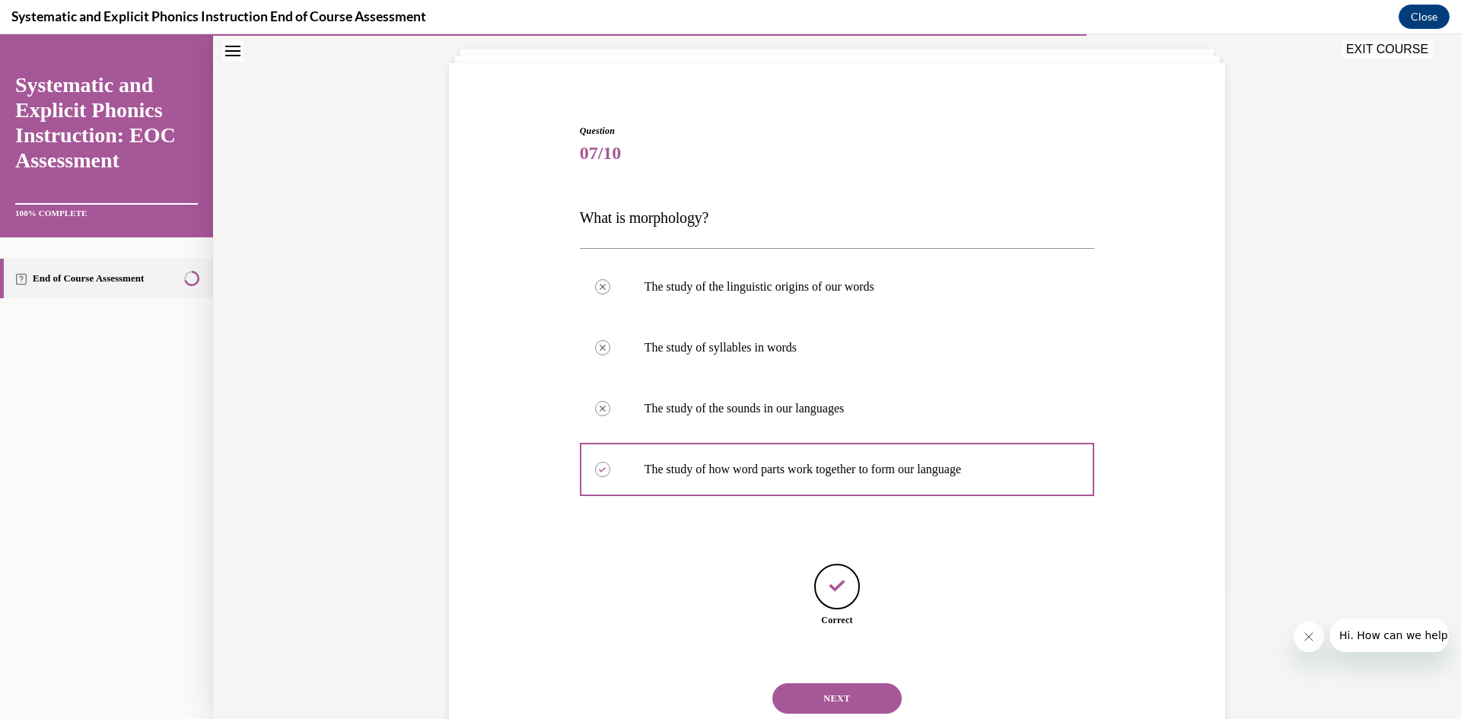
scroll to position [135, 0]
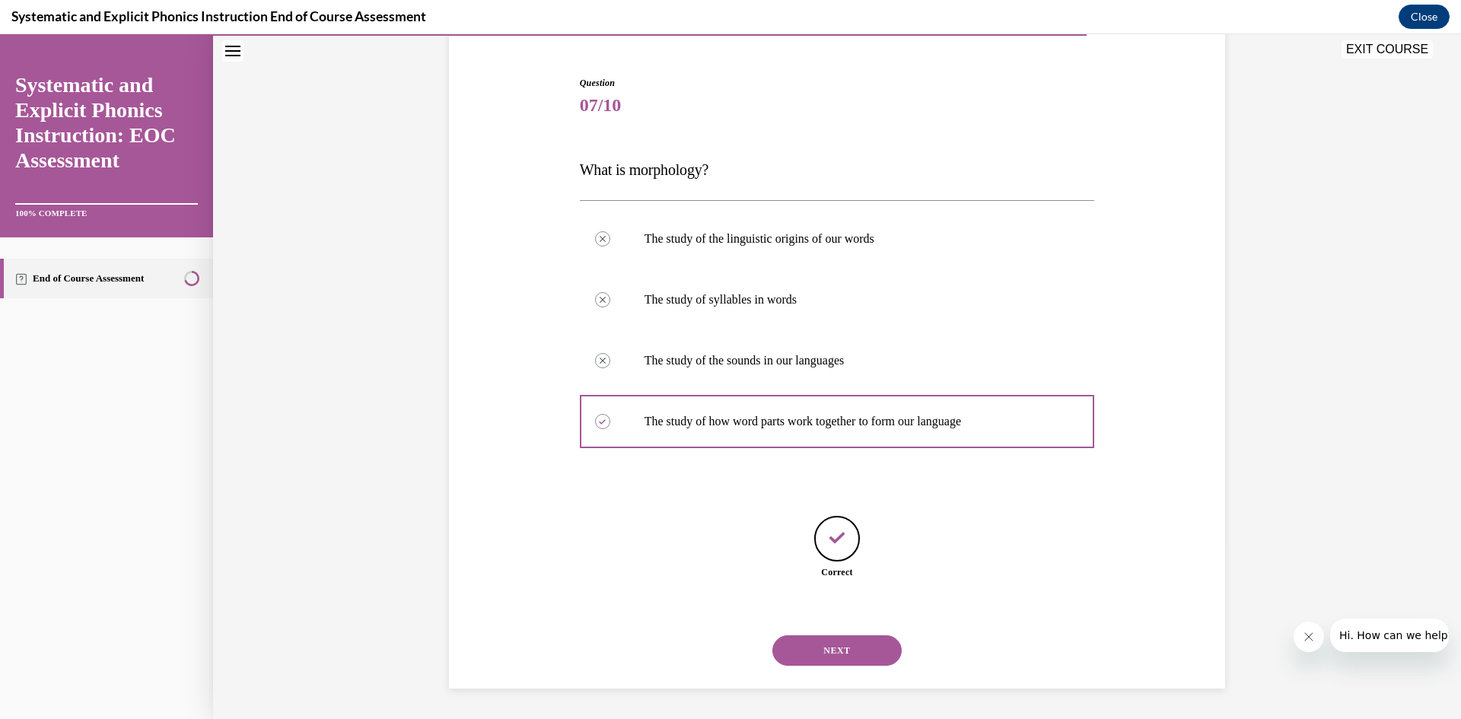
click at [829, 640] on button "NEXT" at bounding box center [836, 650] width 129 height 30
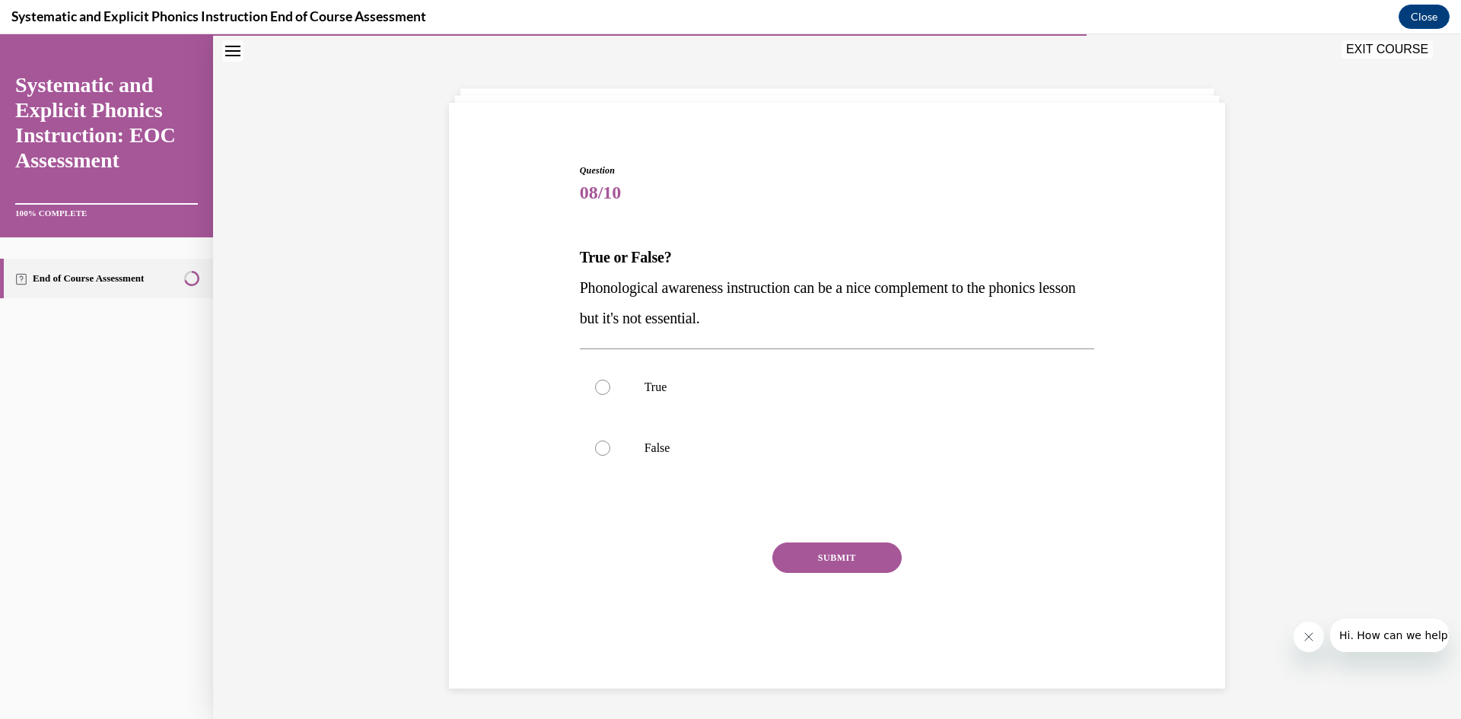
scroll to position [48, 0]
click at [598, 451] on div at bounding box center [602, 447] width 15 height 15
click at [832, 562] on button "SUBMIT" at bounding box center [836, 557] width 129 height 30
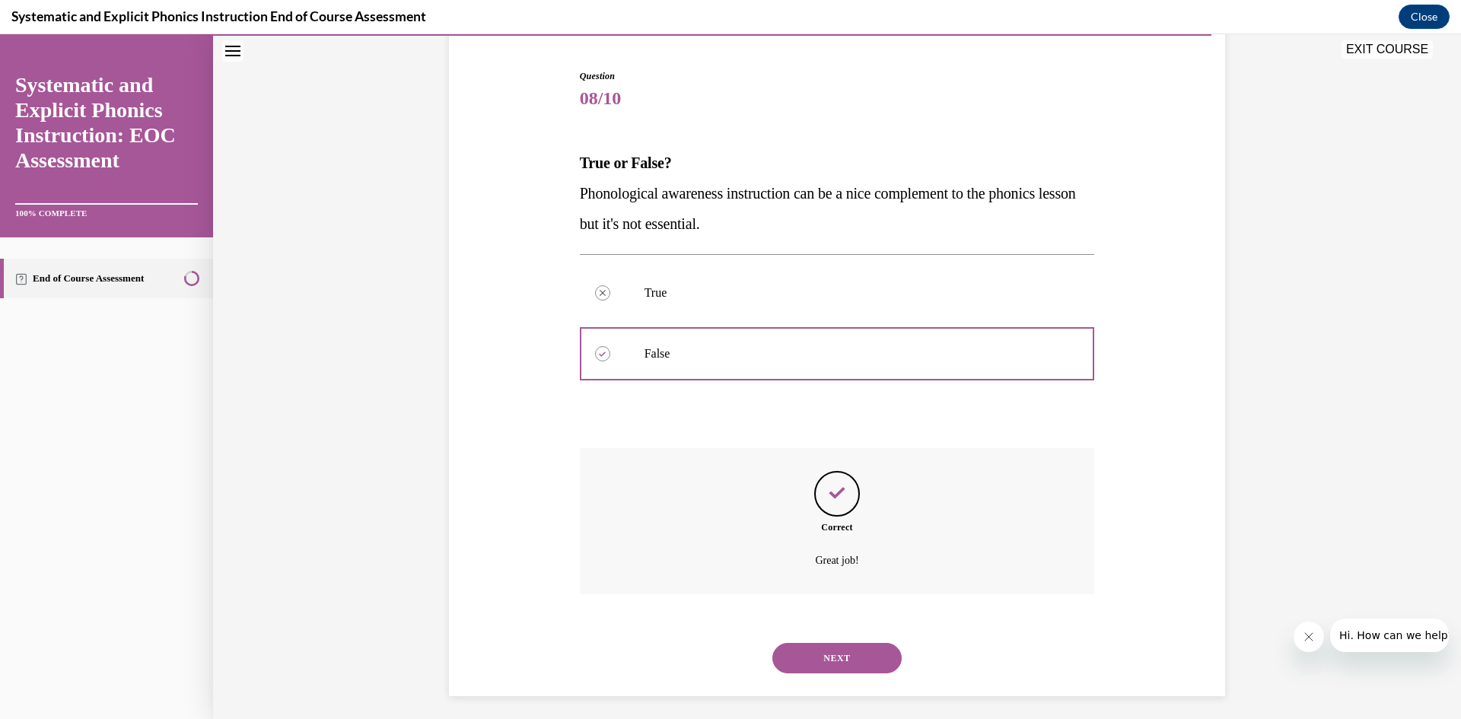
scroll to position [150, 0]
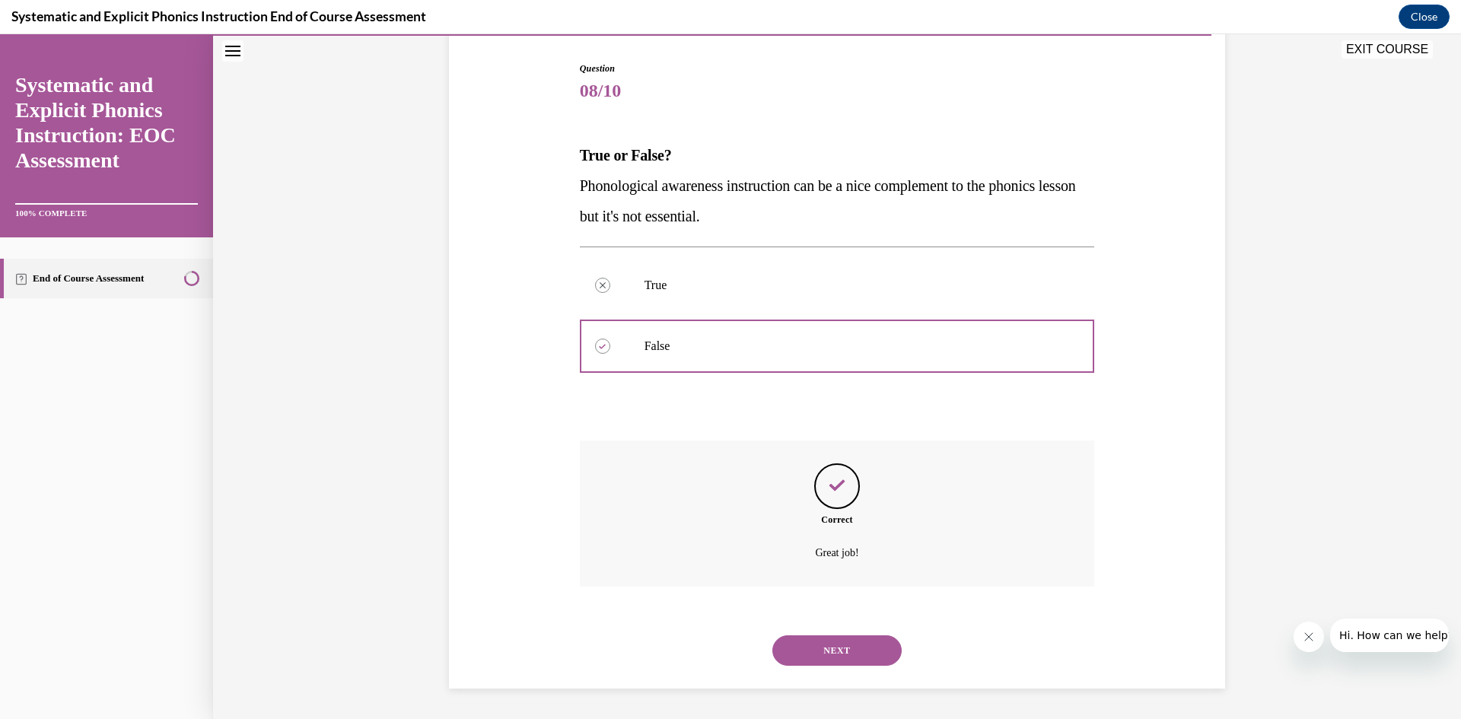
click at [841, 657] on button "NEXT" at bounding box center [836, 650] width 129 height 30
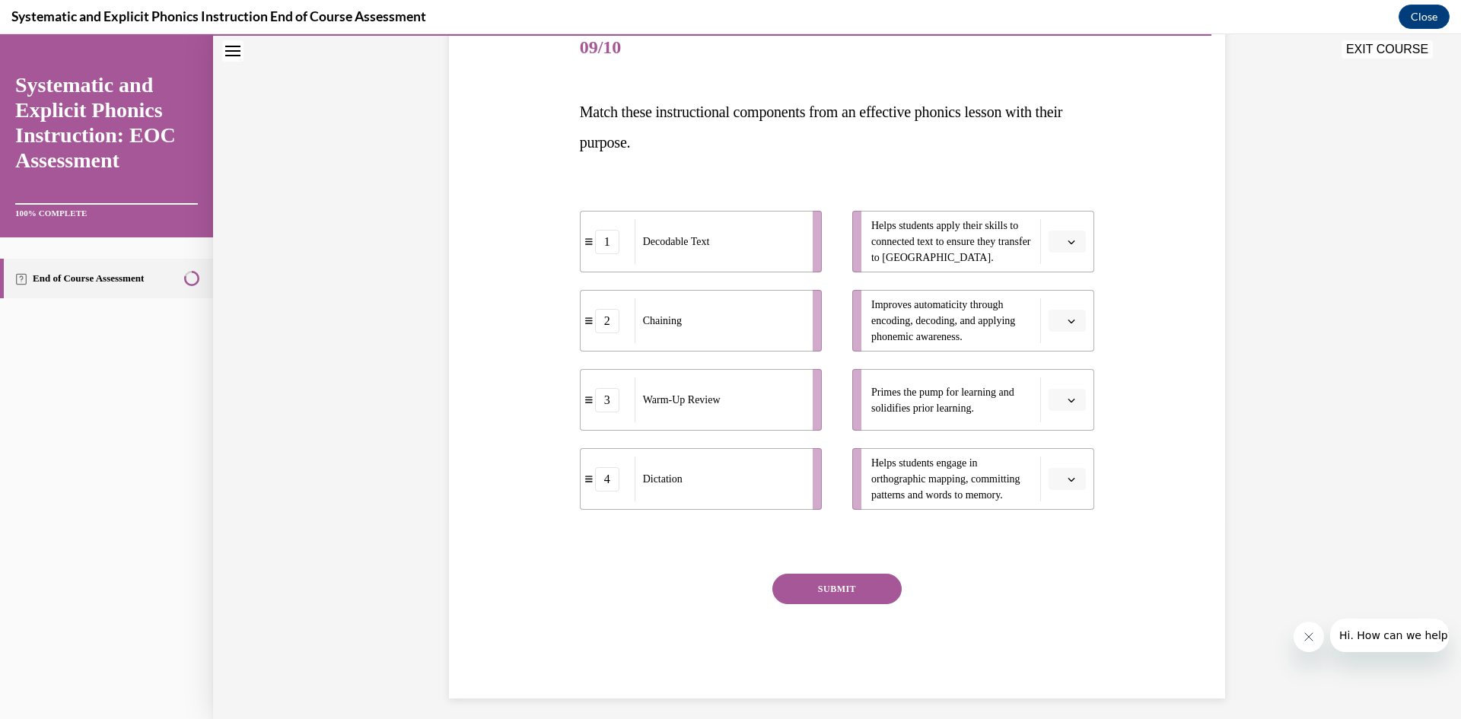
scroll to position [203, 0]
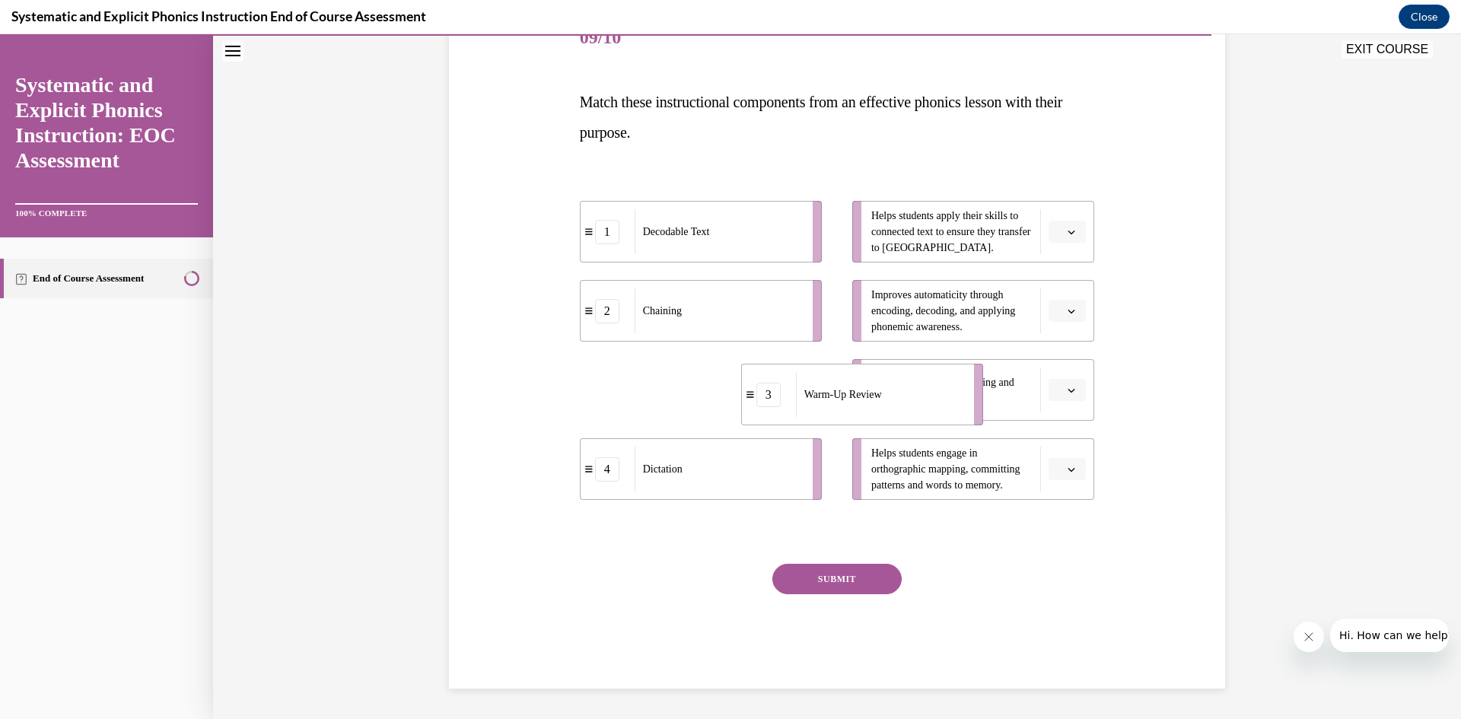
drag, startPoint x: 717, startPoint y: 397, endPoint x: 878, endPoint y: 402, distance: 161.3
click at [878, 402] on span "Warm-Up Review" at bounding box center [843, 394] width 78 height 16
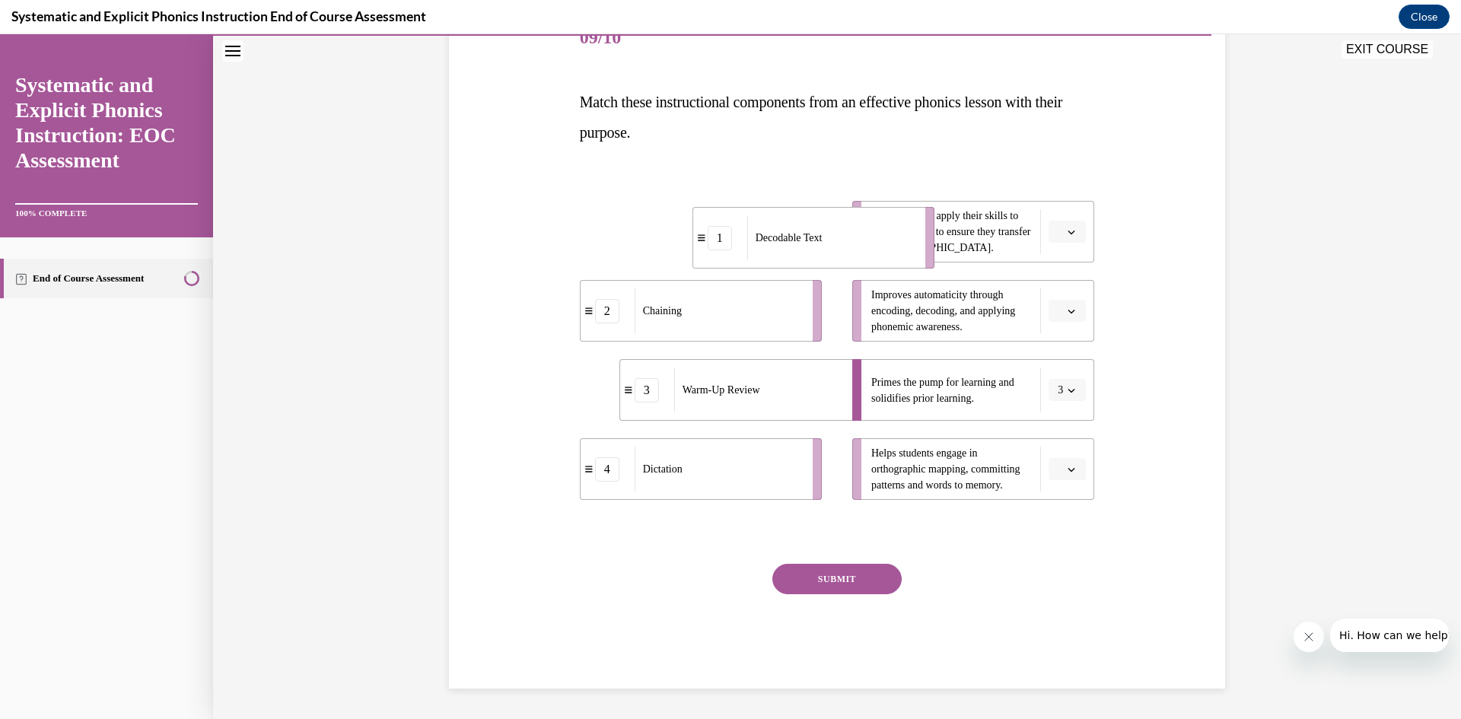
drag, startPoint x: 758, startPoint y: 237, endPoint x: 871, endPoint y: 243, distance: 112.8
click at [871, 243] on div "Decodable Text" at bounding box center [831, 237] width 168 height 45
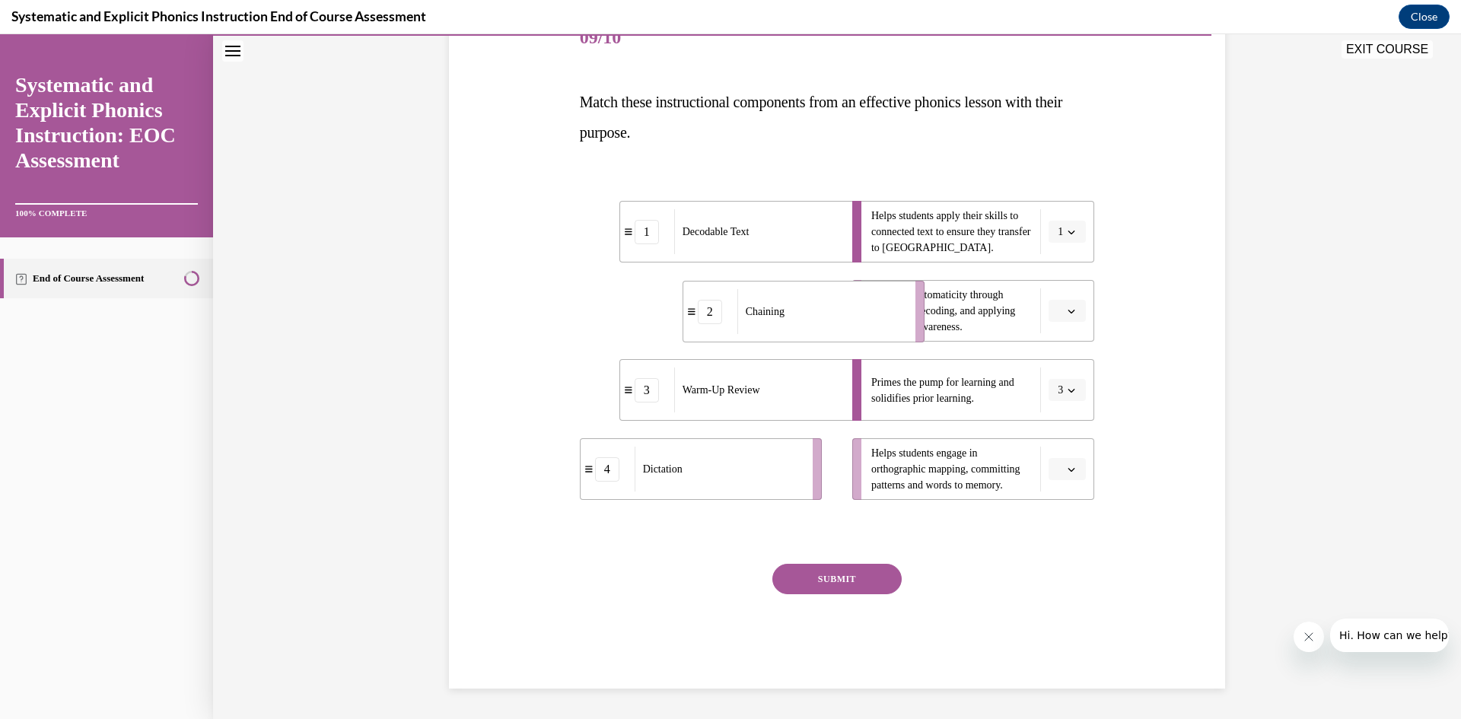
drag, startPoint x: 766, startPoint y: 334, endPoint x: 869, endPoint y: 335, distance: 102.7
click at [869, 335] on li "2 Chaining" at bounding box center [803, 312] width 242 height 62
drag, startPoint x: 774, startPoint y: 474, endPoint x: 857, endPoint y: 477, distance: 83.7
click at [857, 477] on div "Dictation" at bounding box center [802, 472] width 168 height 45
click at [843, 581] on button "SUBMIT" at bounding box center [836, 579] width 129 height 30
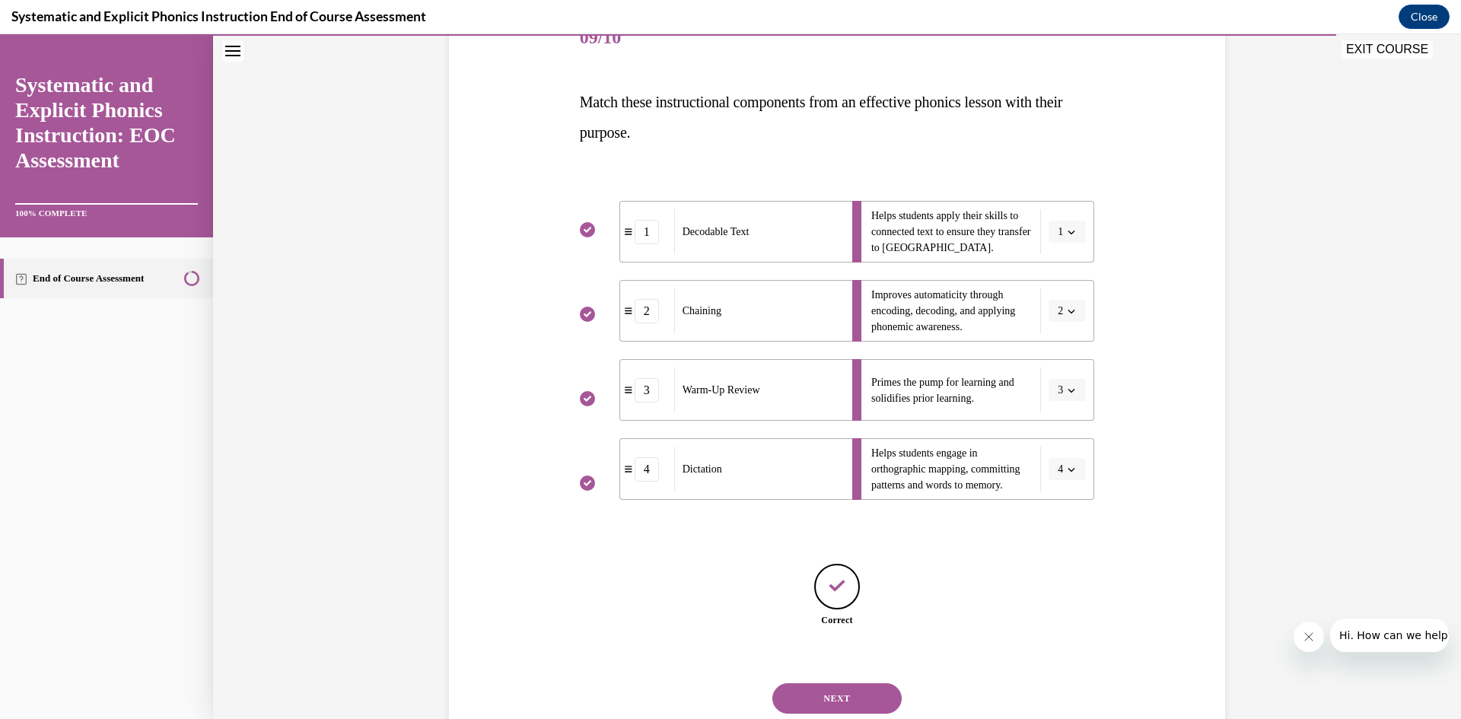
scroll to position [251, 0]
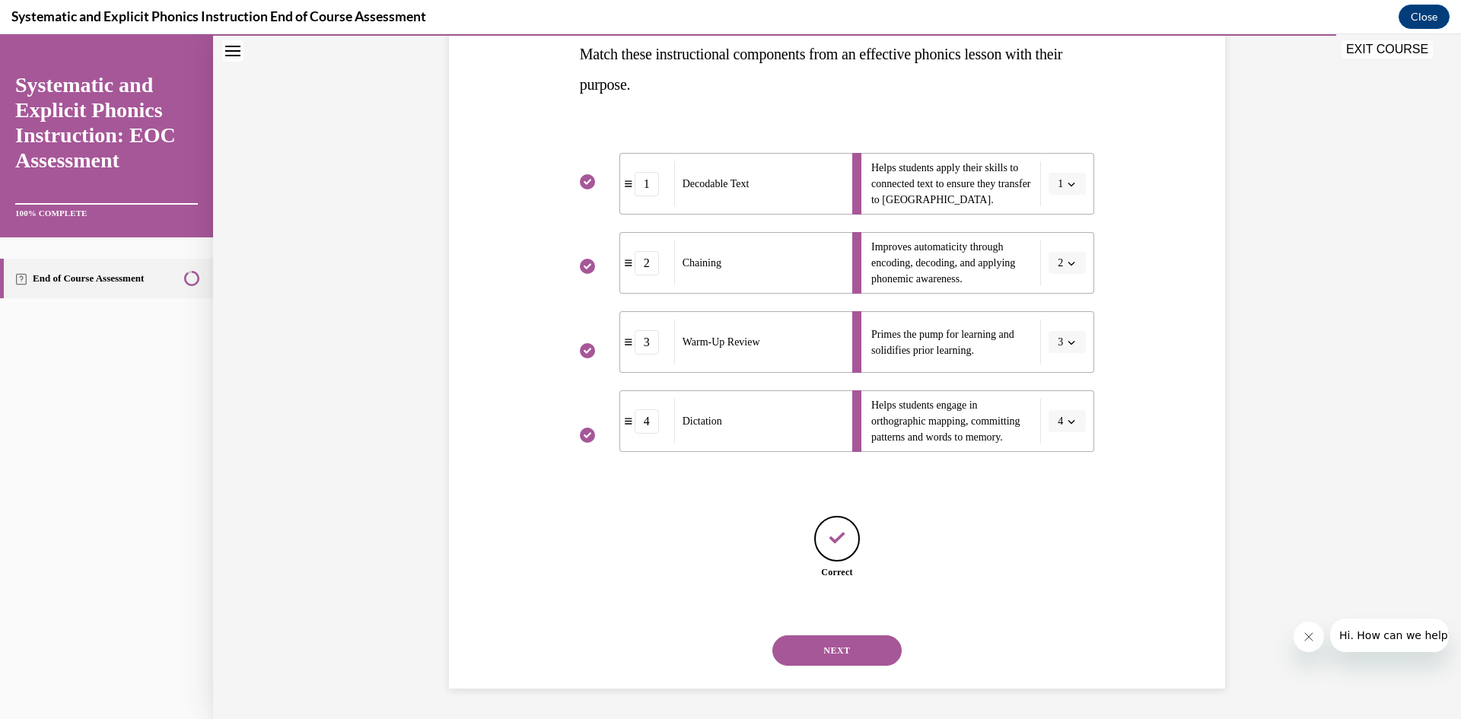
click at [834, 657] on button "NEXT" at bounding box center [836, 650] width 129 height 30
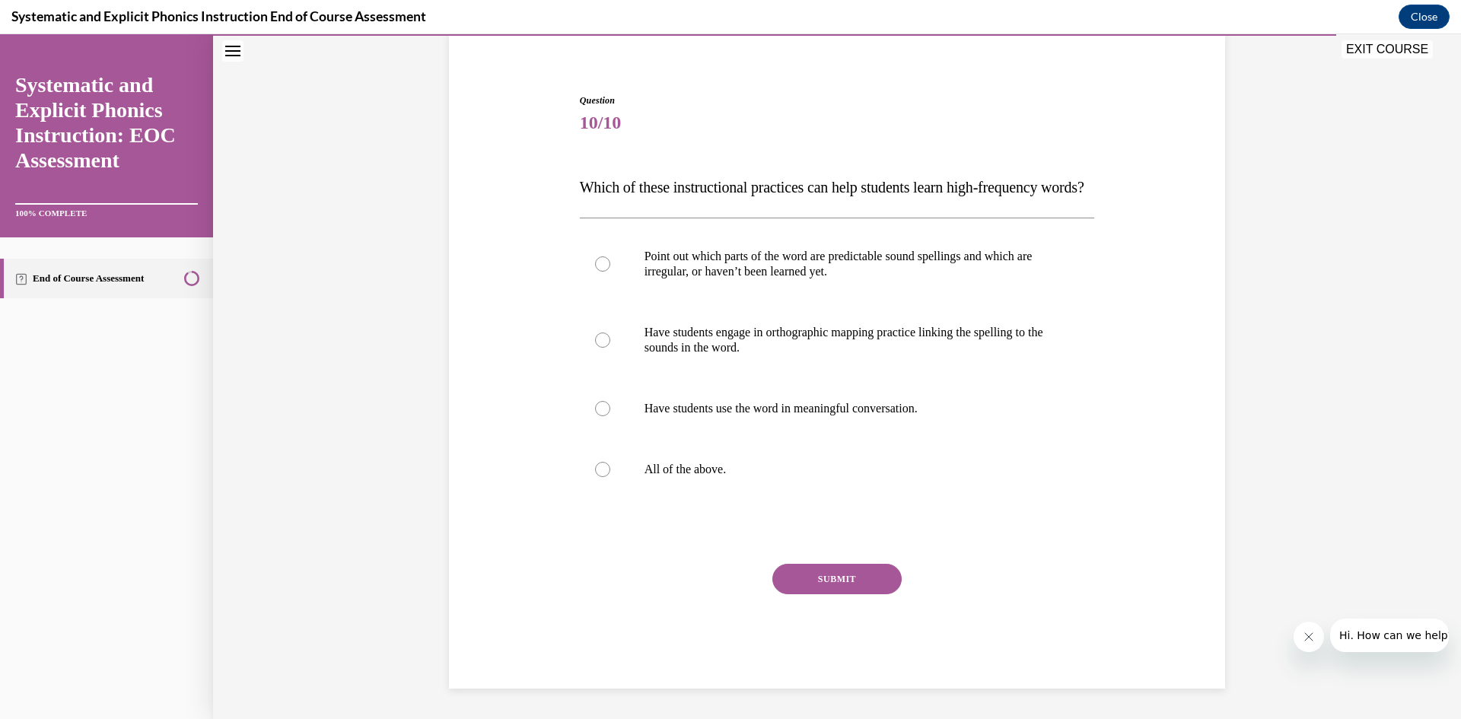
scroll to position [148, 0]
click at [597, 467] on div at bounding box center [602, 469] width 15 height 15
click at [822, 572] on button "SUBMIT" at bounding box center [836, 579] width 129 height 30
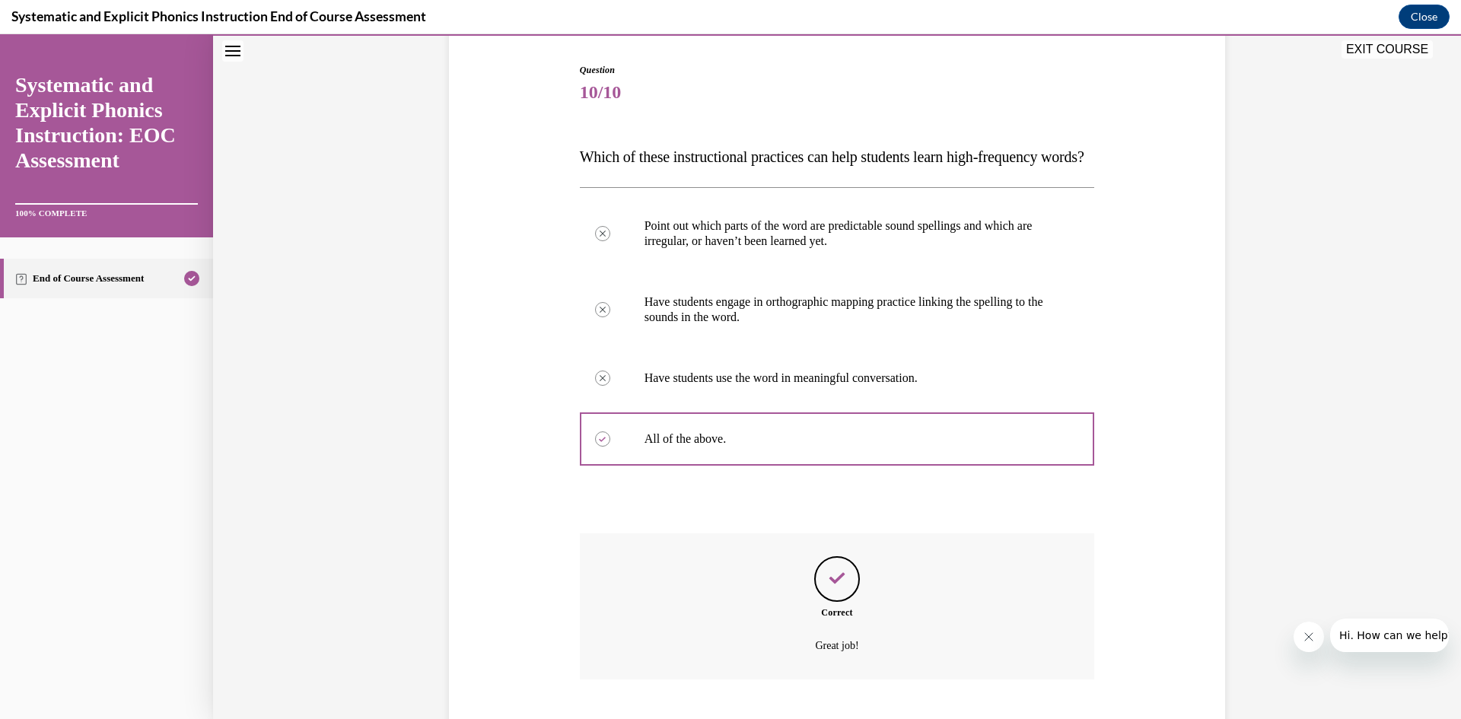
scroll to position [272, 0]
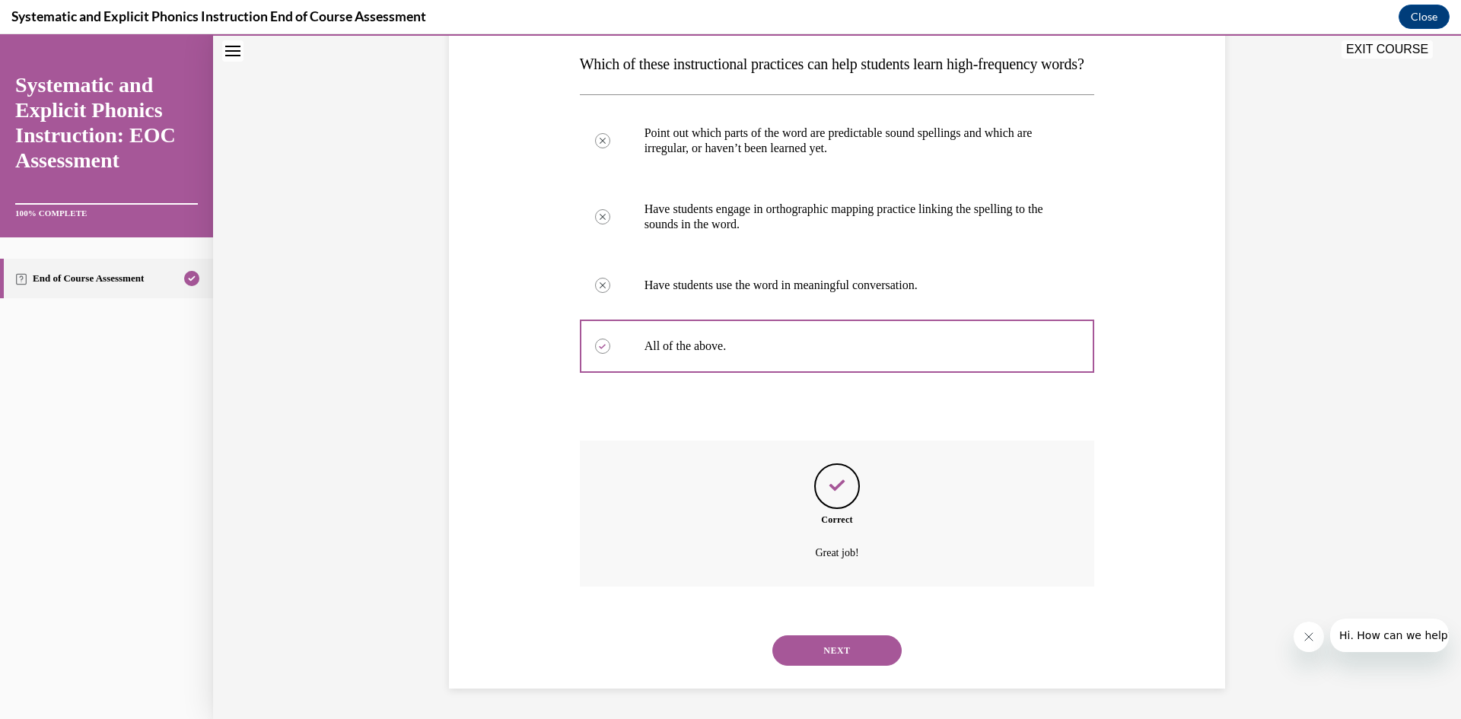
click at [822, 657] on button "NEXT" at bounding box center [836, 650] width 129 height 30
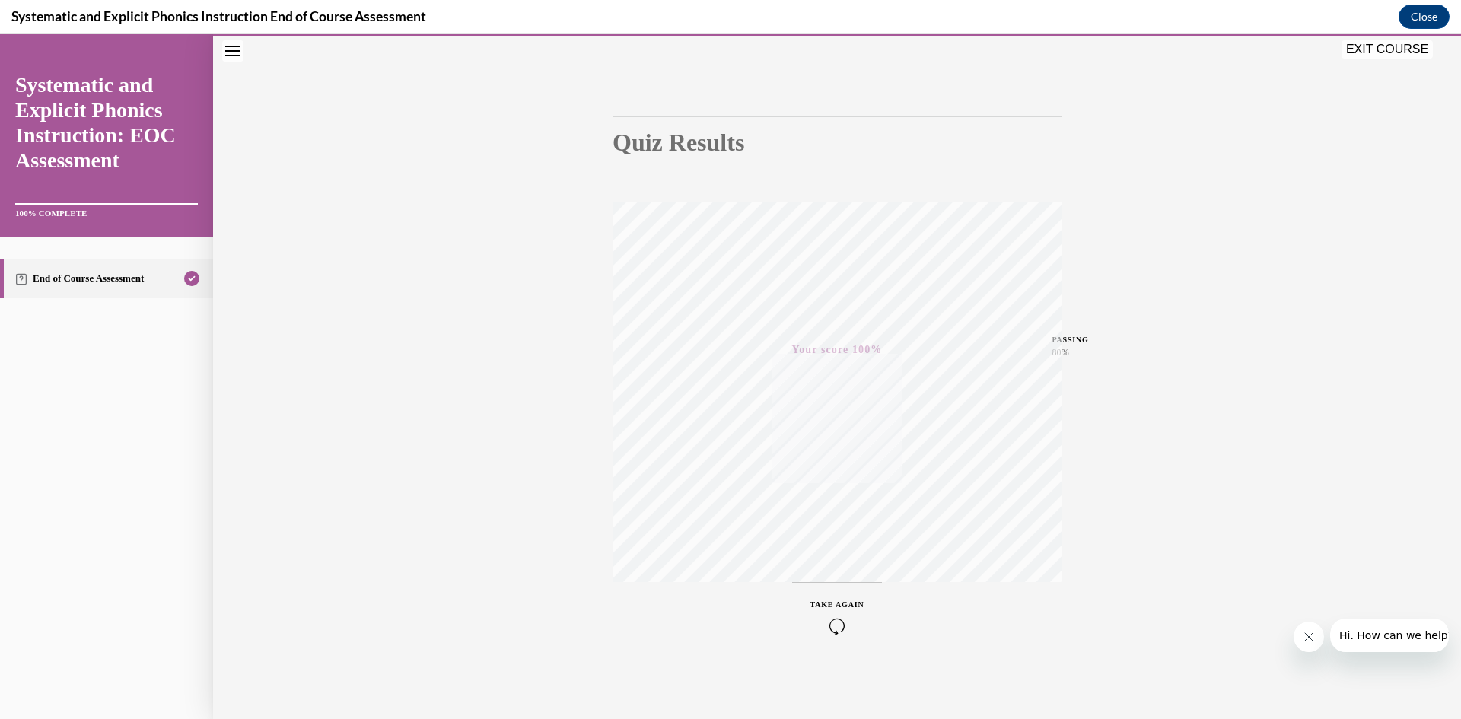
click at [1374, 52] on button "EXIT COURSE" at bounding box center [1386, 49] width 91 height 18
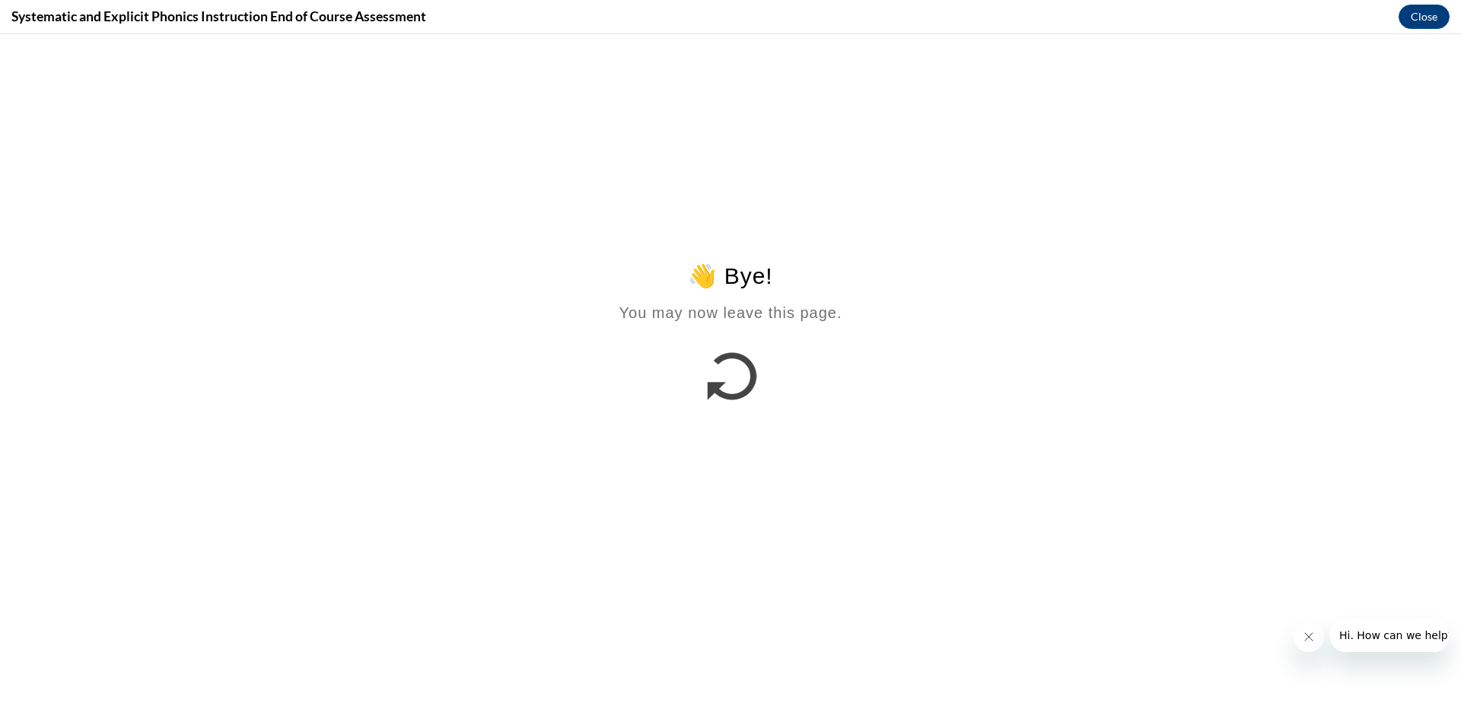
scroll to position [0, 0]
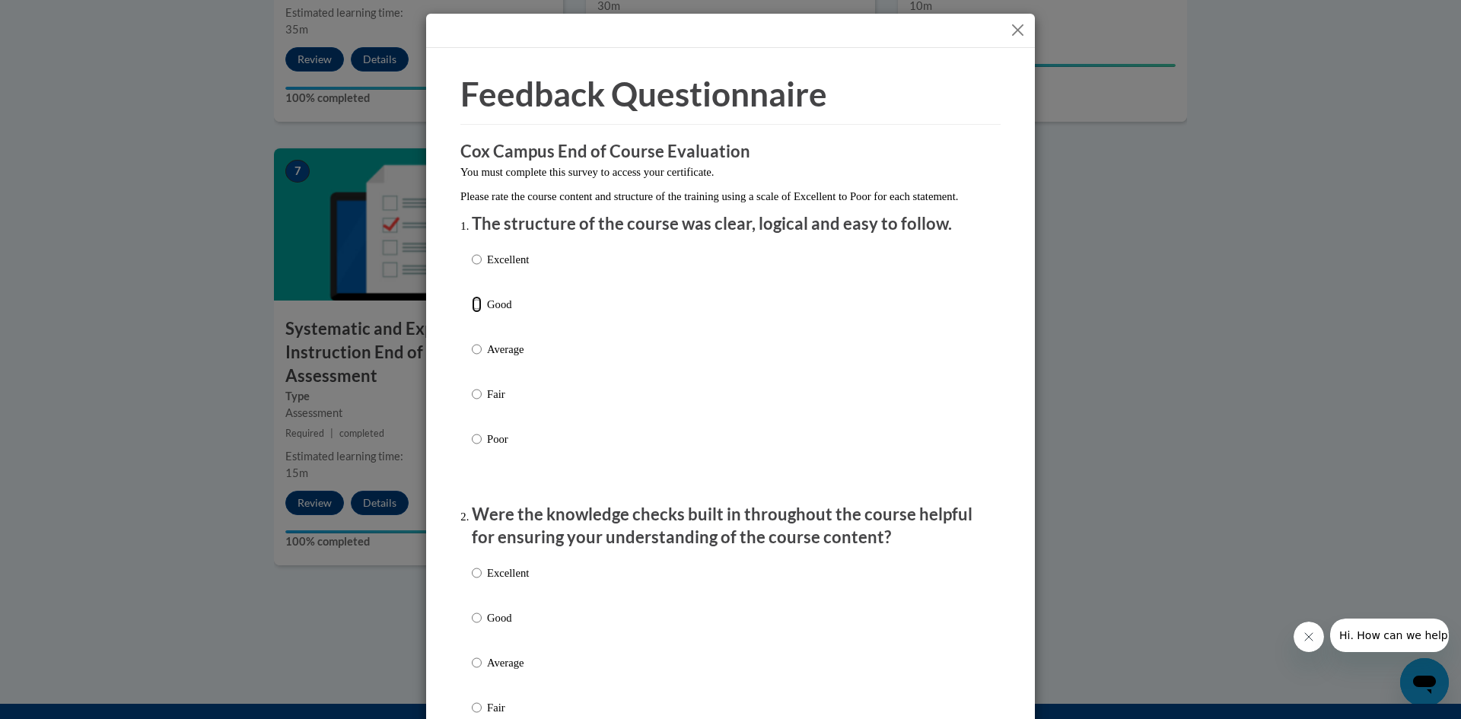
click at [472, 313] on input "Good" at bounding box center [477, 304] width 10 height 17
radio input "true"
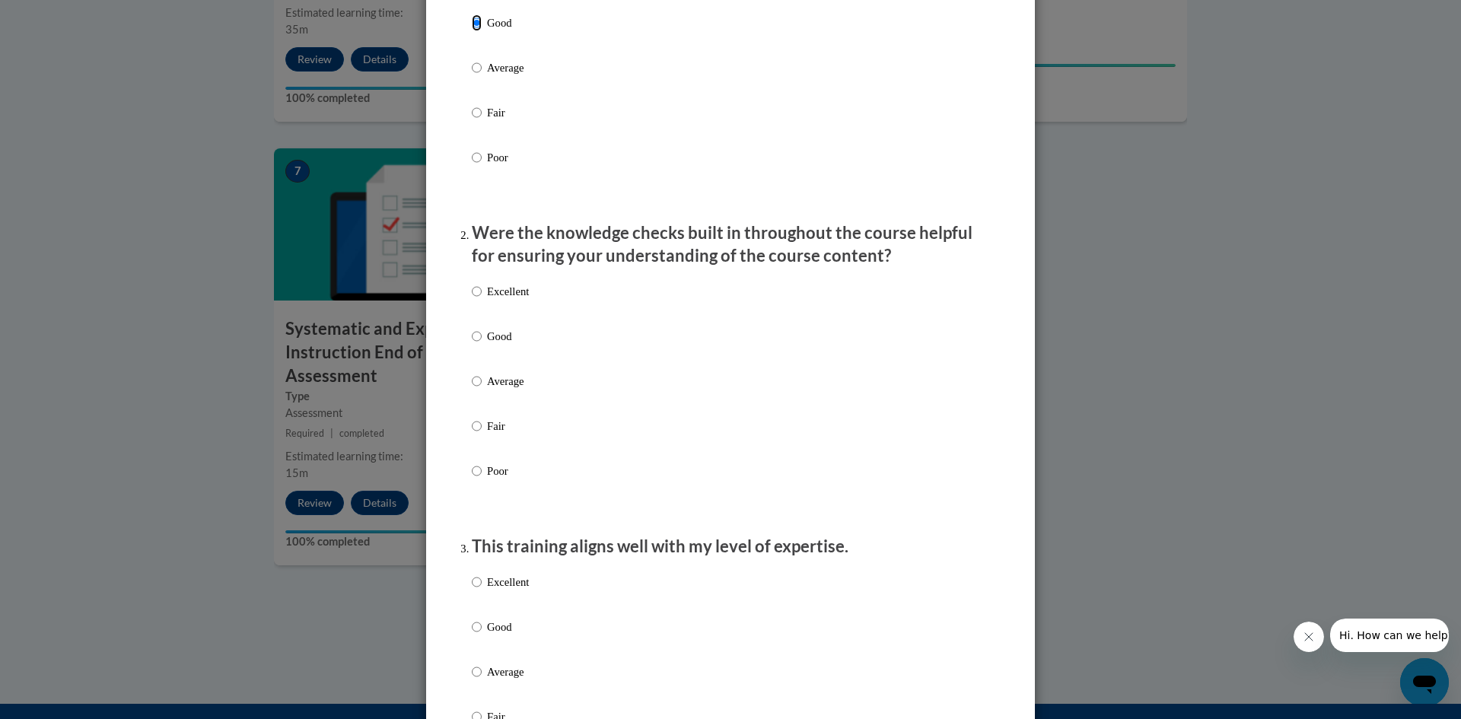
scroll to position [304, 0]
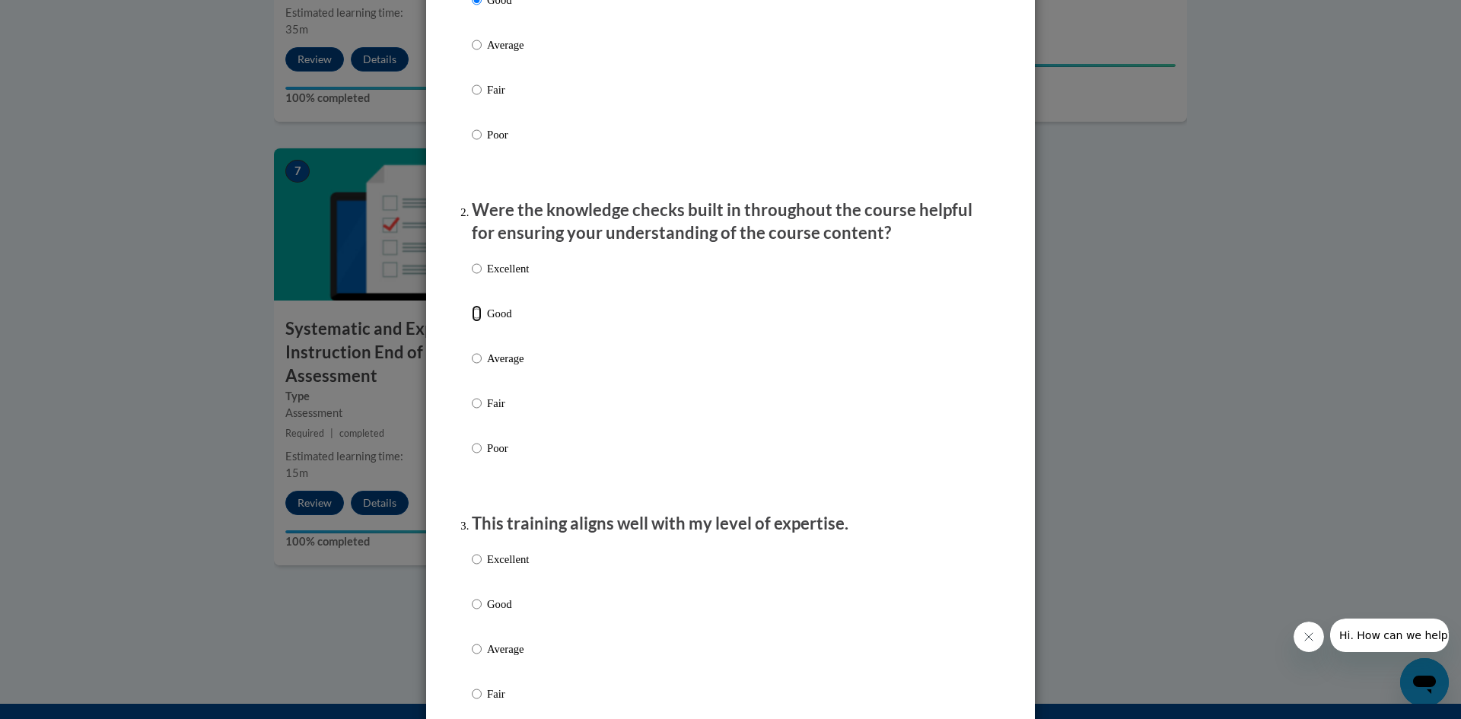
click at [472, 322] on input "Good" at bounding box center [477, 313] width 10 height 17
radio input "true"
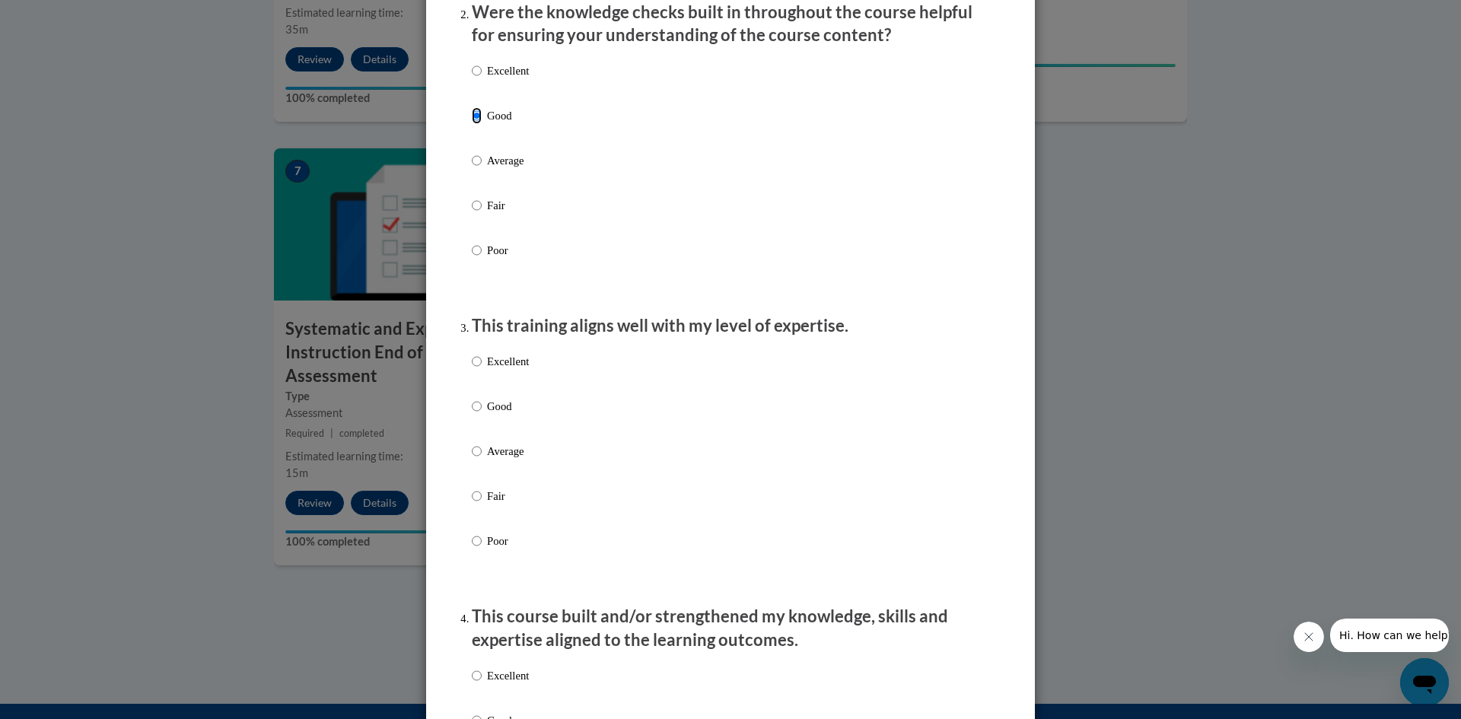
scroll to position [609, 0]
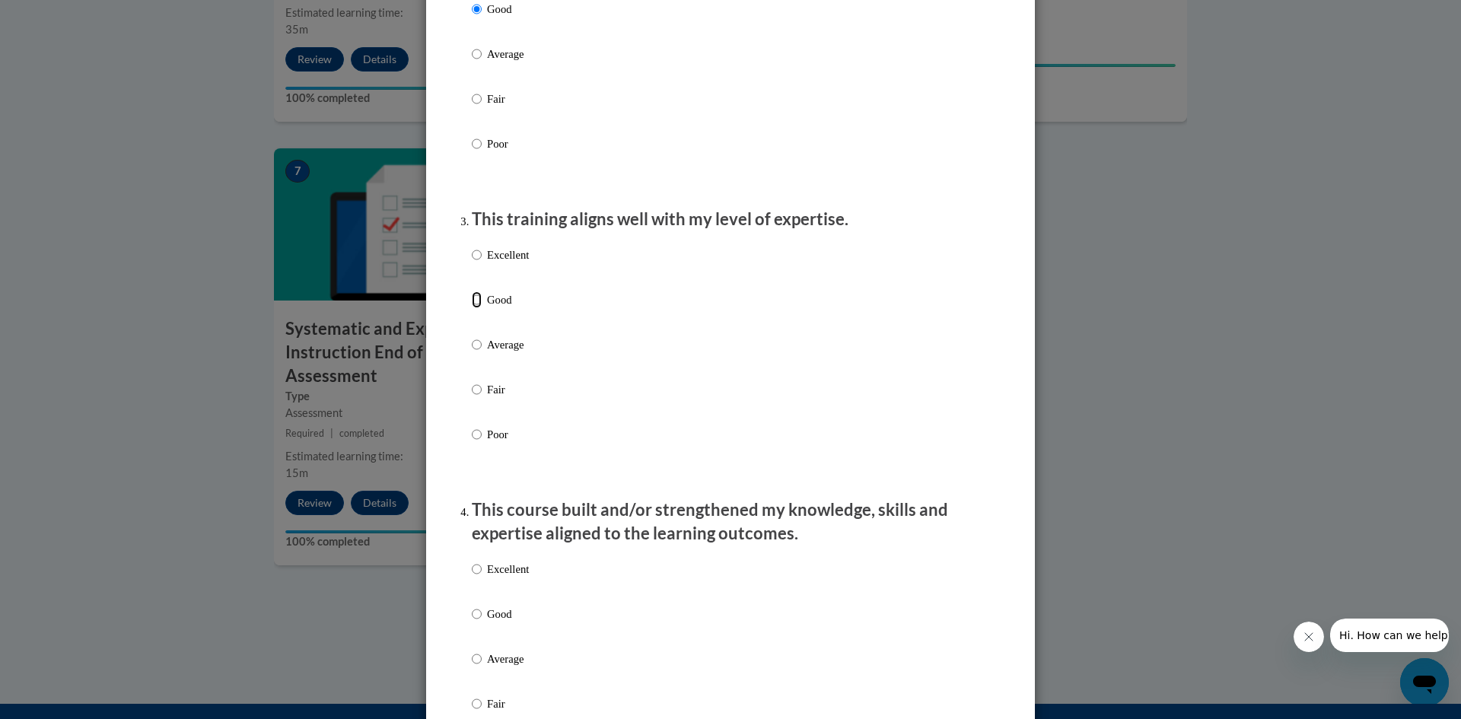
click at [472, 308] on input "Good" at bounding box center [477, 299] width 10 height 17
radio input "true"
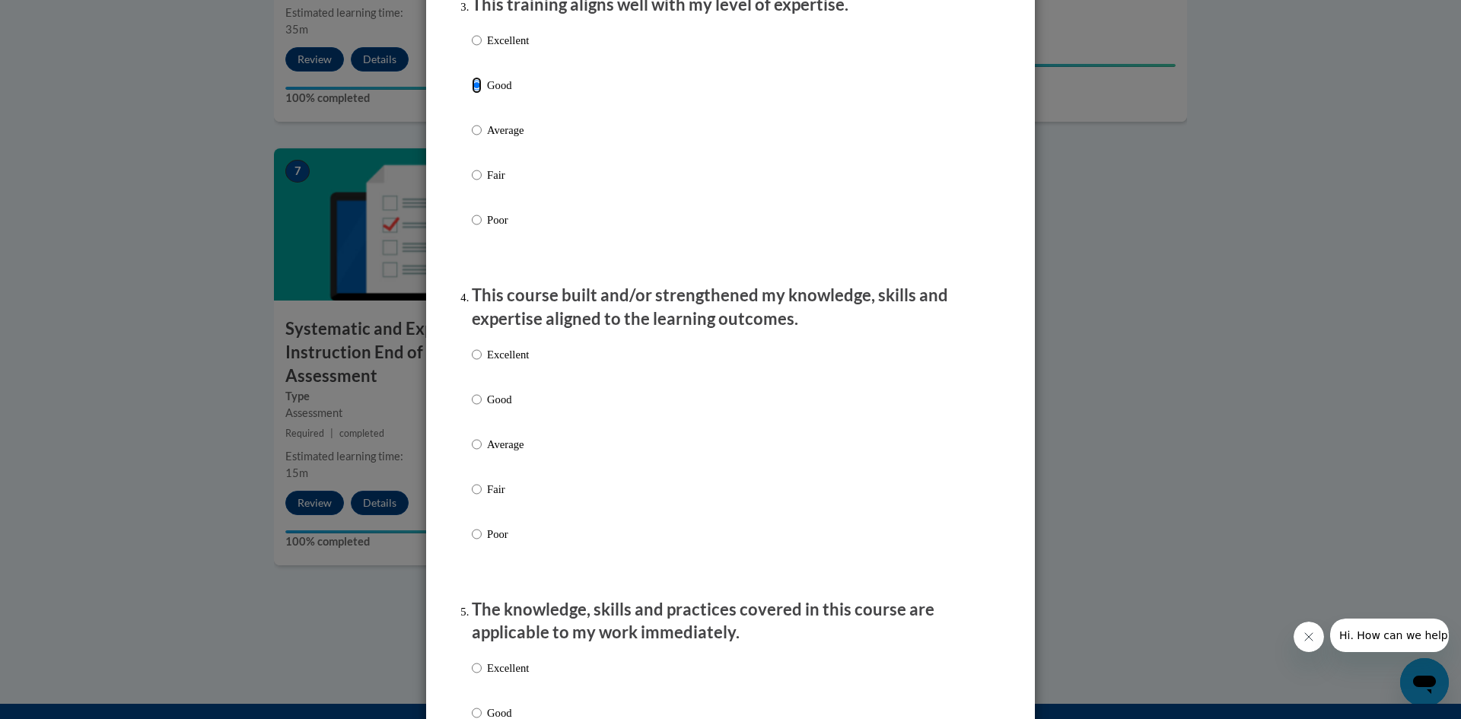
scroll to position [837, 0]
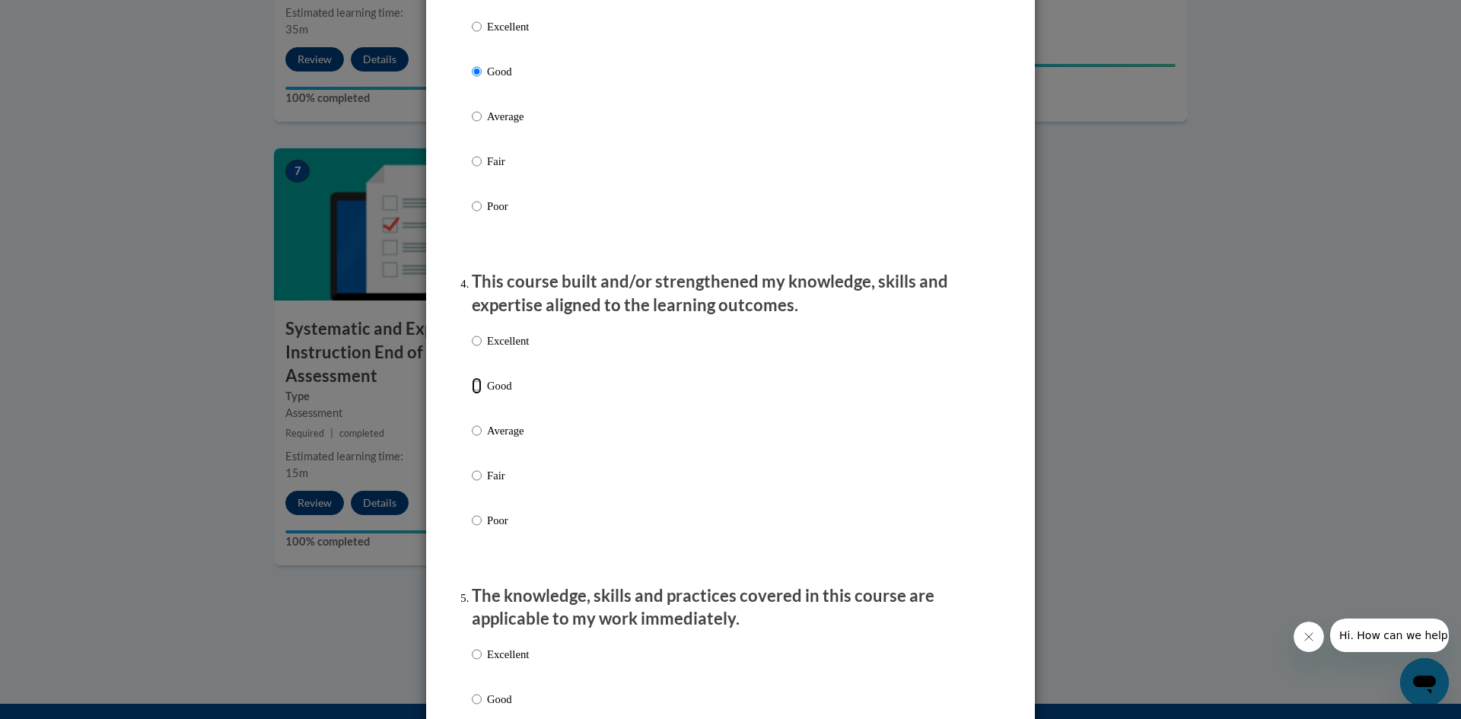
click at [472, 394] on input "Good" at bounding box center [477, 385] width 10 height 17
radio input "true"
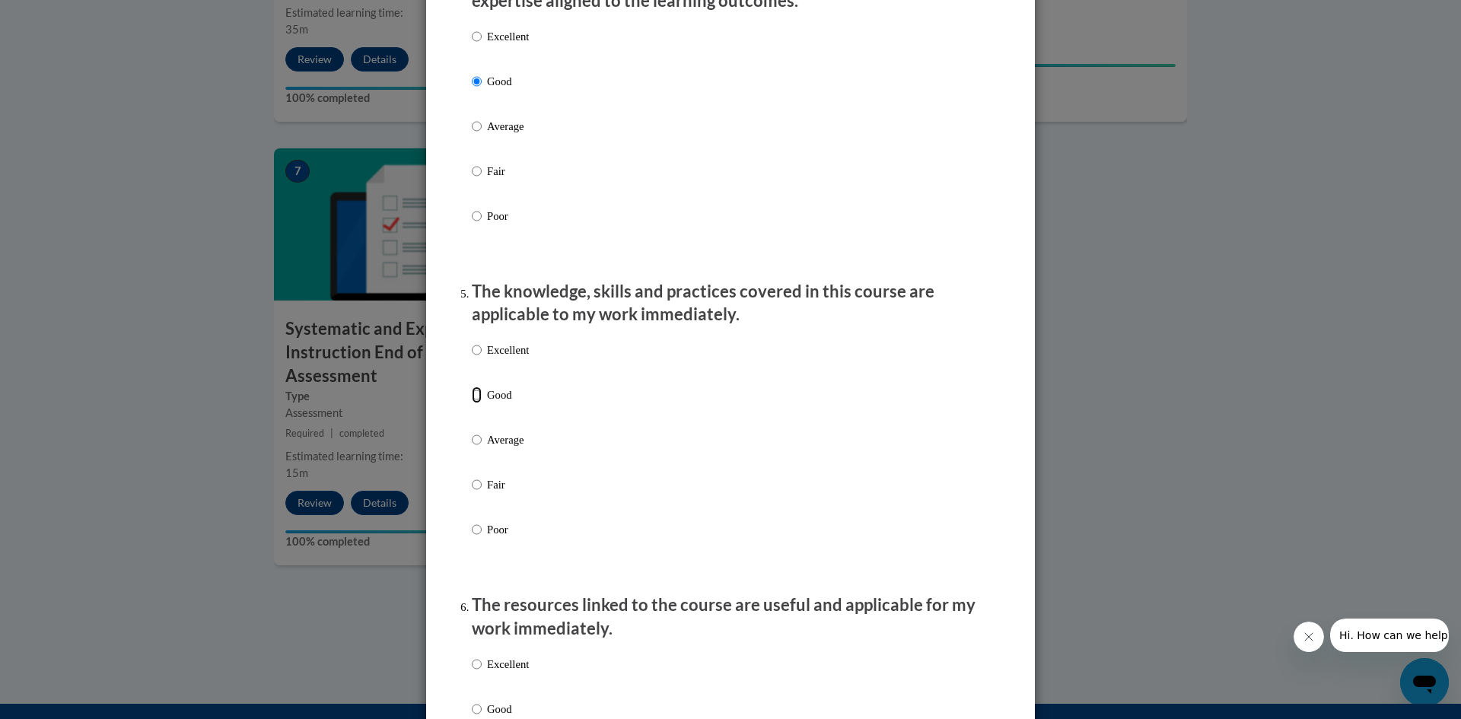
click at [472, 403] on input "Good" at bounding box center [477, 394] width 10 height 17
radio input "true"
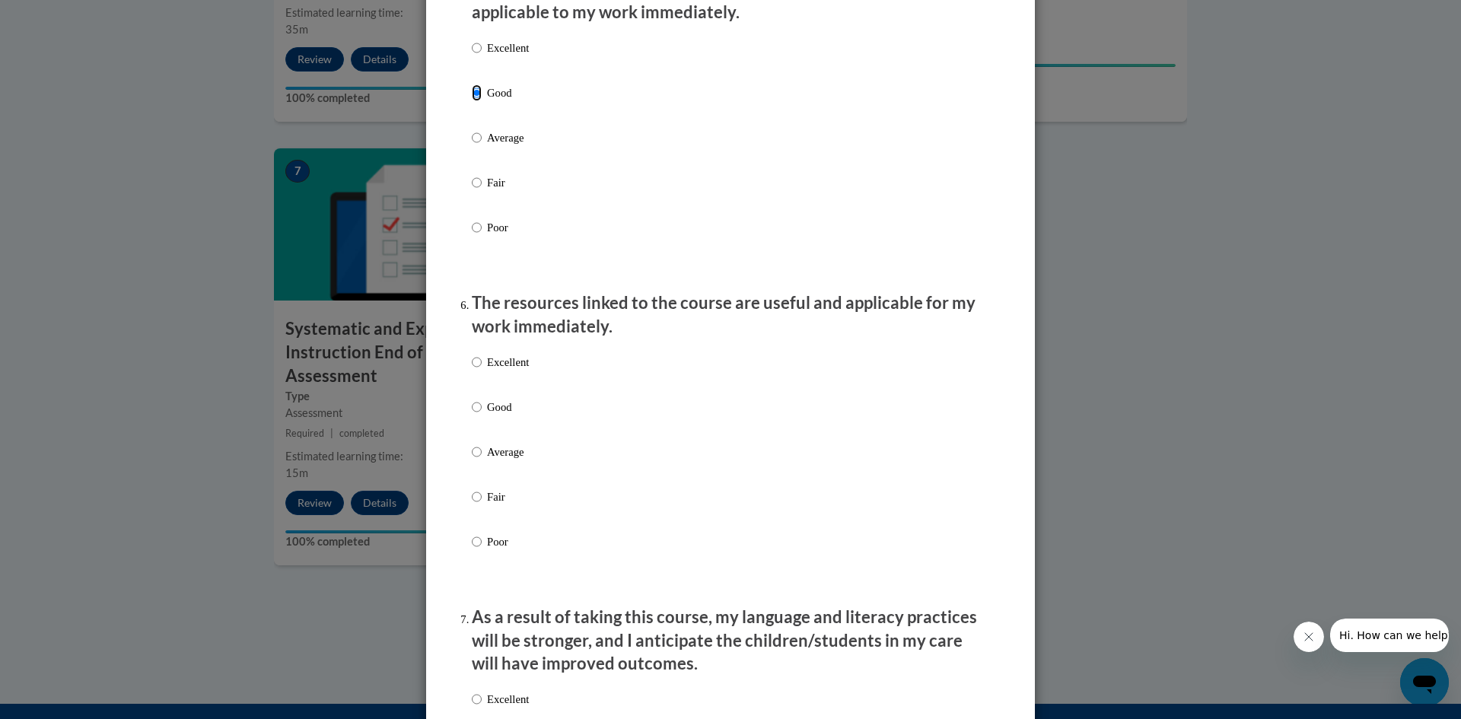
scroll to position [1445, 0]
click at [472, 368] on input "Excellent" at bounding box center [477, 359] width 10 height 17
radio input "true"
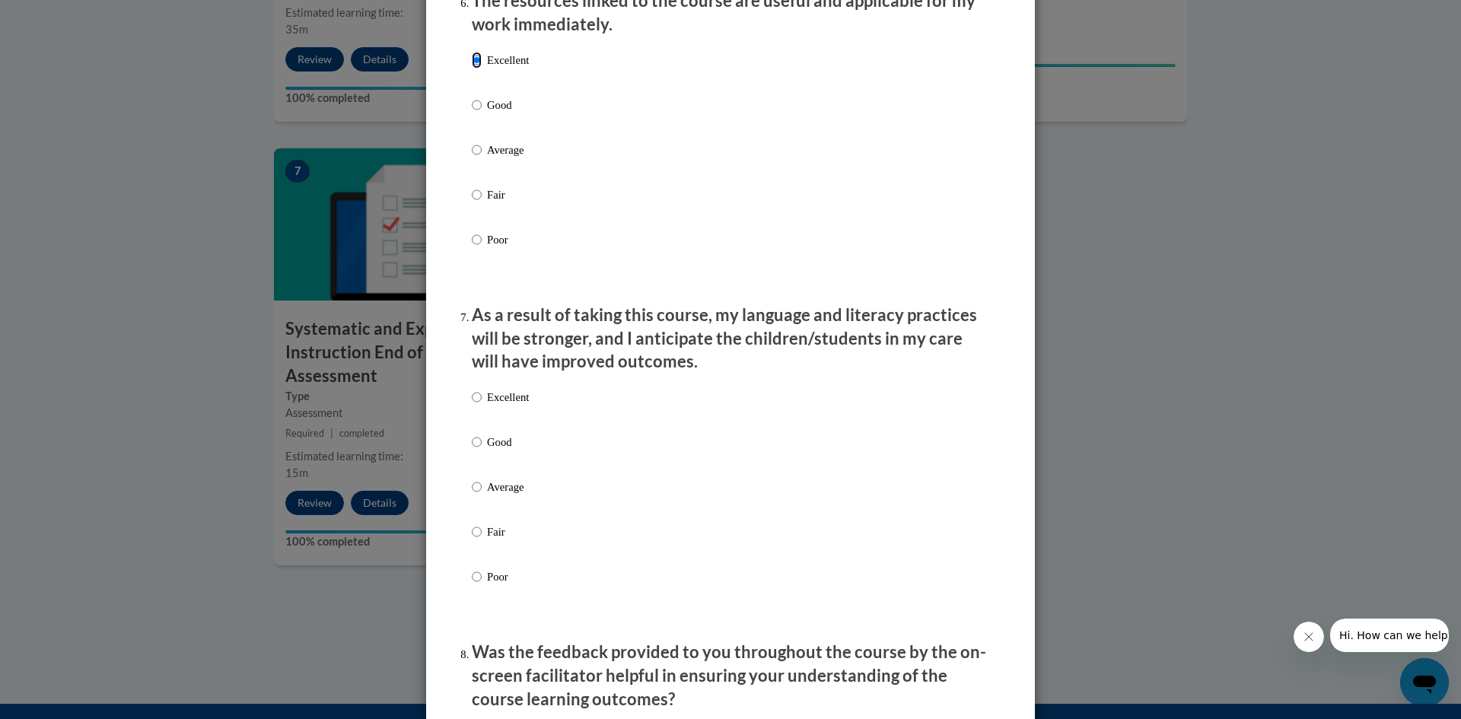
scroll to position [1750, 0]
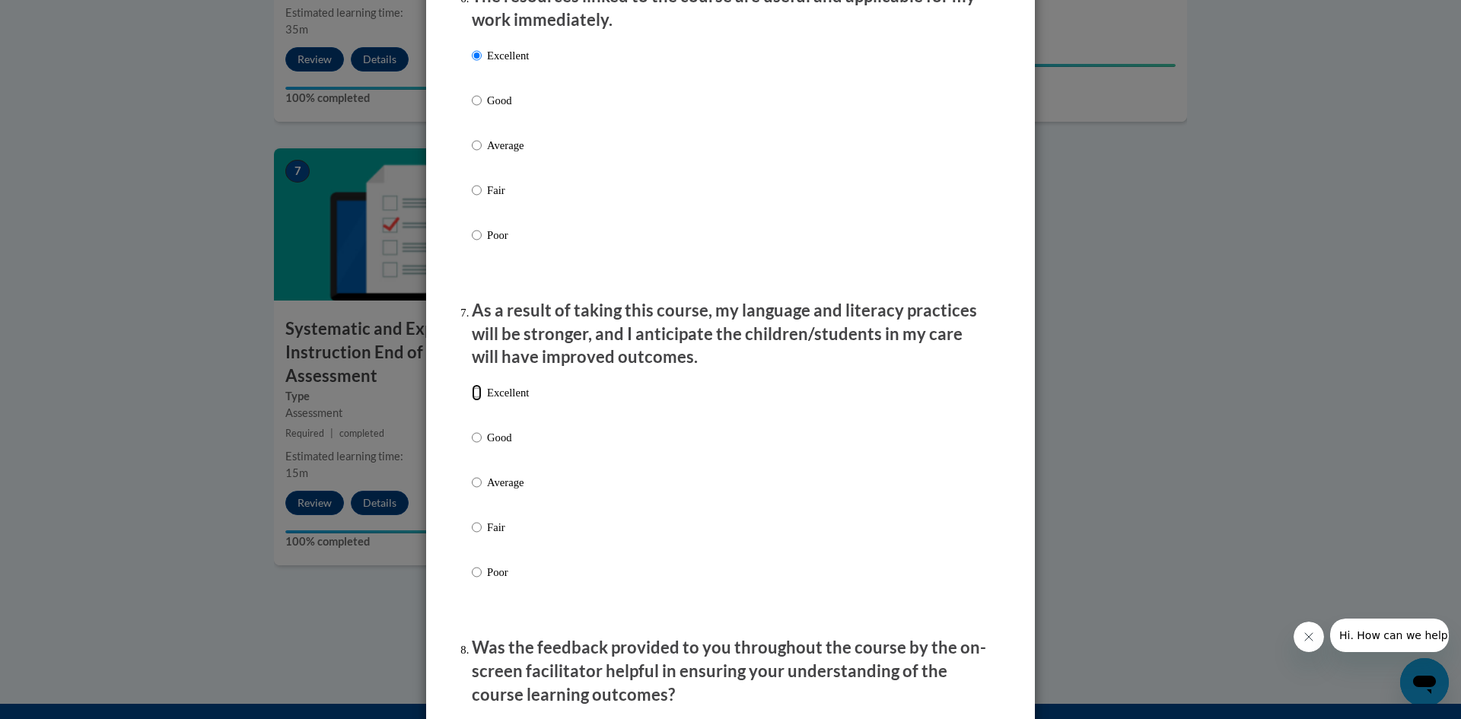
click at [472, 401] on input "Excellent" at bounding box center [477, 392] width 10 height 17
radio input "true"
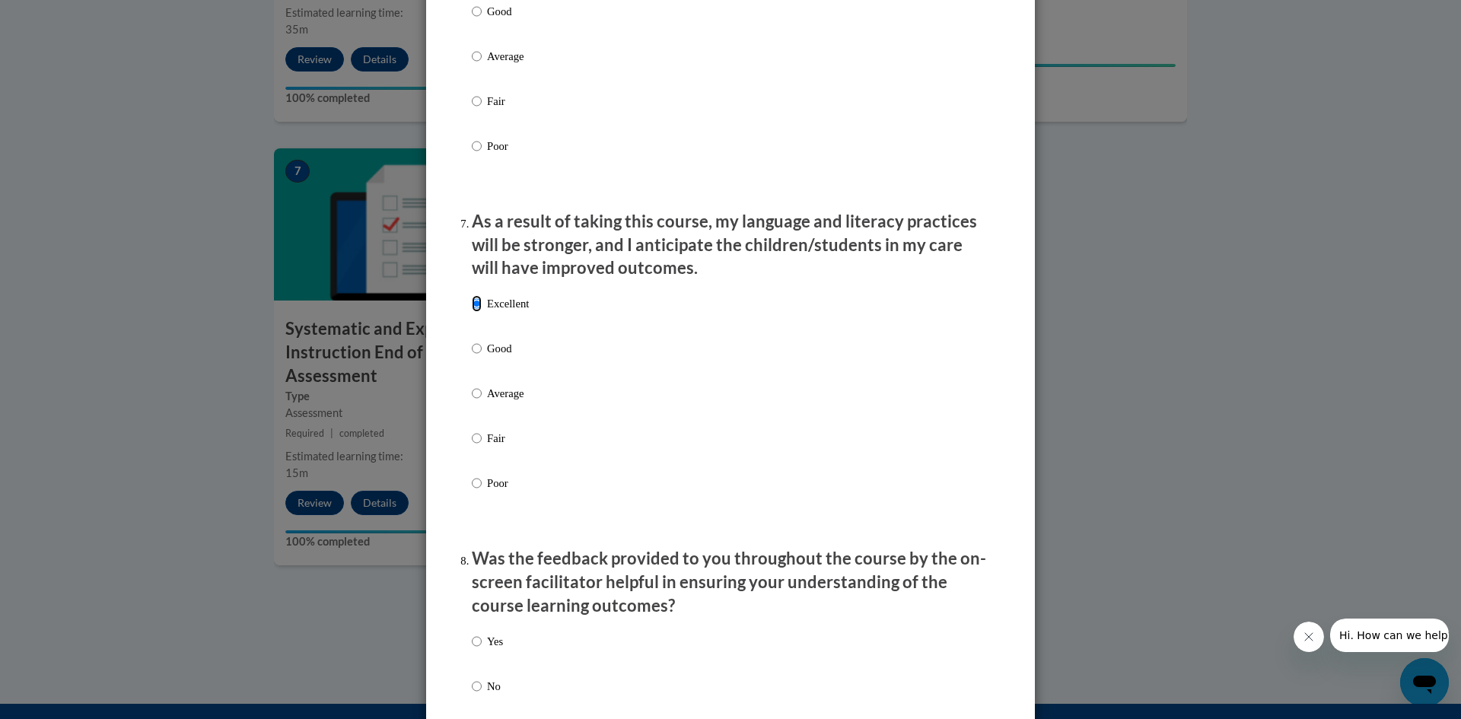
scroll to position [2054, 0]
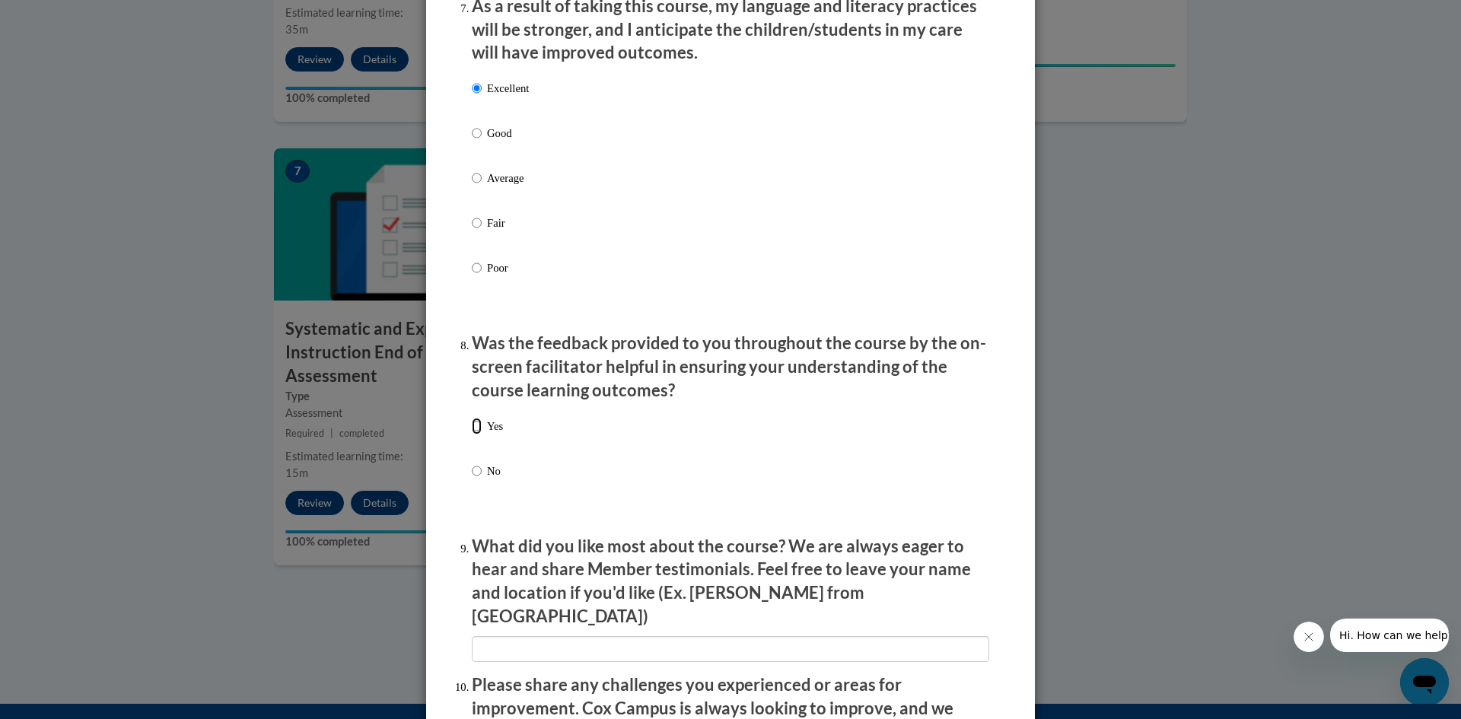
click at [473, 434] on input "Yes" at bounding box center [477, 426] width 10 height 17
radio input "true"
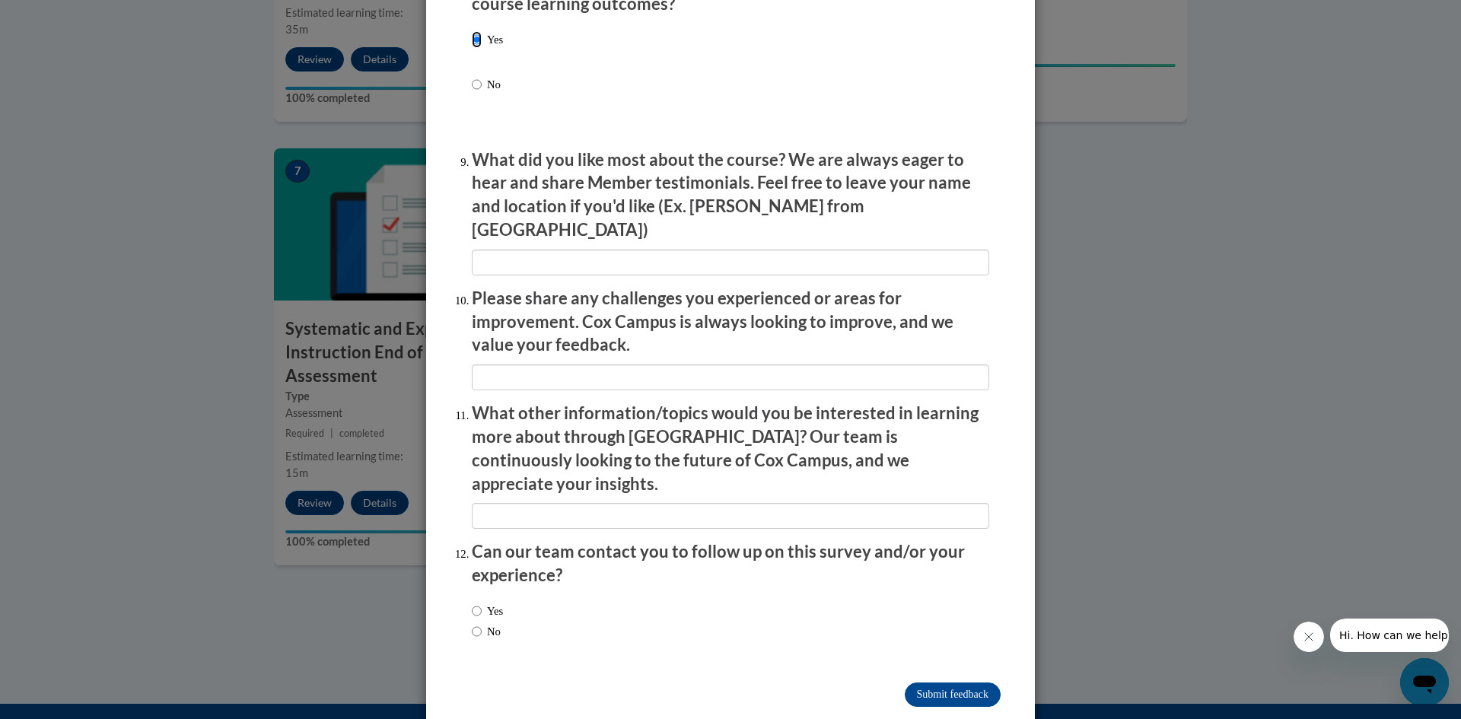
scroll to position [2442, 0]
click at [472, 622] on input "No" at bounding box center [477, 630] width 10 height 17
radio input "true"
click at [909, 681] on input "Submit feedback" at bounding box center [953, 693] width 96 height 24
